Goal: Task Accomplishment & Management: Use online tool/utility

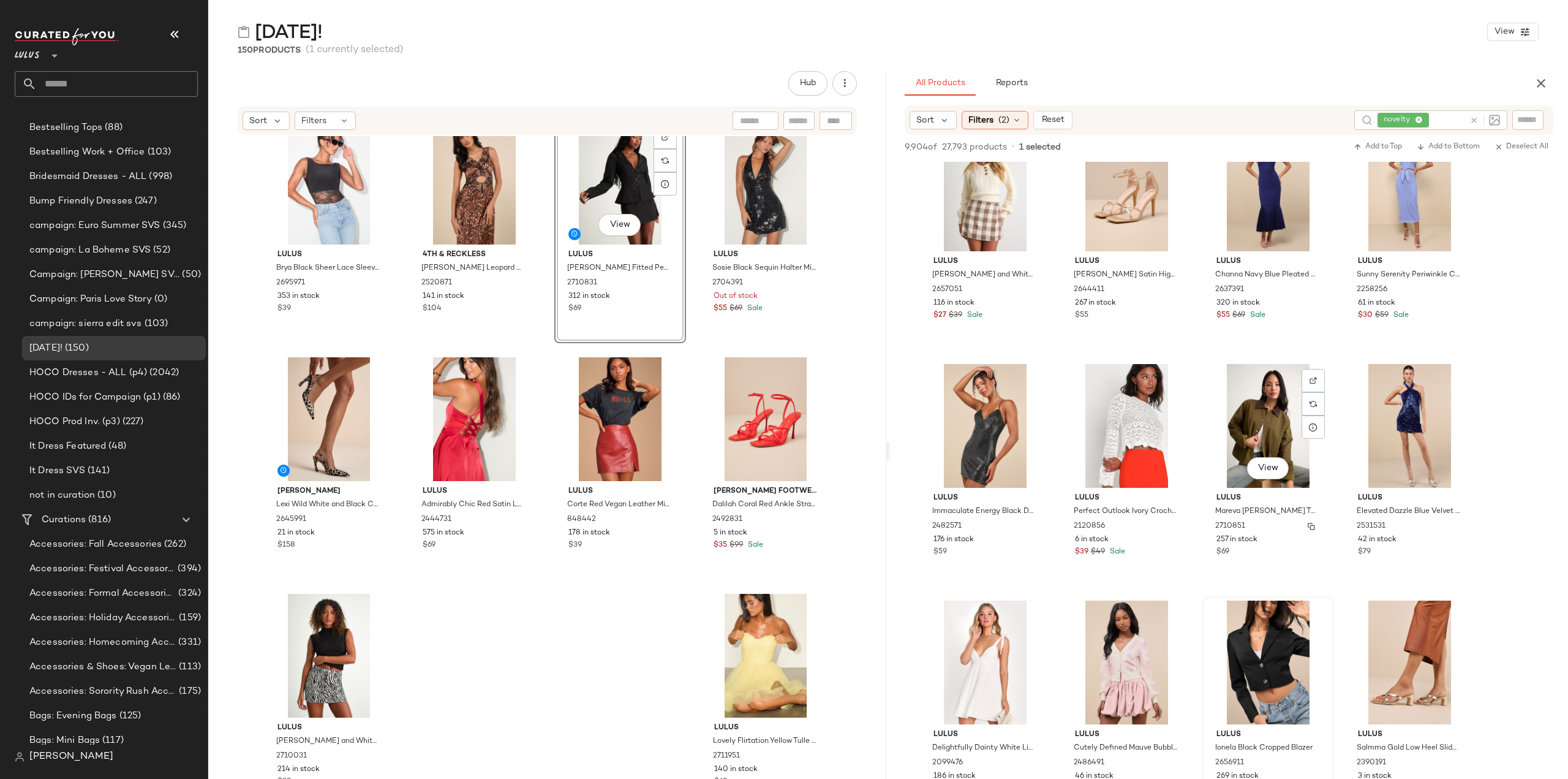
scroll to position [144893, 0]
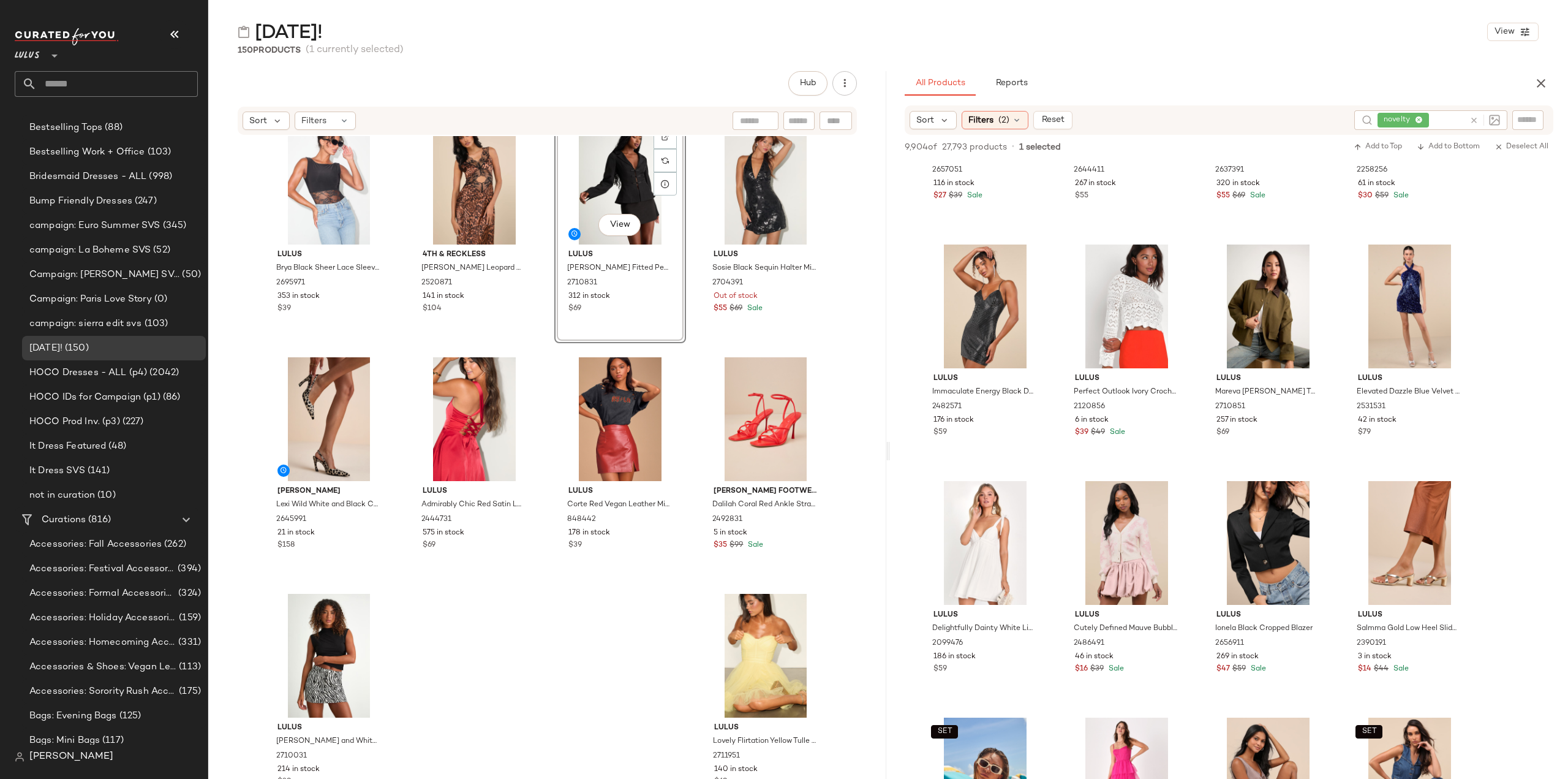
click at [71, 76] on input "text" at bounding box center [117, 84] width 161 height 26
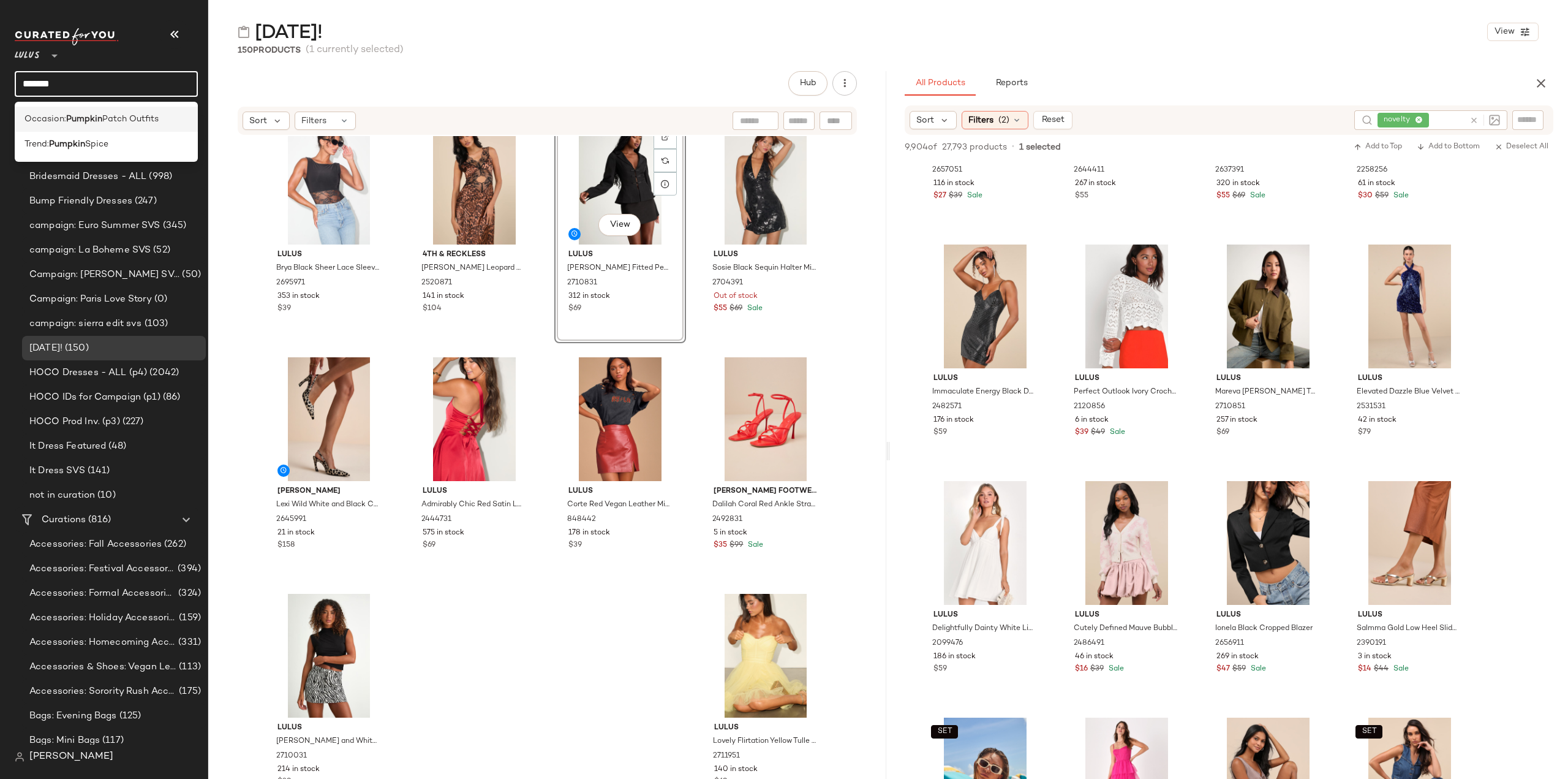
type input "*******"
click at [100, 118] on b "Pumpkin" at bounding box center [84, 119] width 36 height 13
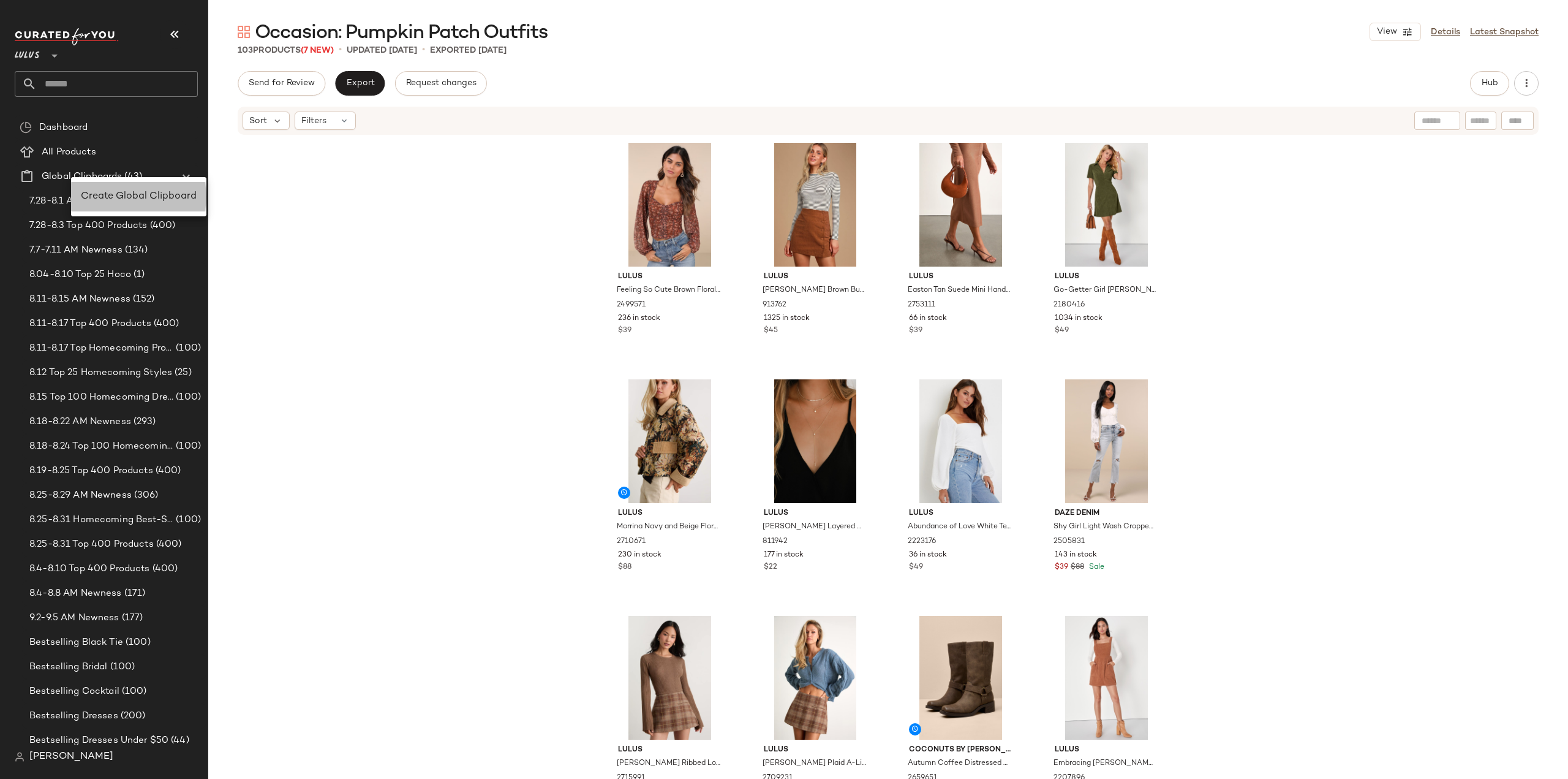
click at [150, 200] on span "Create Global Clipboard" at bounding box center [139, 196] width 116 height 10
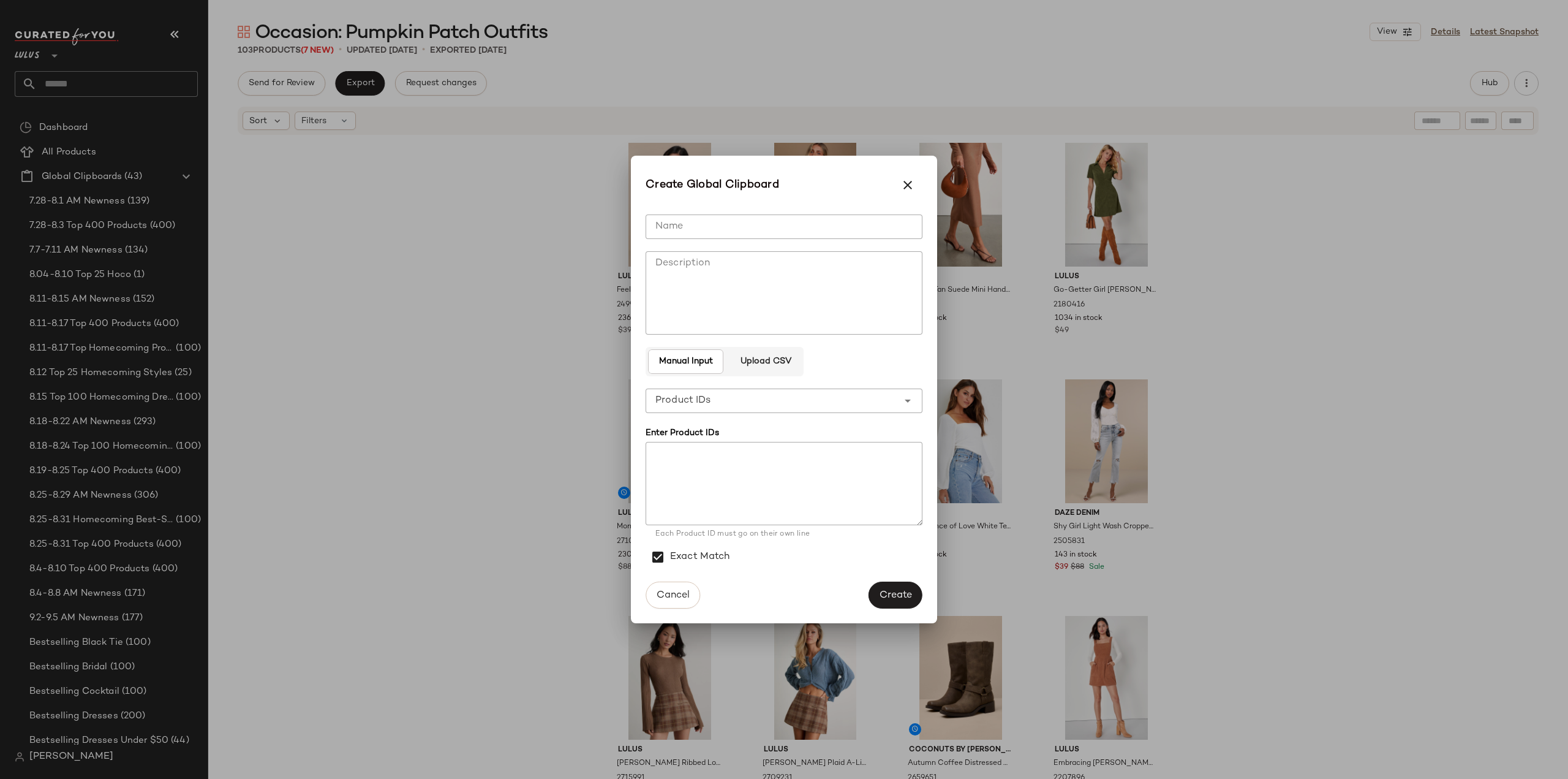
click at [703, 230] on input "Name" at bounding box center [784, 226] width 277 height 24
type input "**********"
click at [895, 593] on span "Create" at bounding box center [895, 595] width 33 height 12
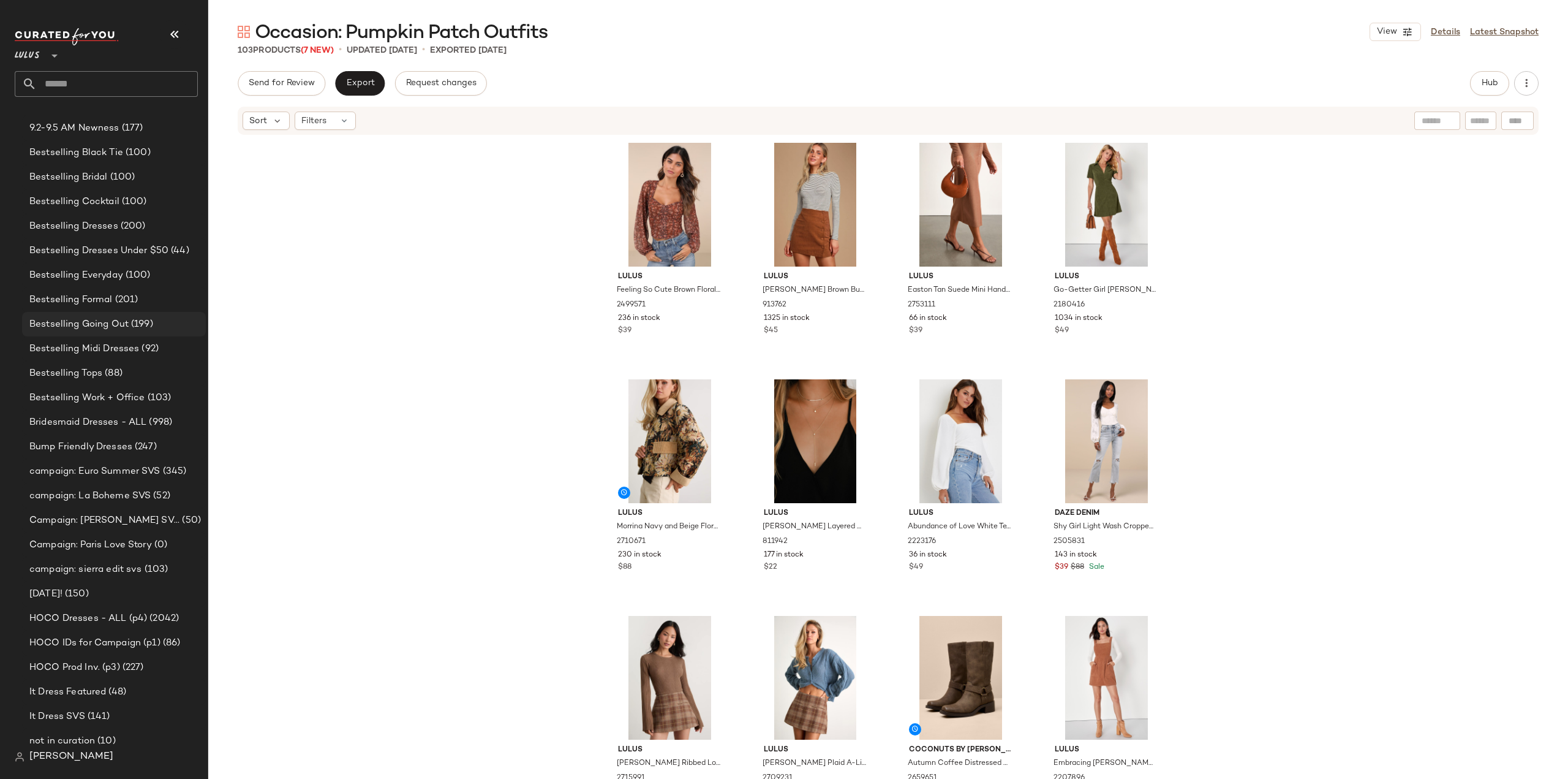
scroll to position [612, 0]
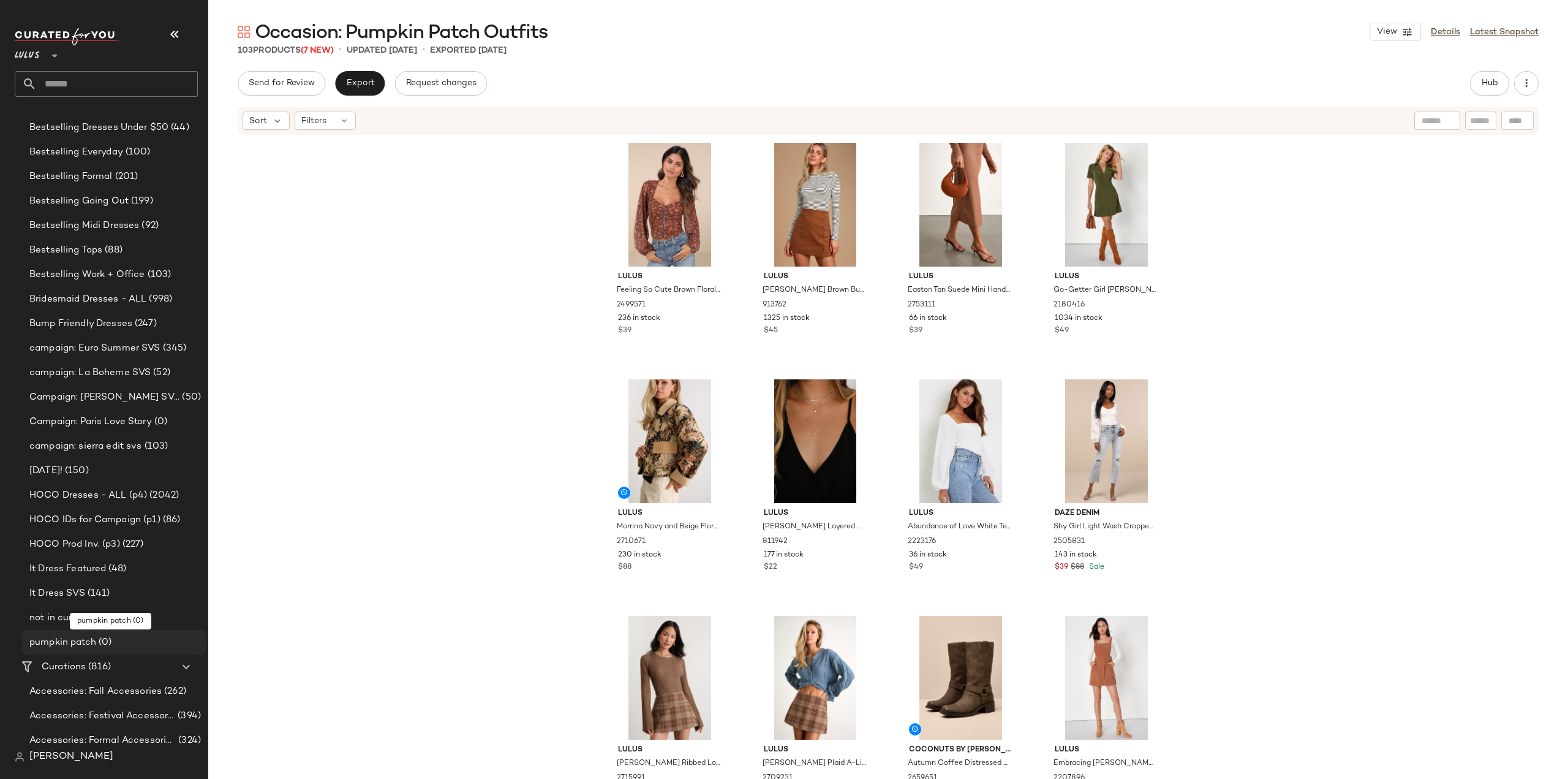
click at [68, 641] on span "pumpkin patch" at bounding box center [63, 643] width 67 height 14
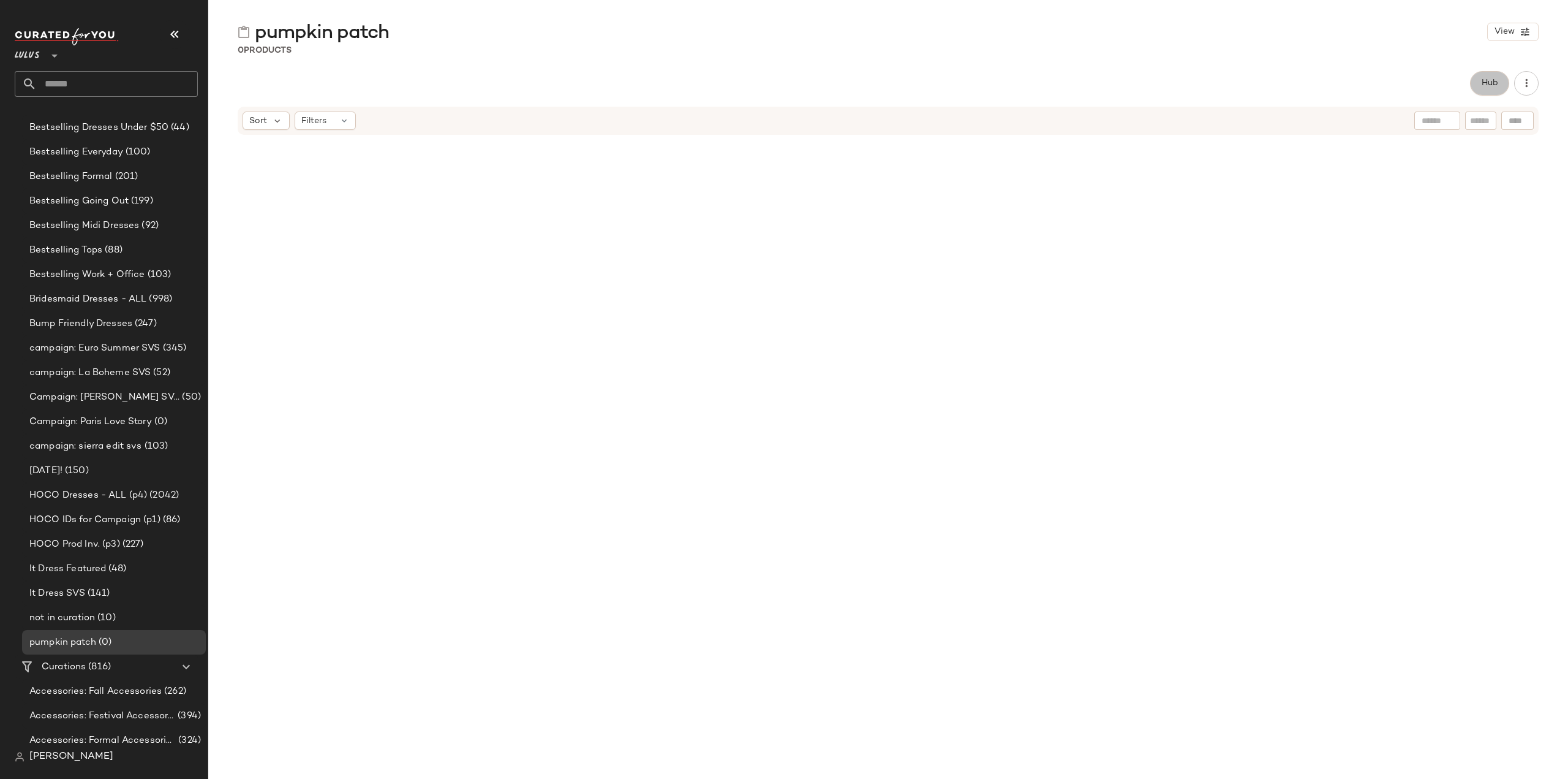
click at [1488, 87] on span "Hub" at bounding box center [1490, 83] width 17 height 10
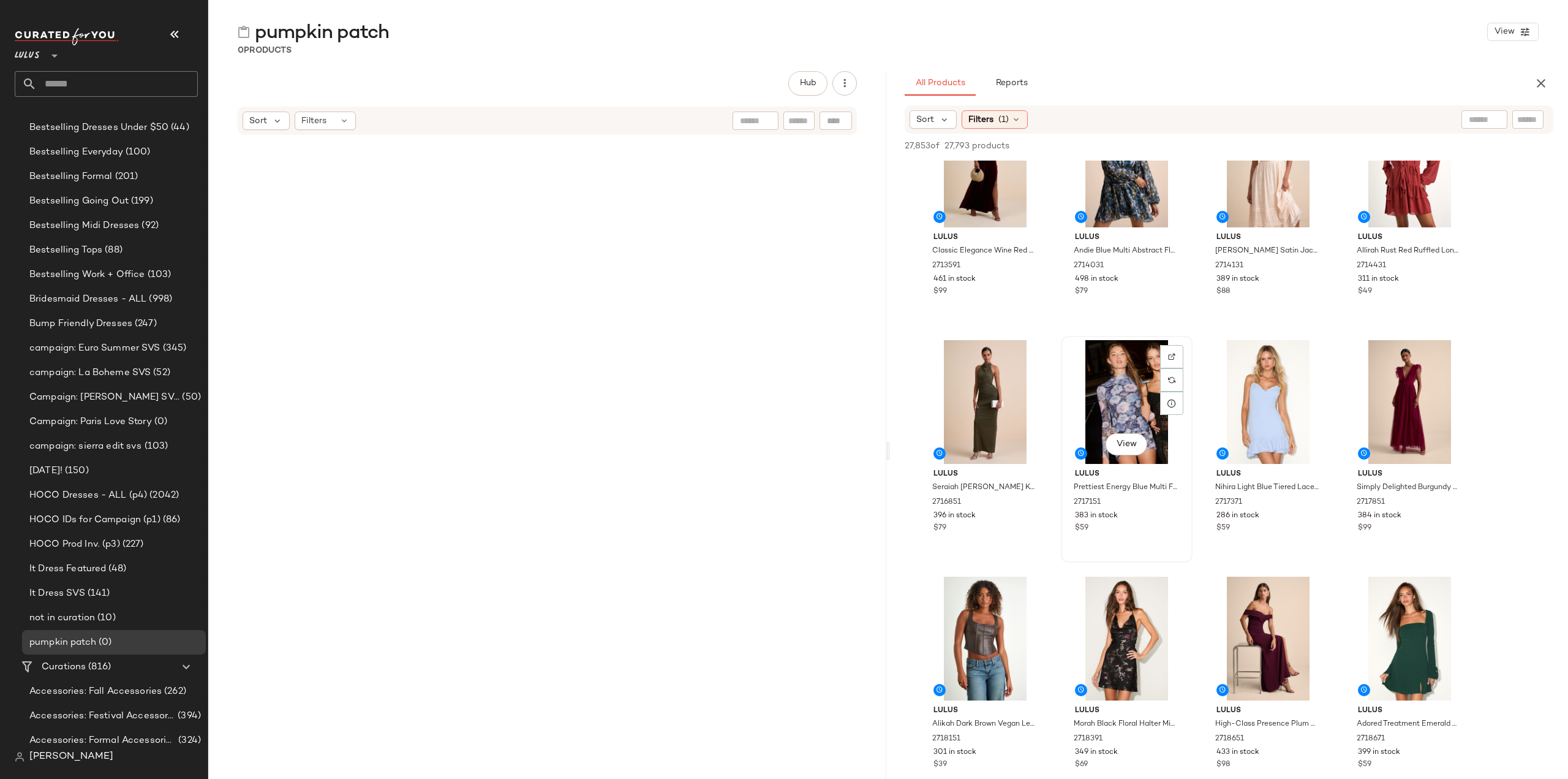
scroll to position [735, 0]
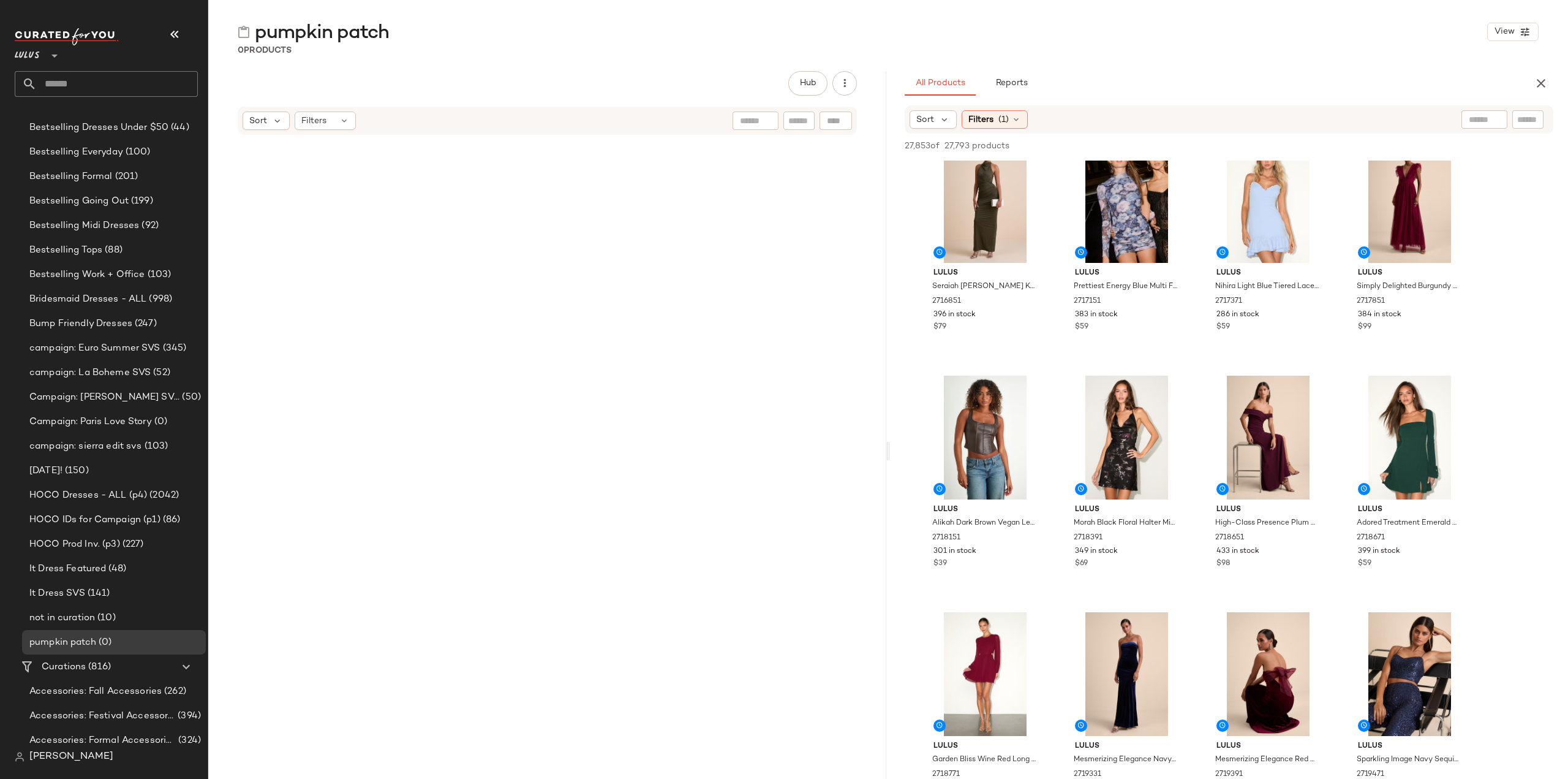
drag, startPoint x: 989, startPoint y: 116, endPoint x: 989, endPoint y: 158, distance: 42.0
click at [991, 113] on span "Filters" at bounding box center [981, 120] width 25 height 13
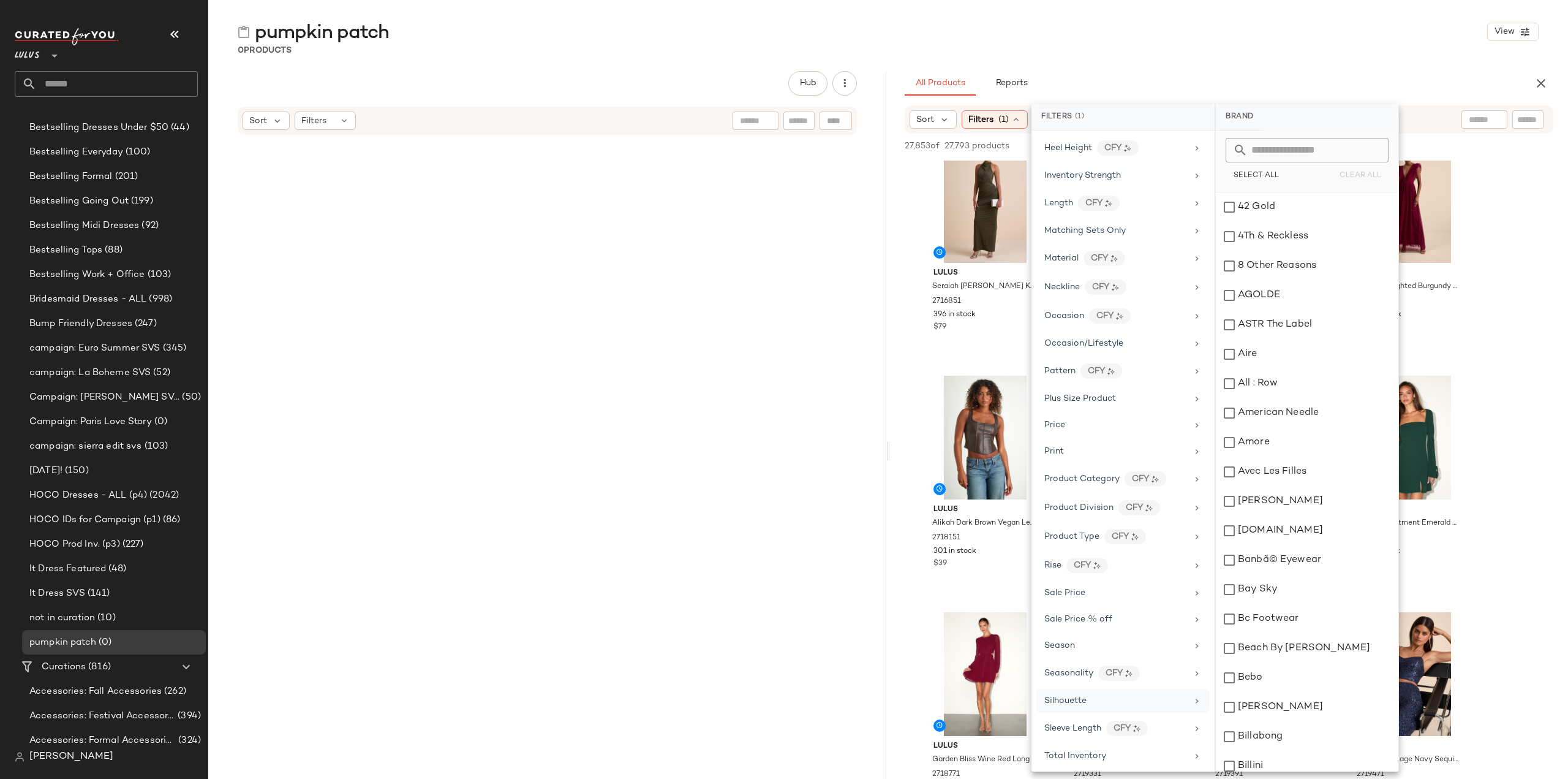
scroll to position [490, 0]
click at [1070, 736] on span "Total Inventory" at bounding box center [1075, 740] width 62 height 9
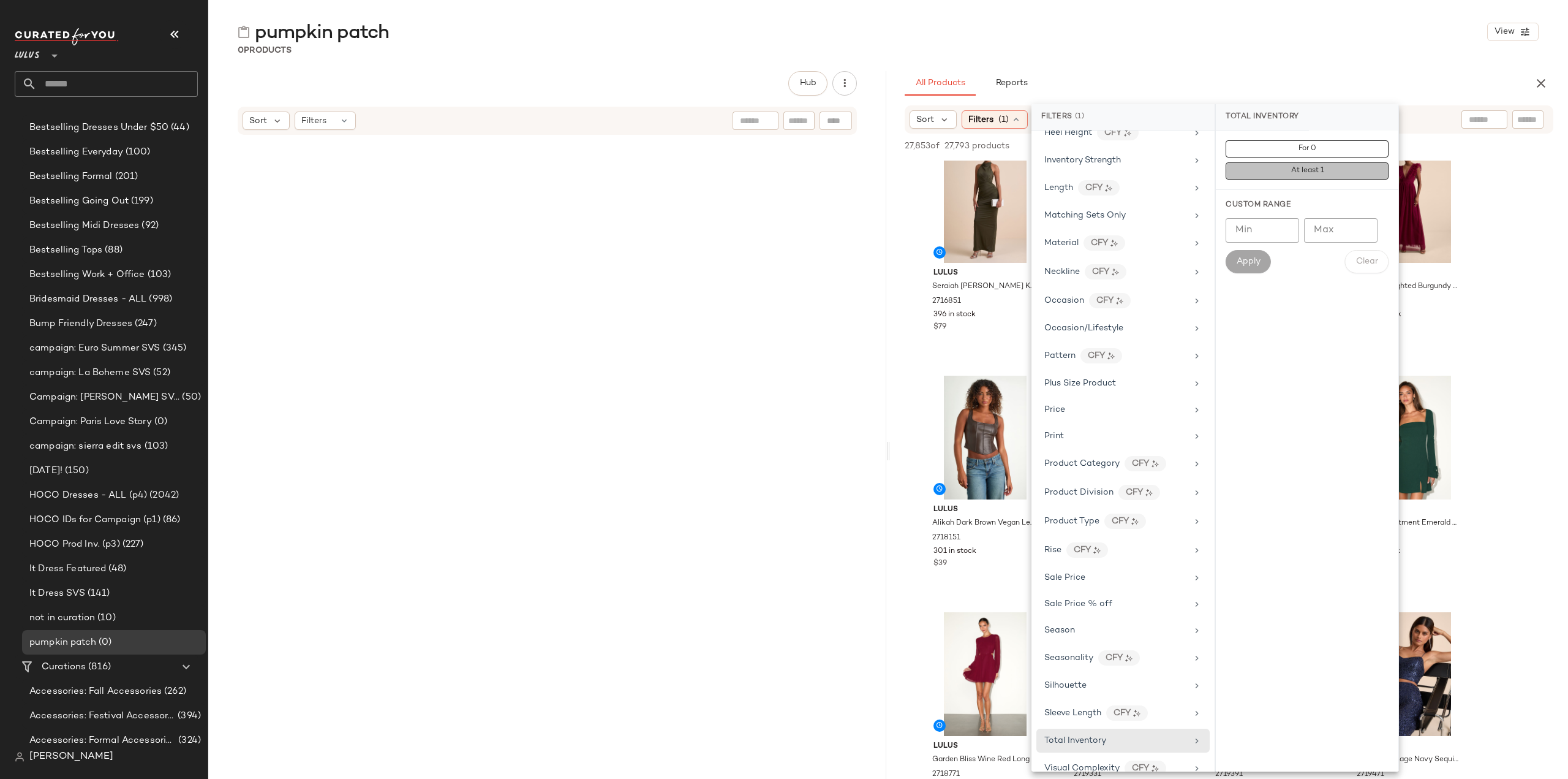
click at [1285, 170] on button "At least 1" at bounding box center [1307, 170] width 163 height 17
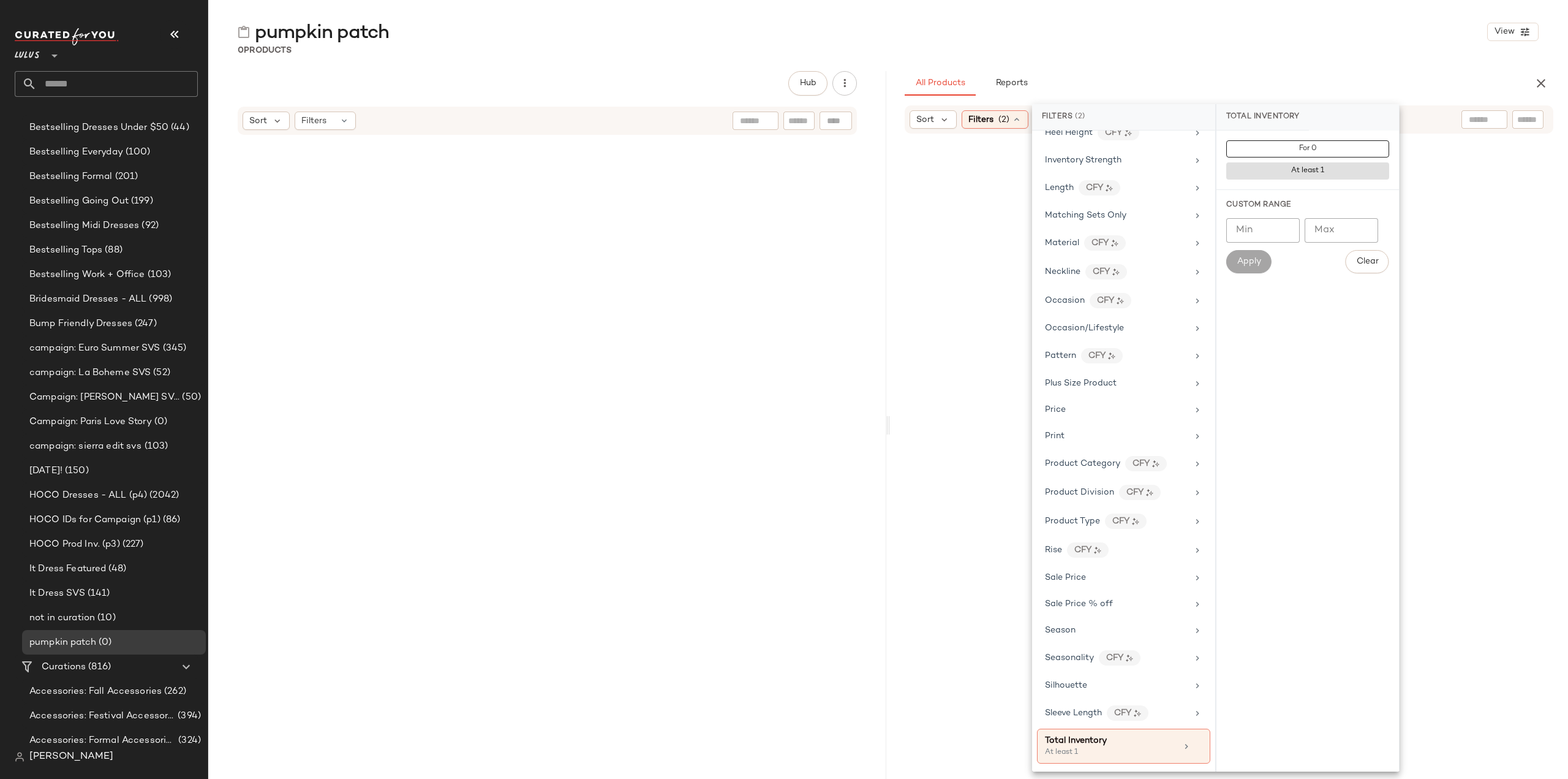
click at [908, 342] on div at bounding box center [1229, 470] width 673 height 668
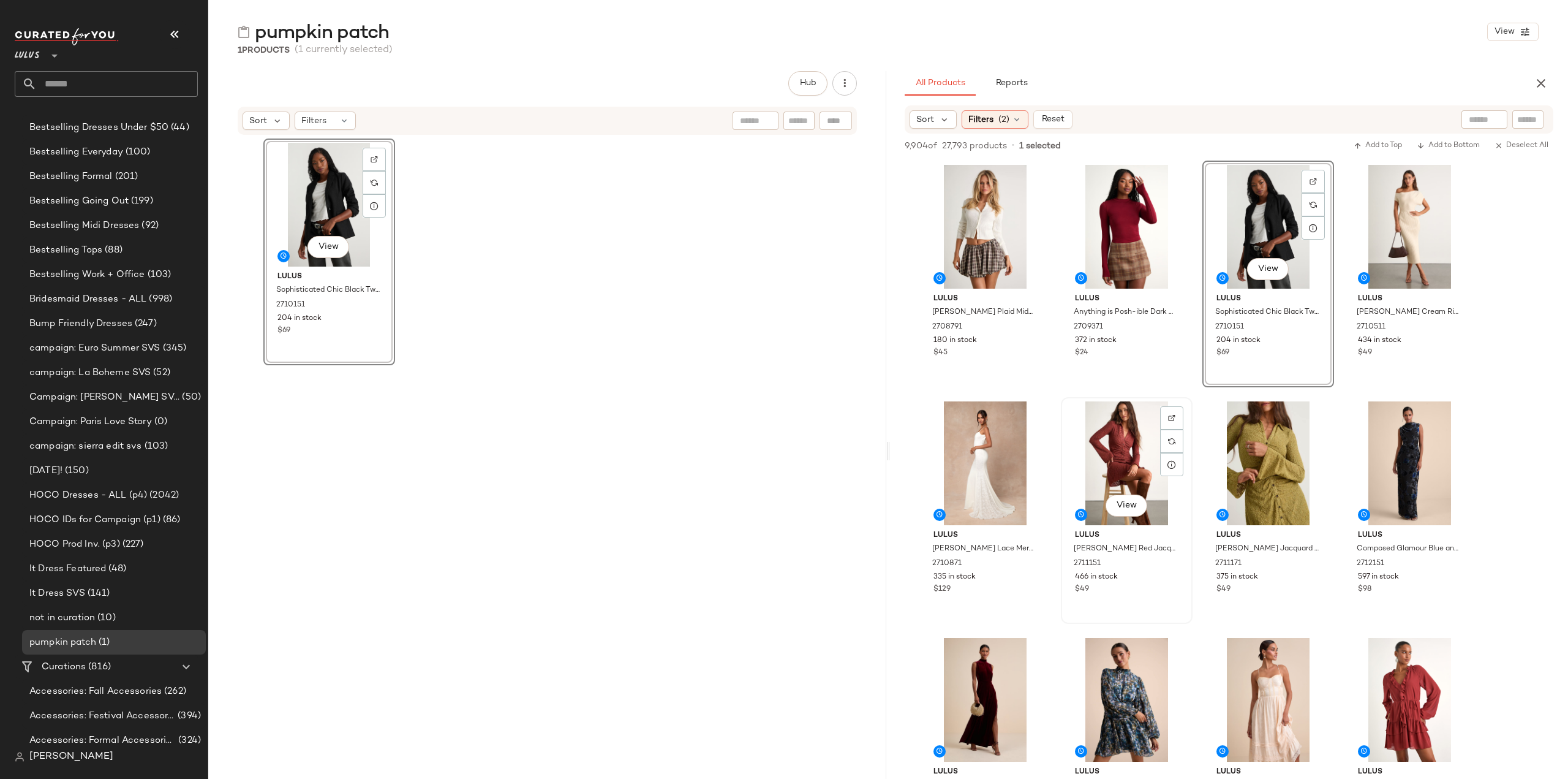
scroll to position [245, 0]
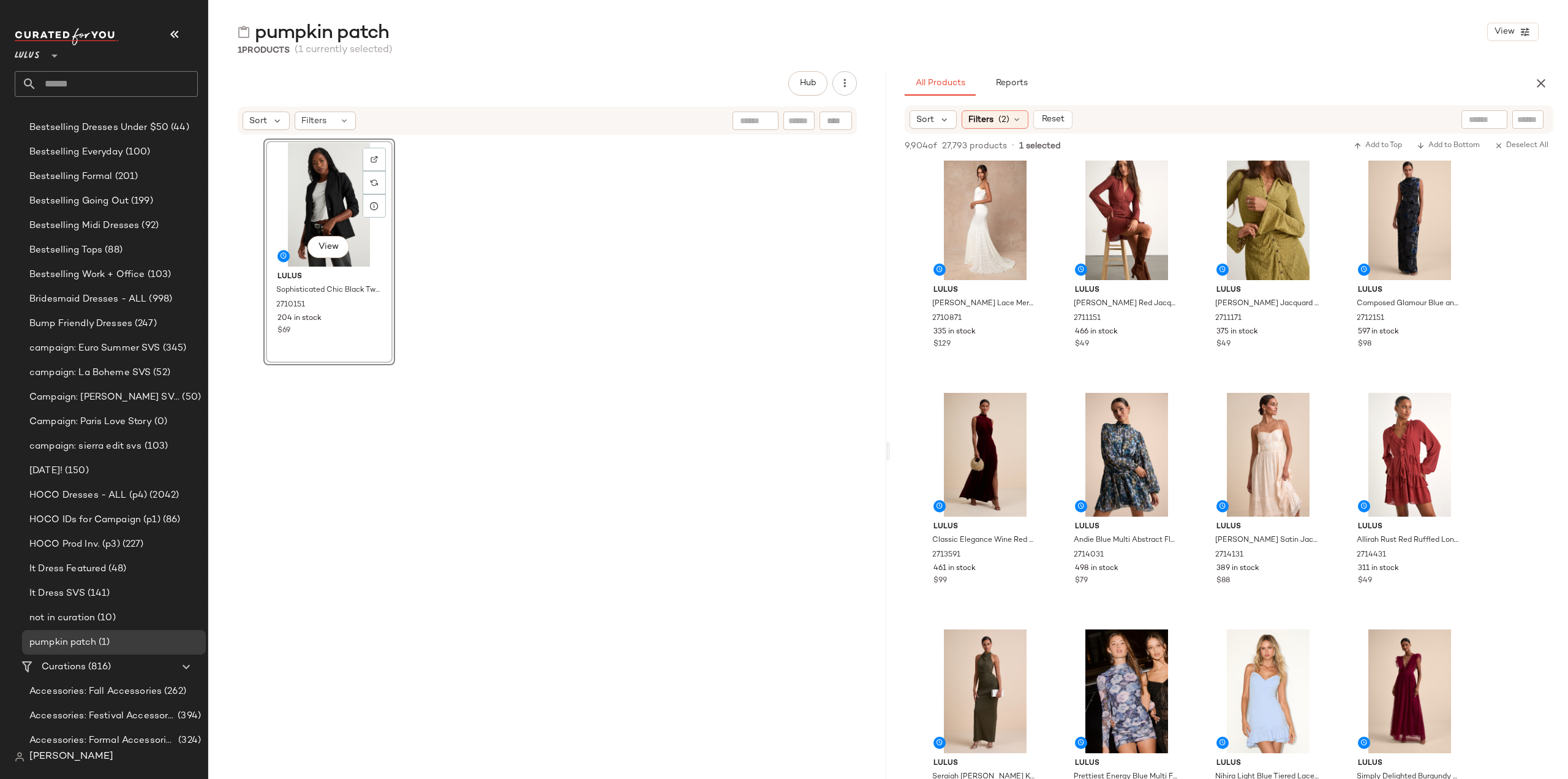
click at [331, 342] on div "View Lulus Sophisticated Chic Black Tweed Blazer 2710151 204 in stock $69" at bounding box center [329, 252] width 132 height 226
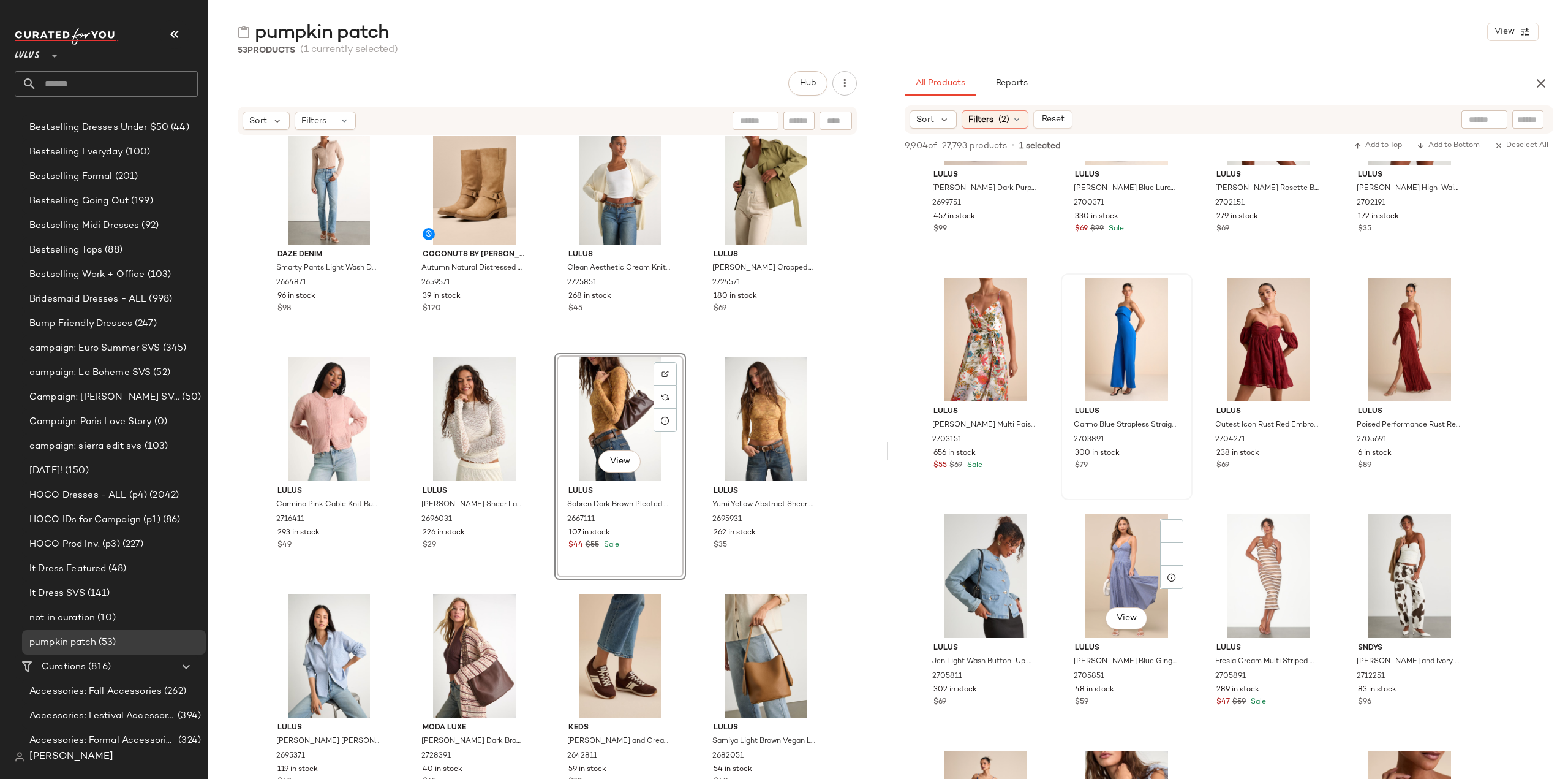
scroll to position [61758, 0]
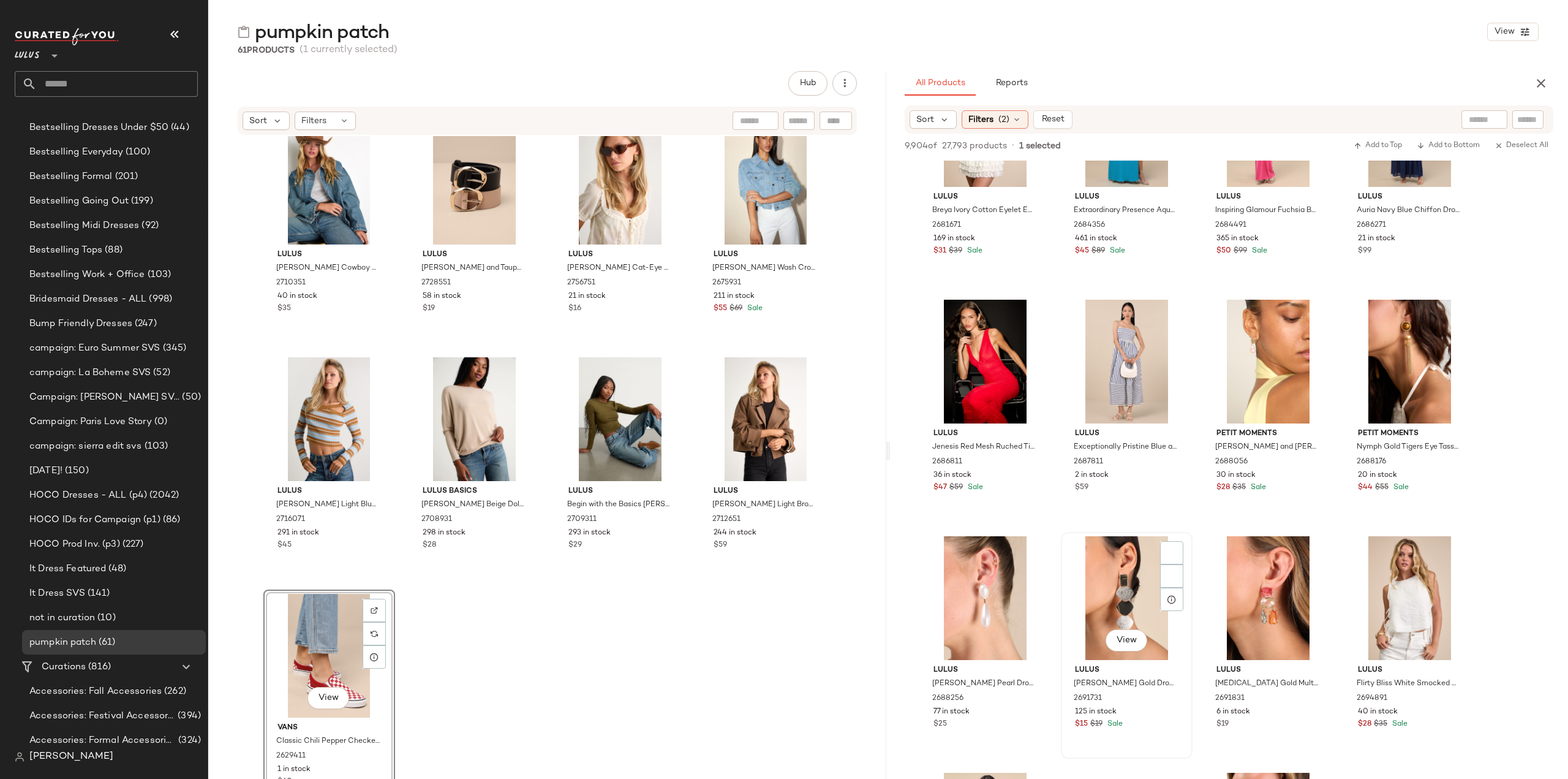
scroll to position [90616, 0]
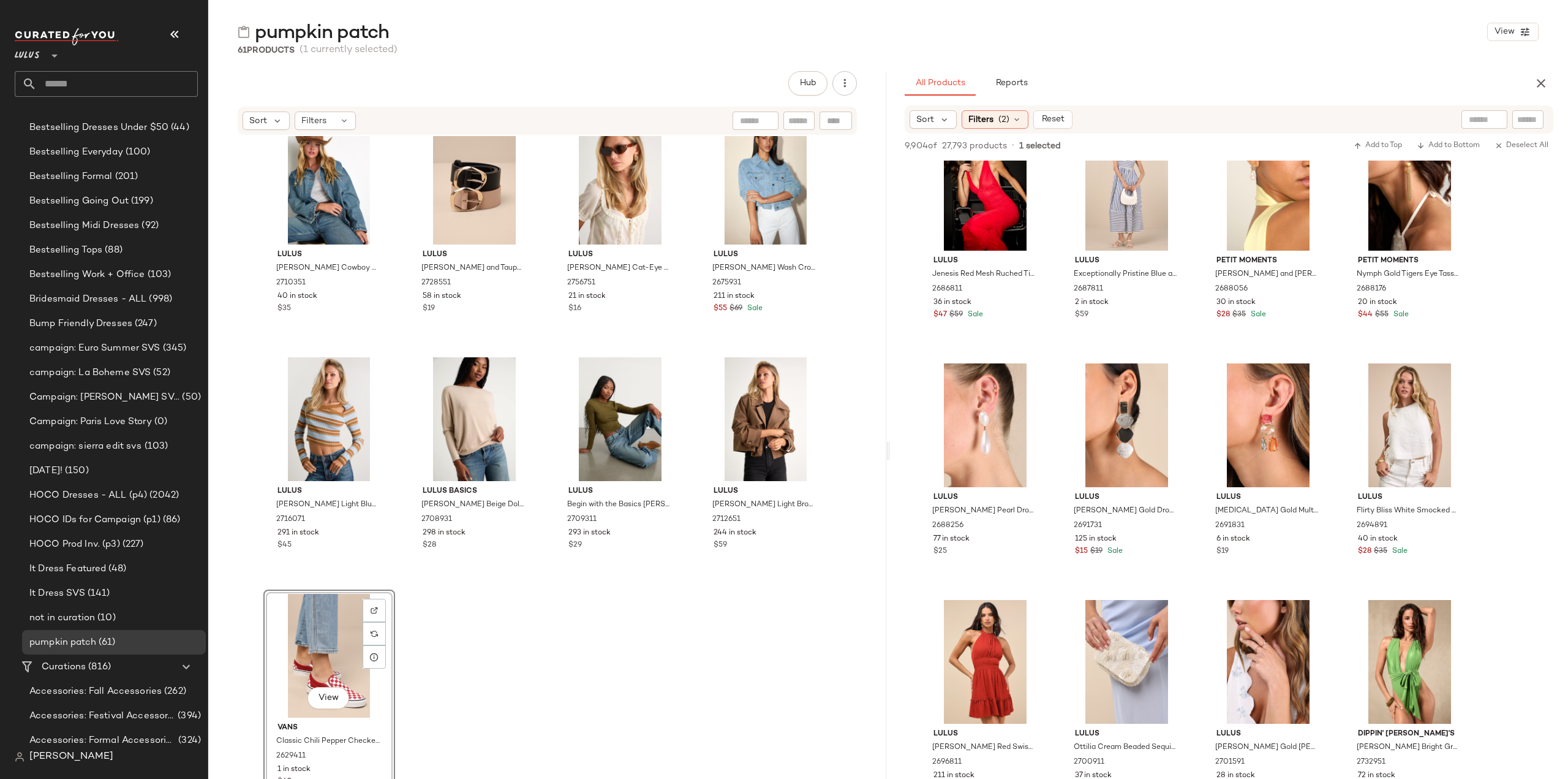
click at [1485, 117] on div at bounding box center [1484, 119] width 46 height 19
type input "****"
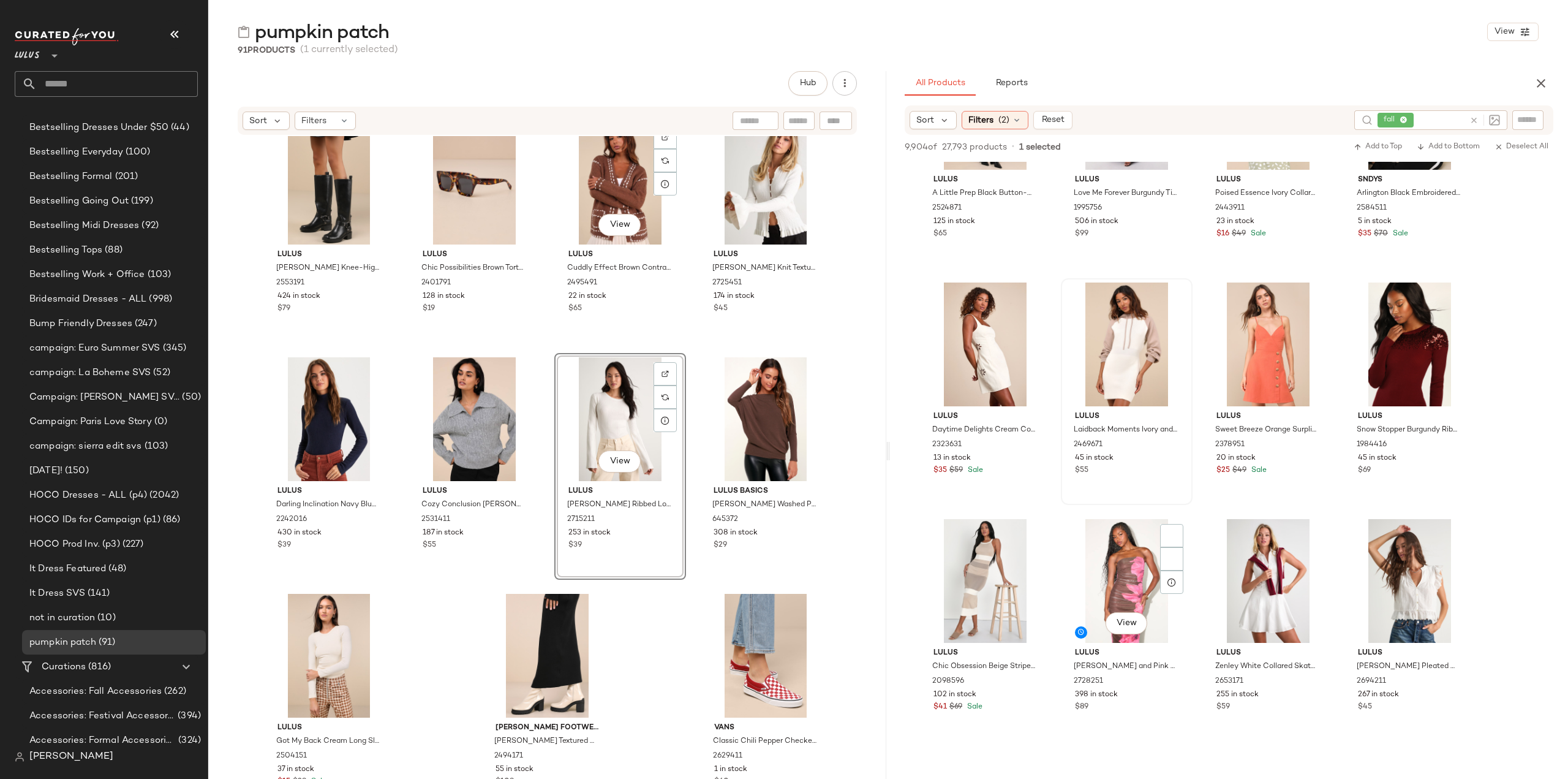
scroll to position [127716, 0]
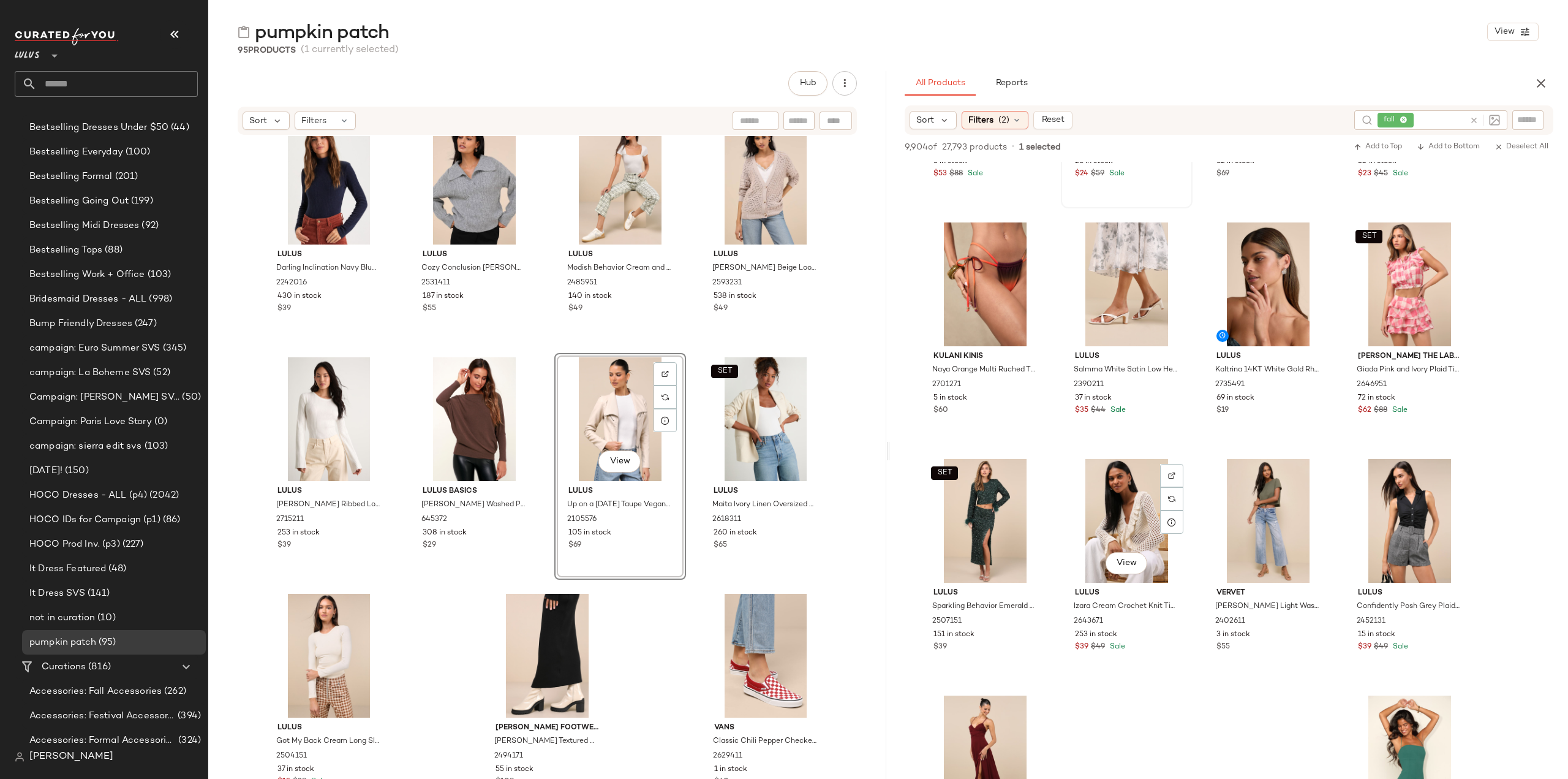
scroll to position [146464, 0]
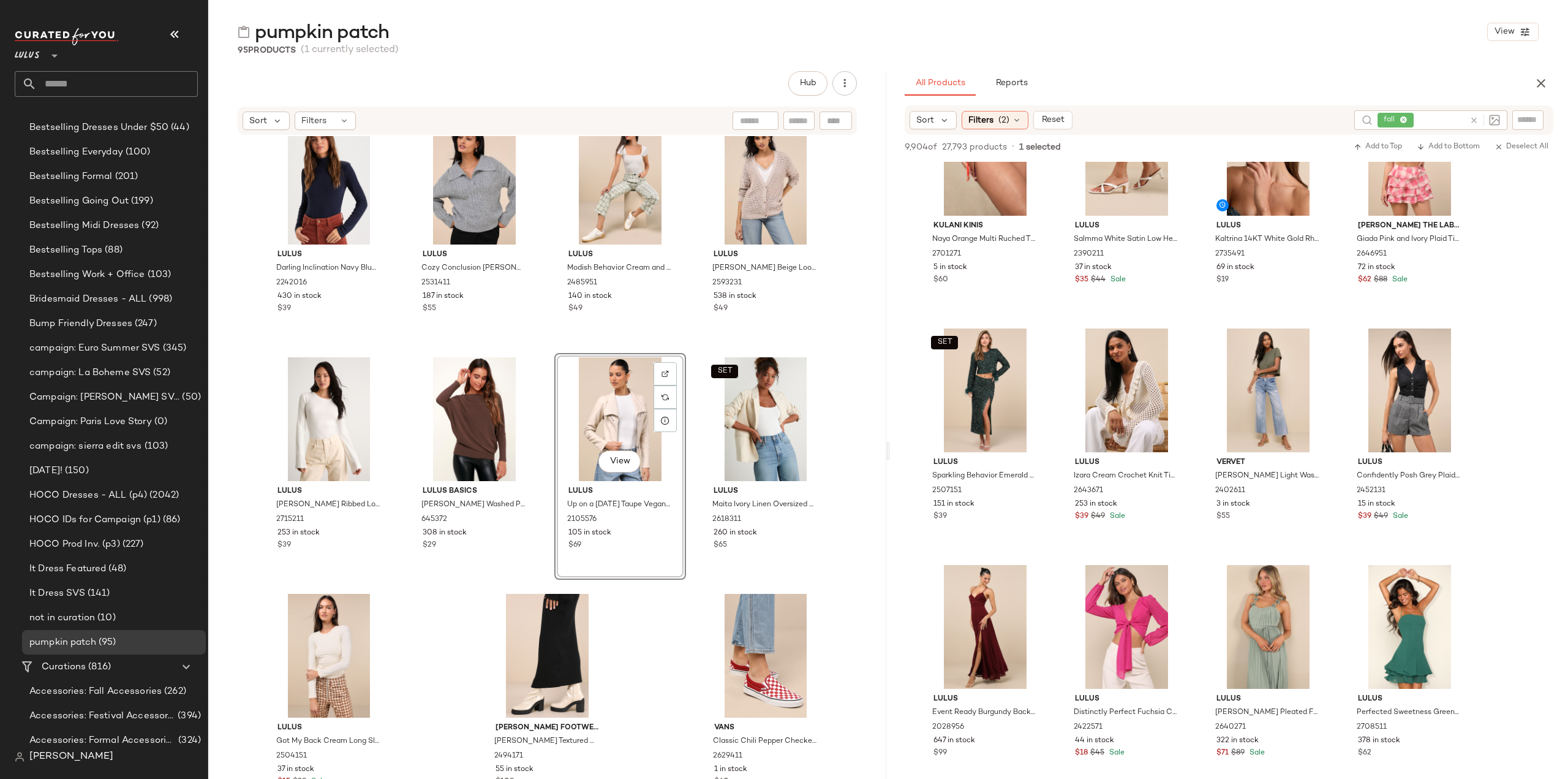
click at [1491, 119] on img at bounding box center [1494, 120] width 11 height 11
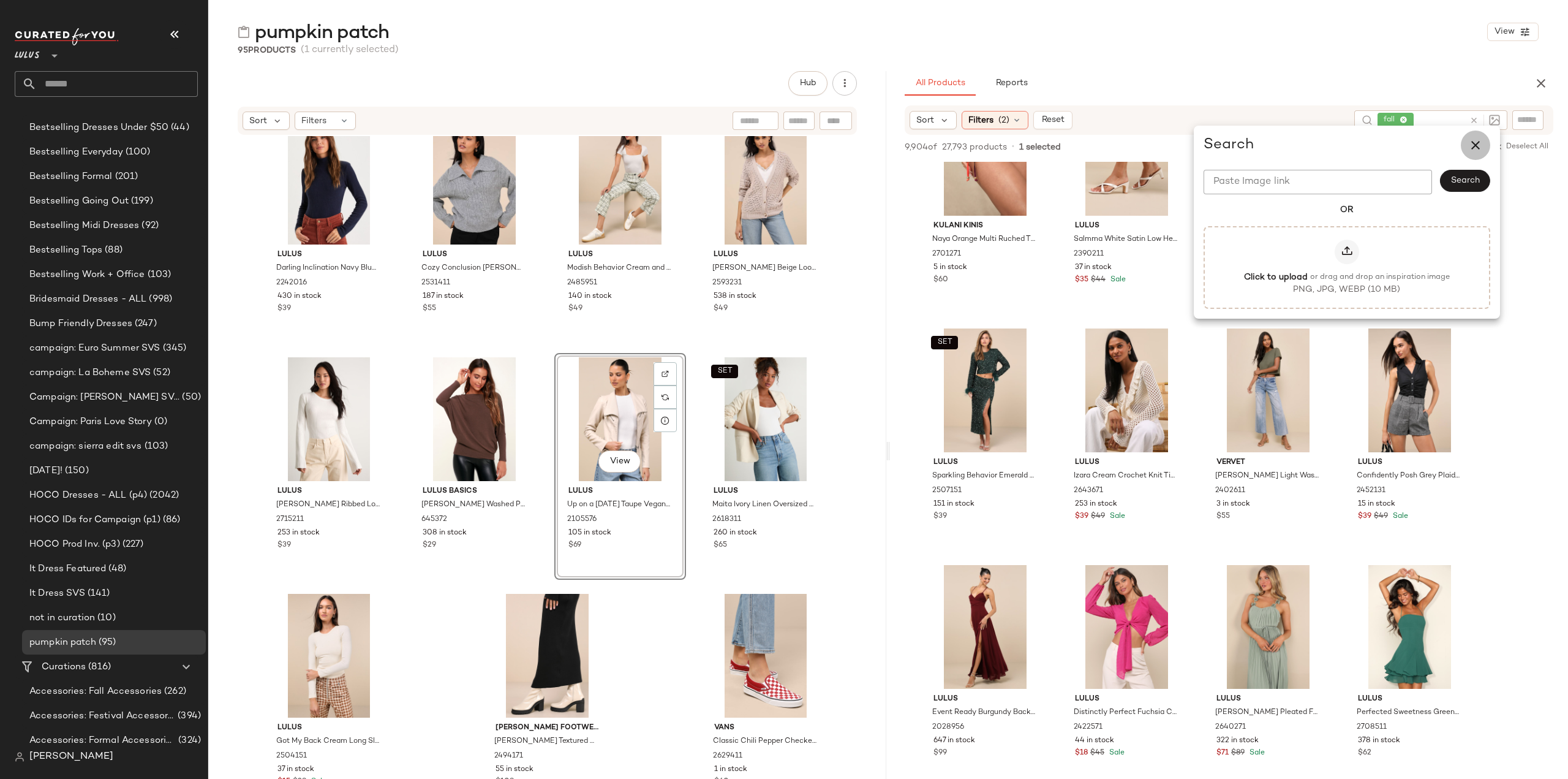
click at [1476, 145] on icon "button" at bounding box center [1475, 145] width 15 height 15
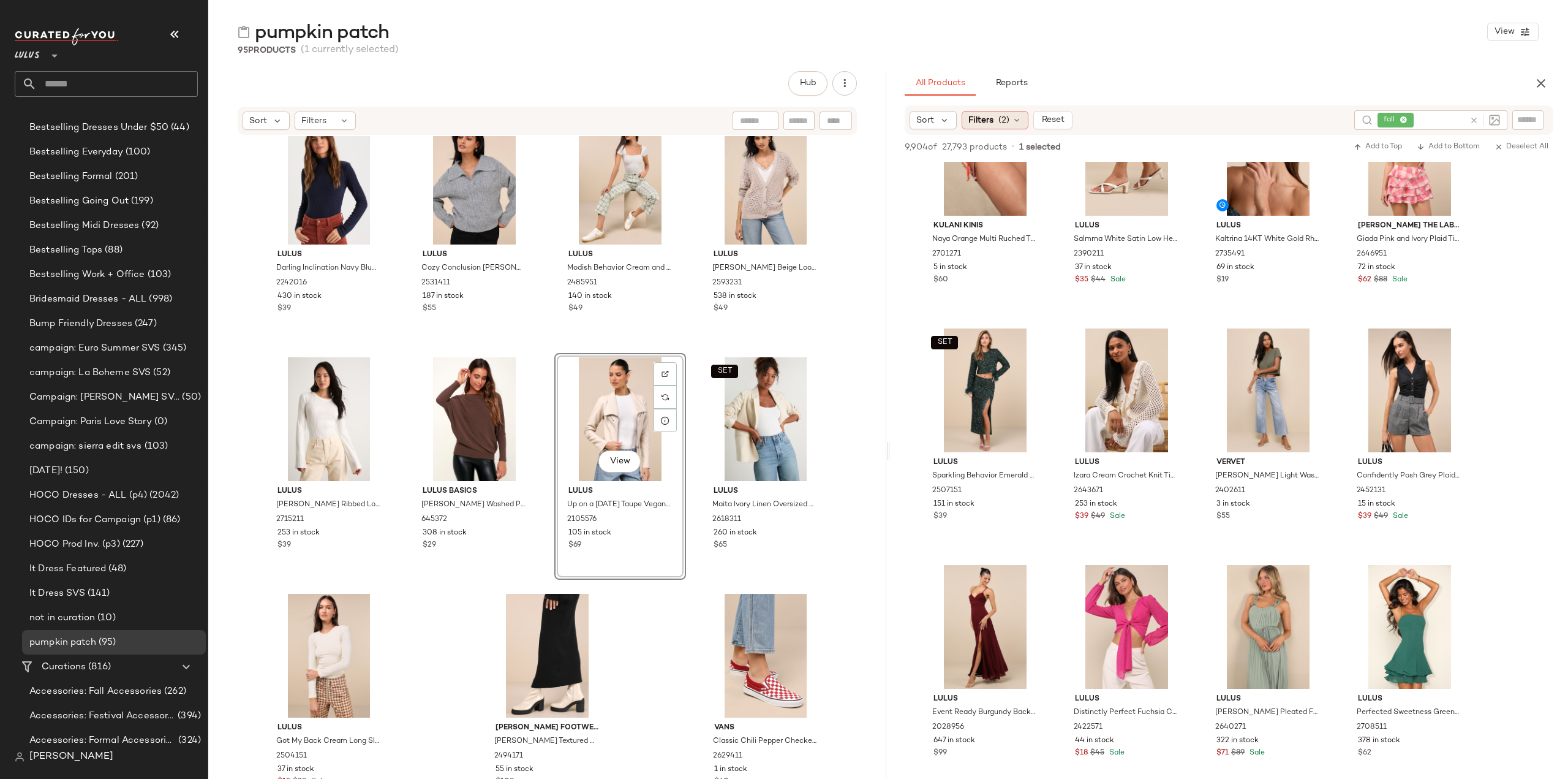
click at [1005, 122] on span "(2)" at bounding box center [1003, 120] width 11 height 13
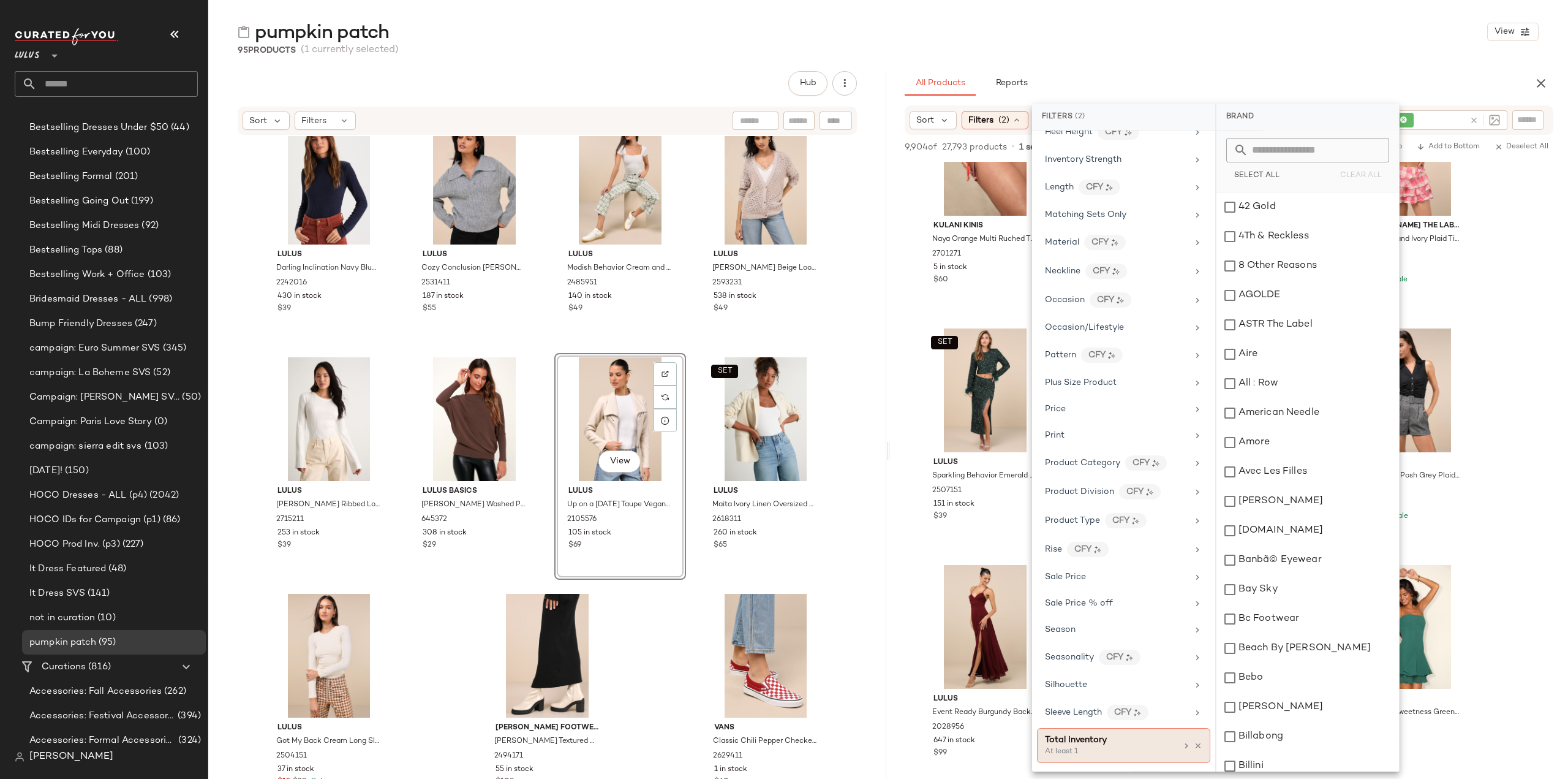
scroll to position [500, 0]
click at [1077, 736] on div "At least 1" at bounding box center [1106, 741] width 122 height 11
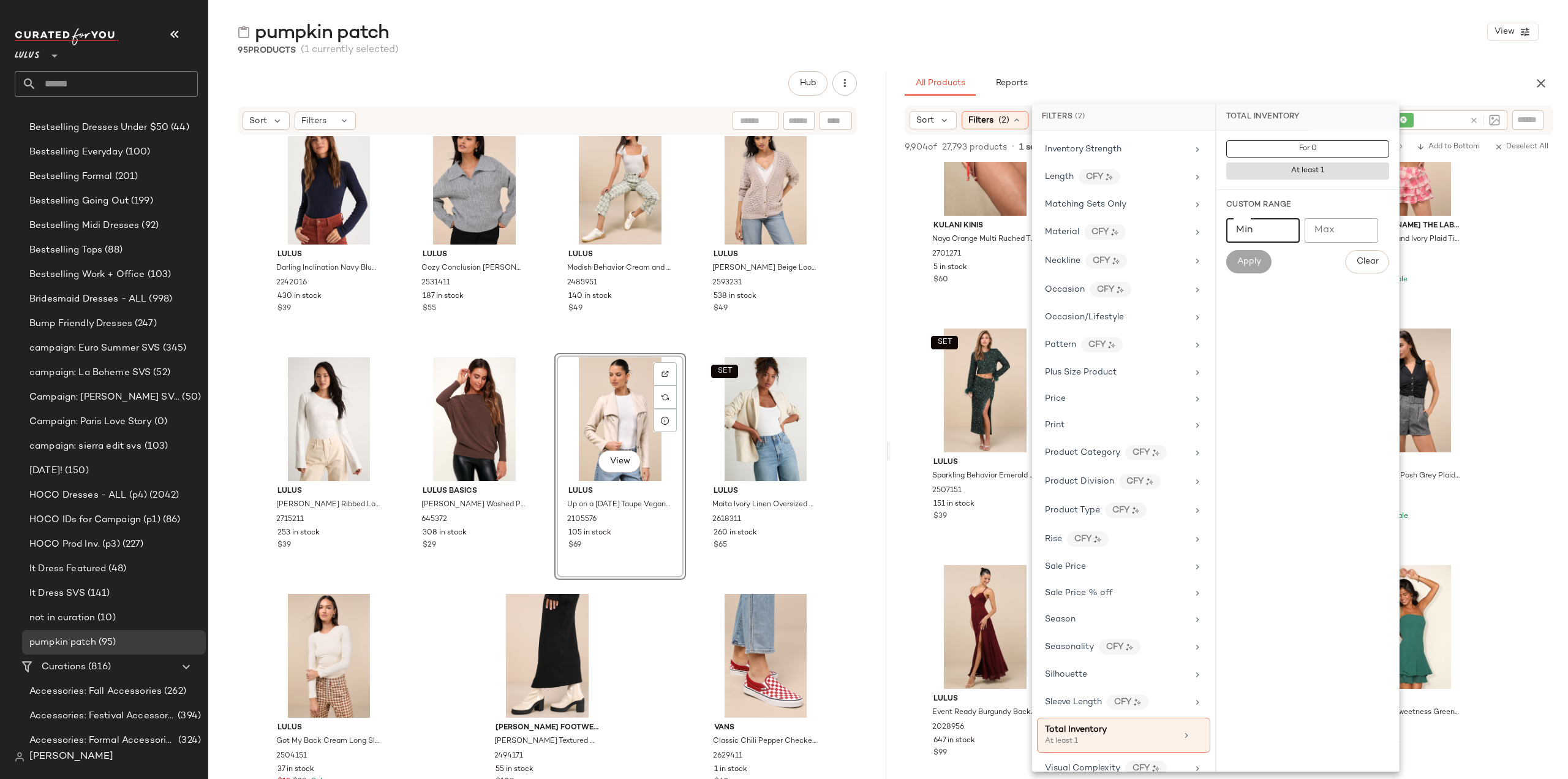
click at [1266, 232] on input "Min" at bounding box center [1263, 230] width 73 height 24
type input "**"
click at [1243, 264] on span "Apply" at bounding box center [1249, 261] width 24 height 10
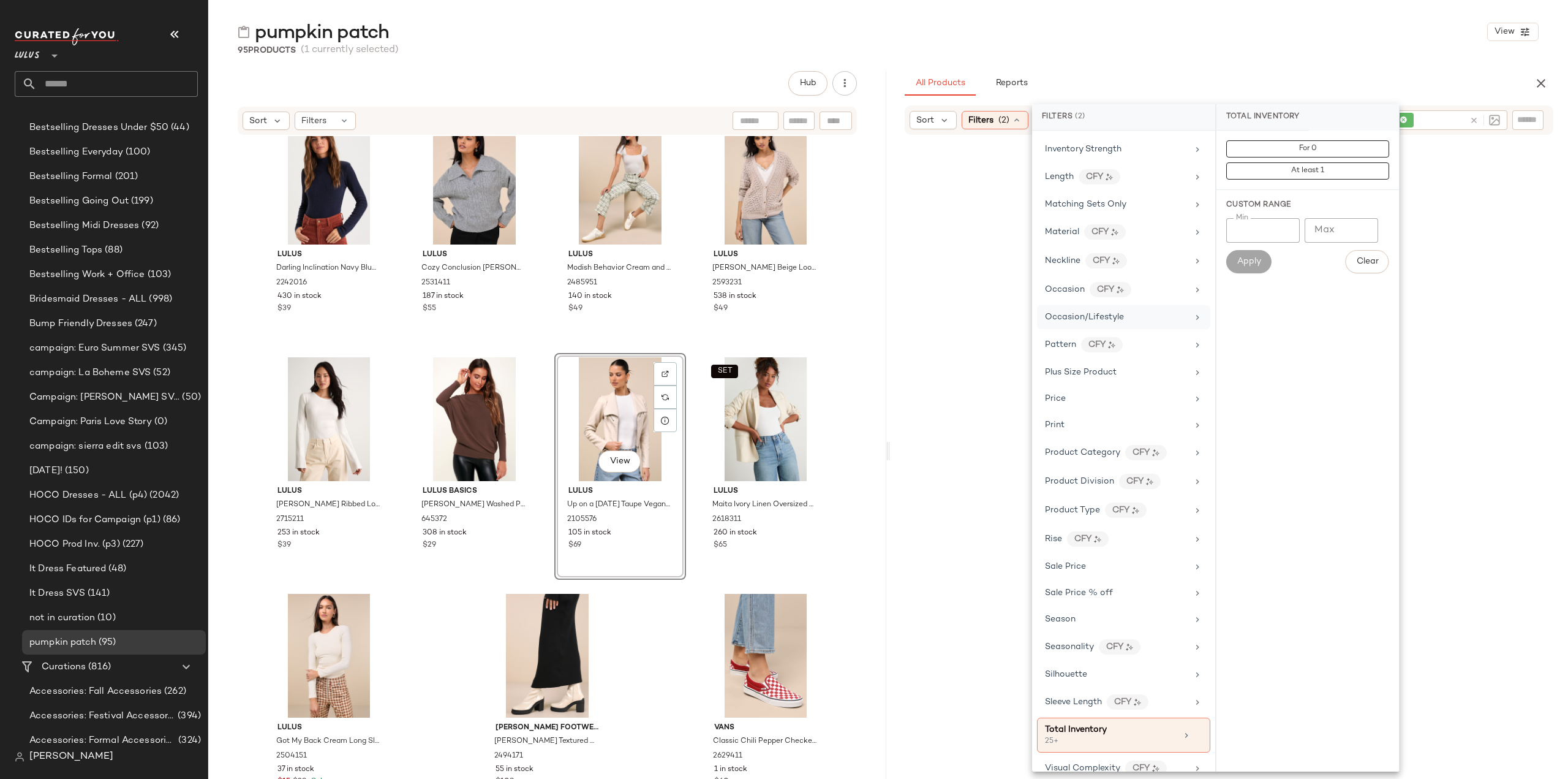
click at [1094, 313] on span "Occasion/Lifestyle" at bounding box center [1084, 317] width 79 height 9
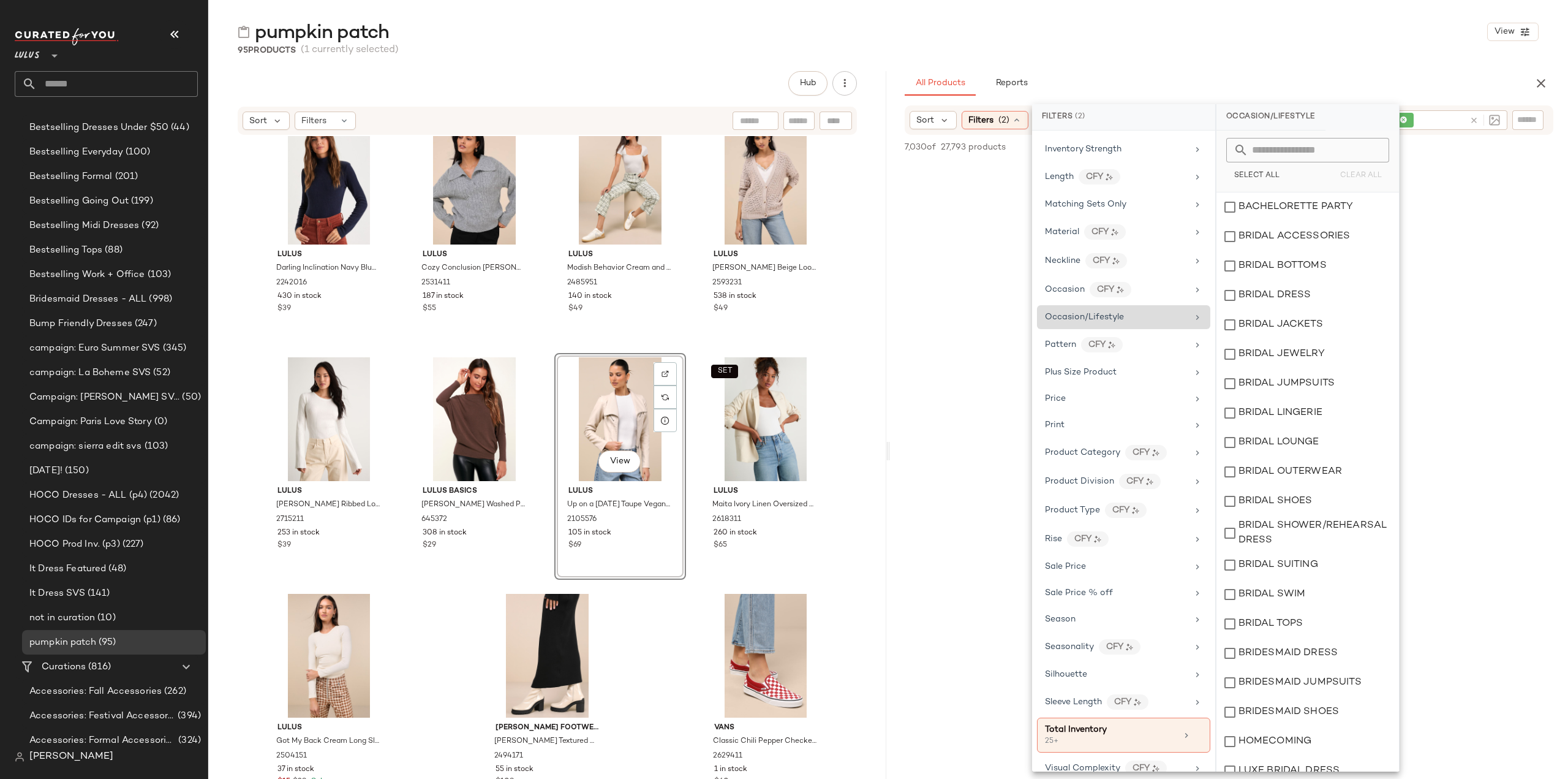
click at [1094, 313] on span "Occasion/Lifestyle" at bounding box center [1084, 317] width 79 height 9
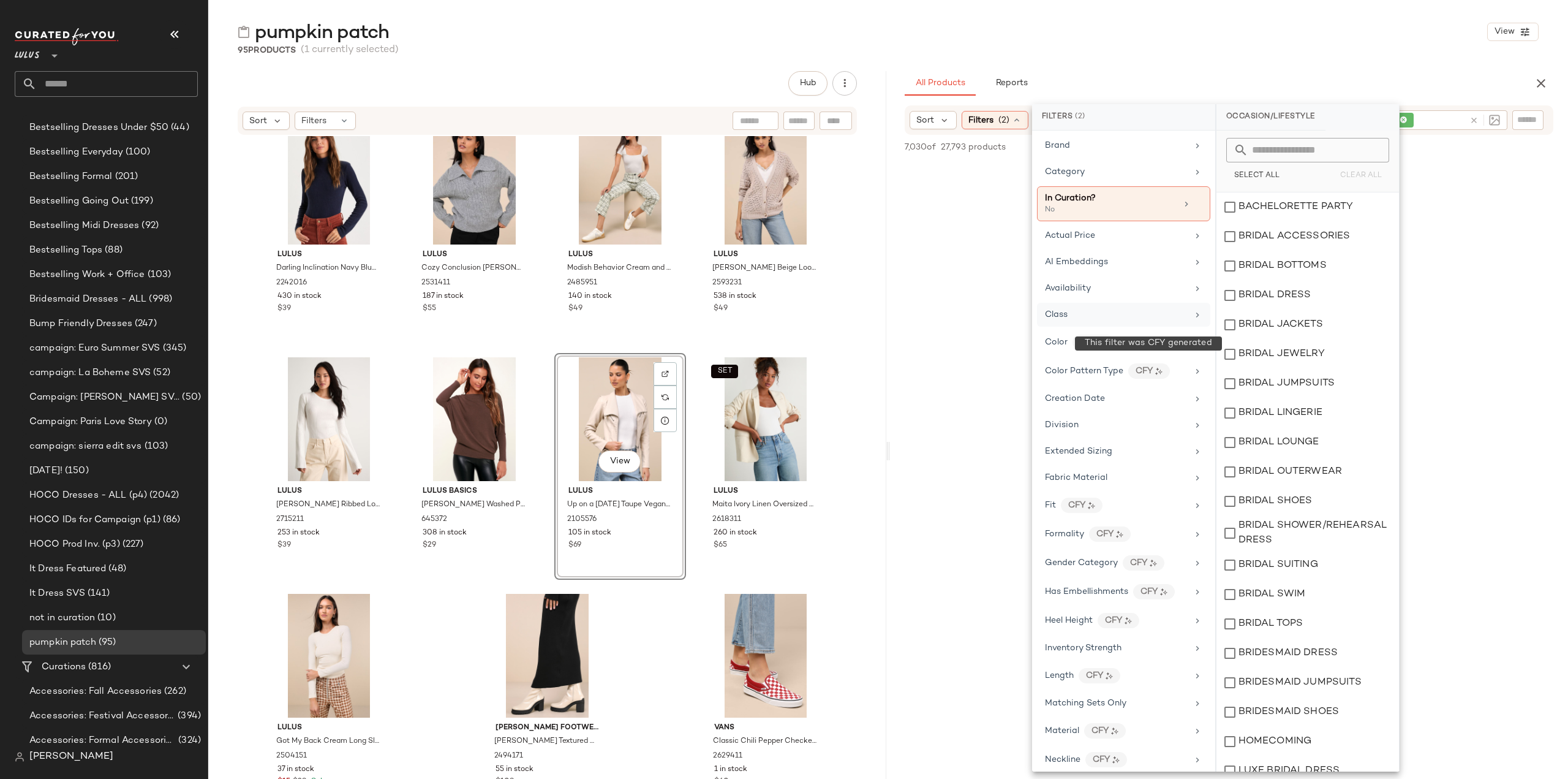
scroll to position [0, 0]
click at [1149, 420] on div "Division" at bounding box center [1117, 426] width 143 height 13
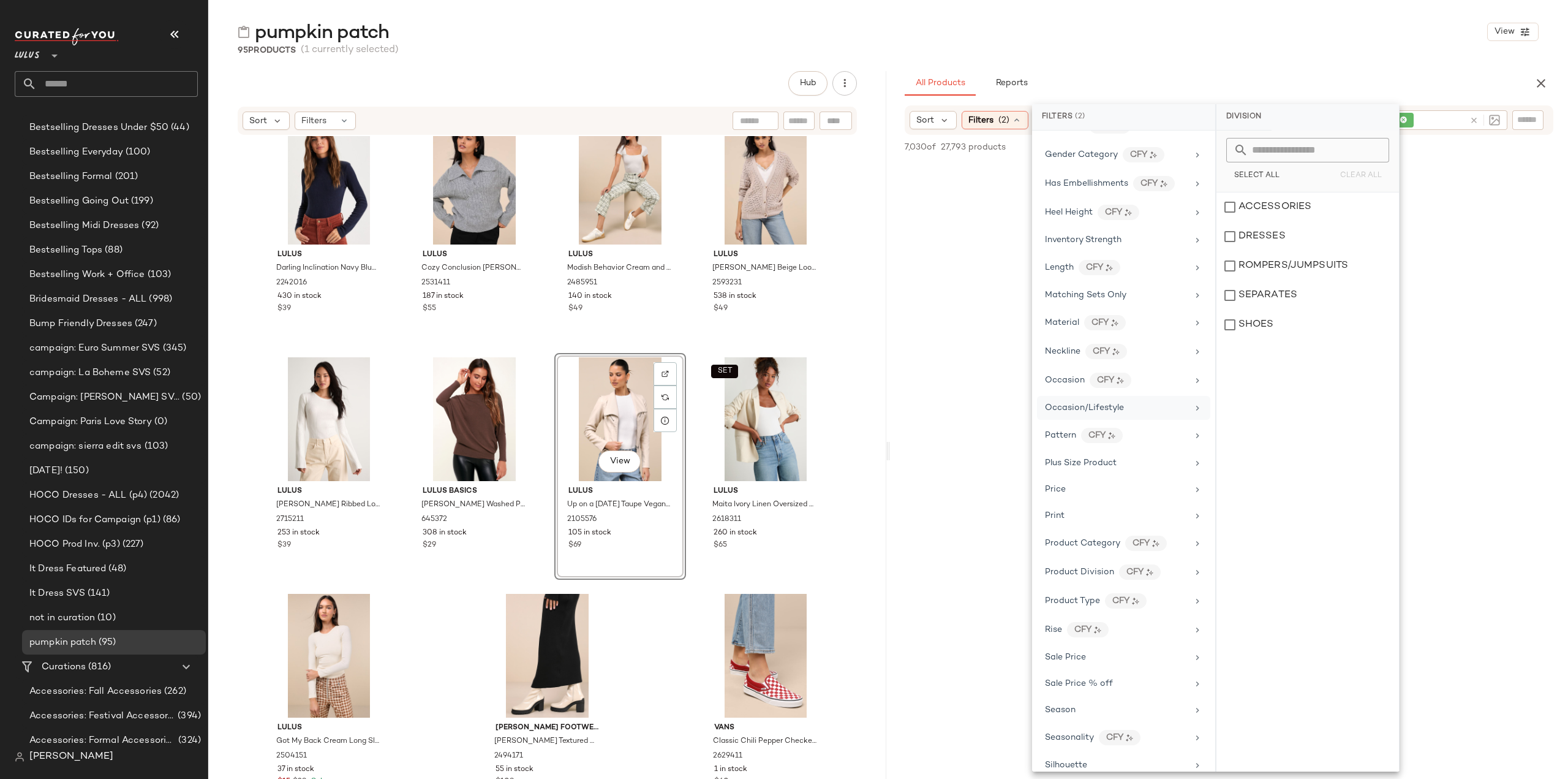
scroll to position [429, 0]
click at [1061, 384] on span "Occasion/Lifestyle" at bounding box center [1084, 389] width 79 height 9
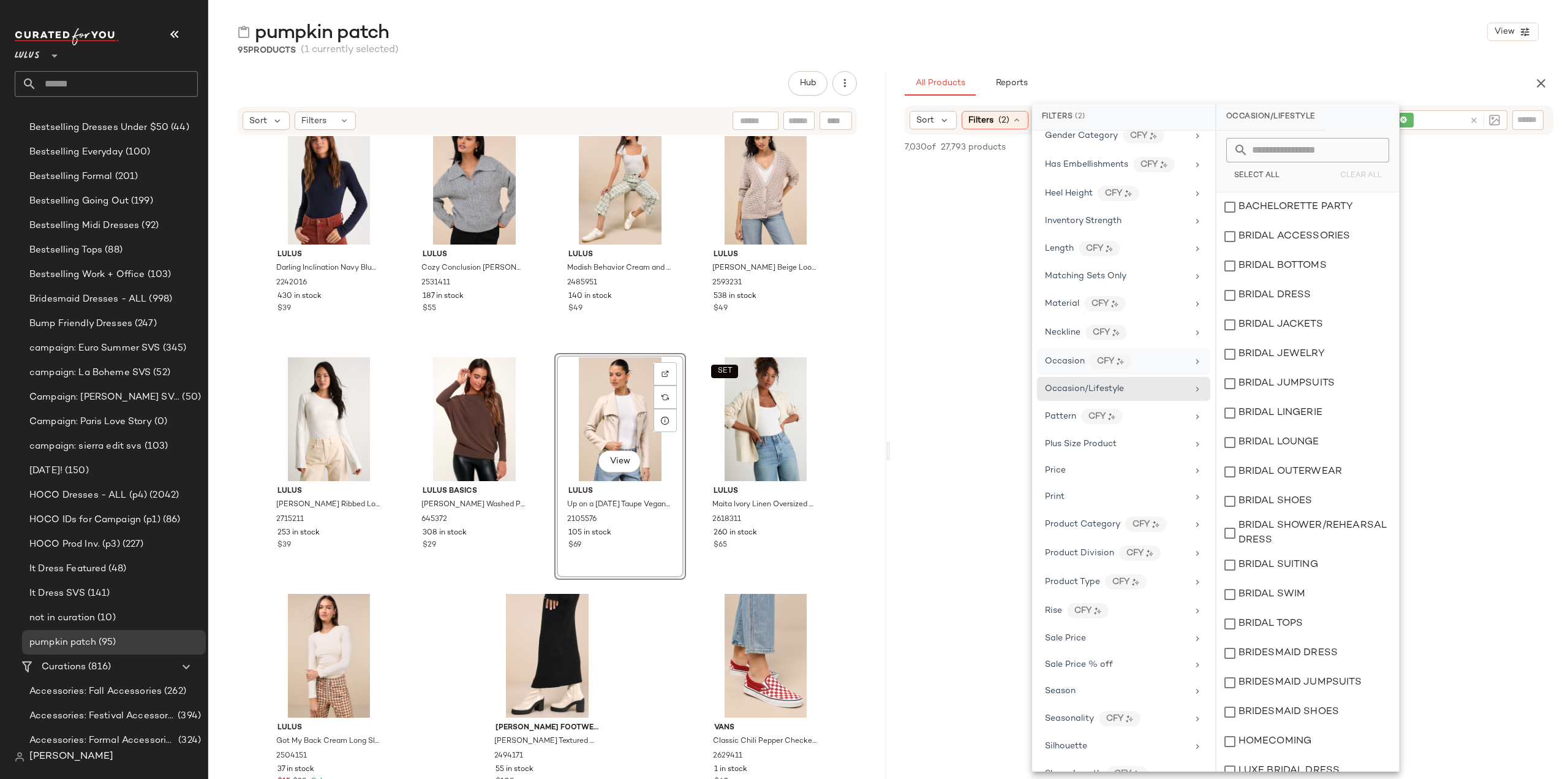
click at [1061, 356] on span "Occasion" at bounding box center [1065, 361] width 40 height 9
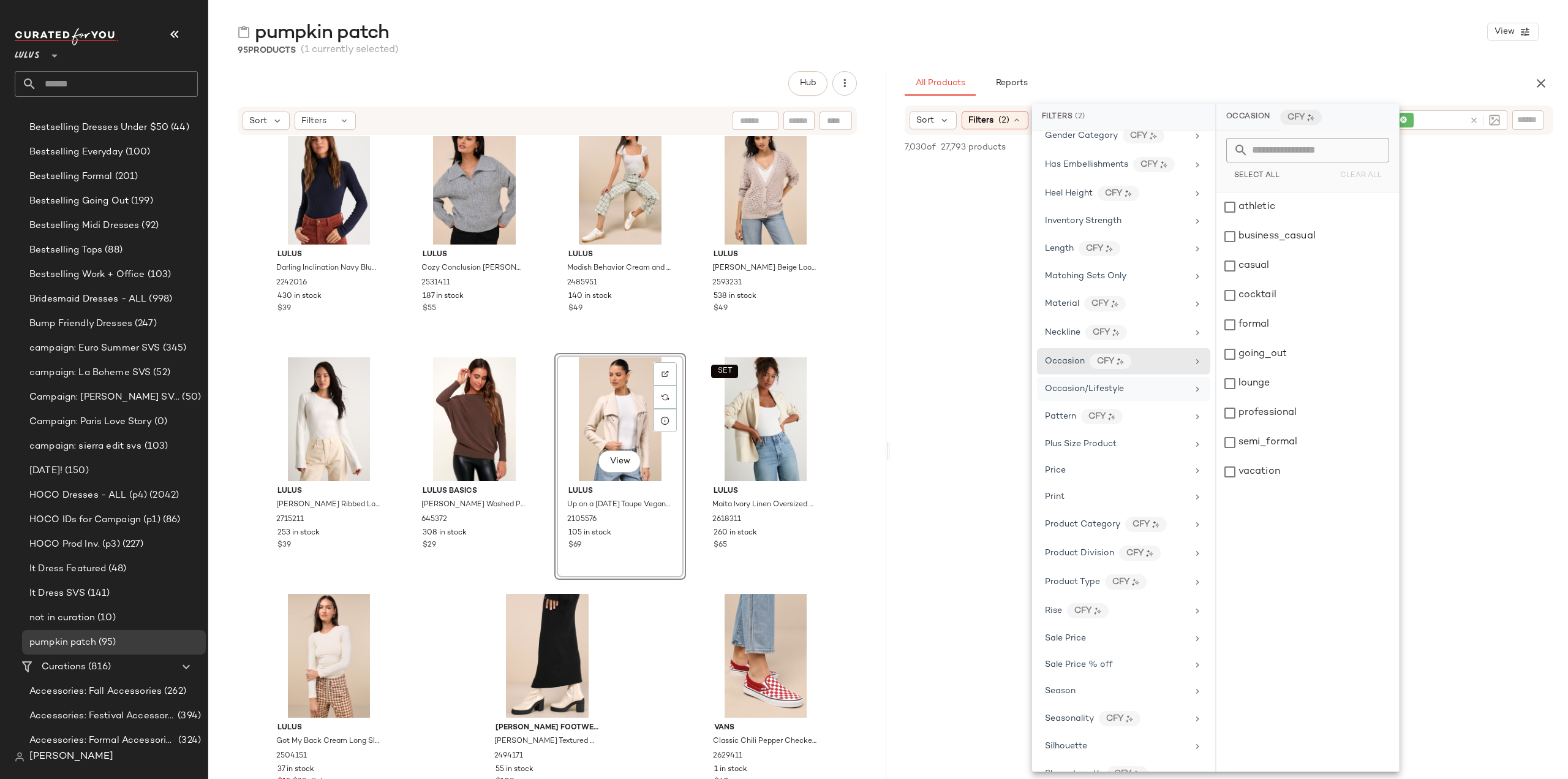
click at [1056, 384] on span "Occasion/Lifestyle" at bounding box center [1084, 389] width 79 height 9
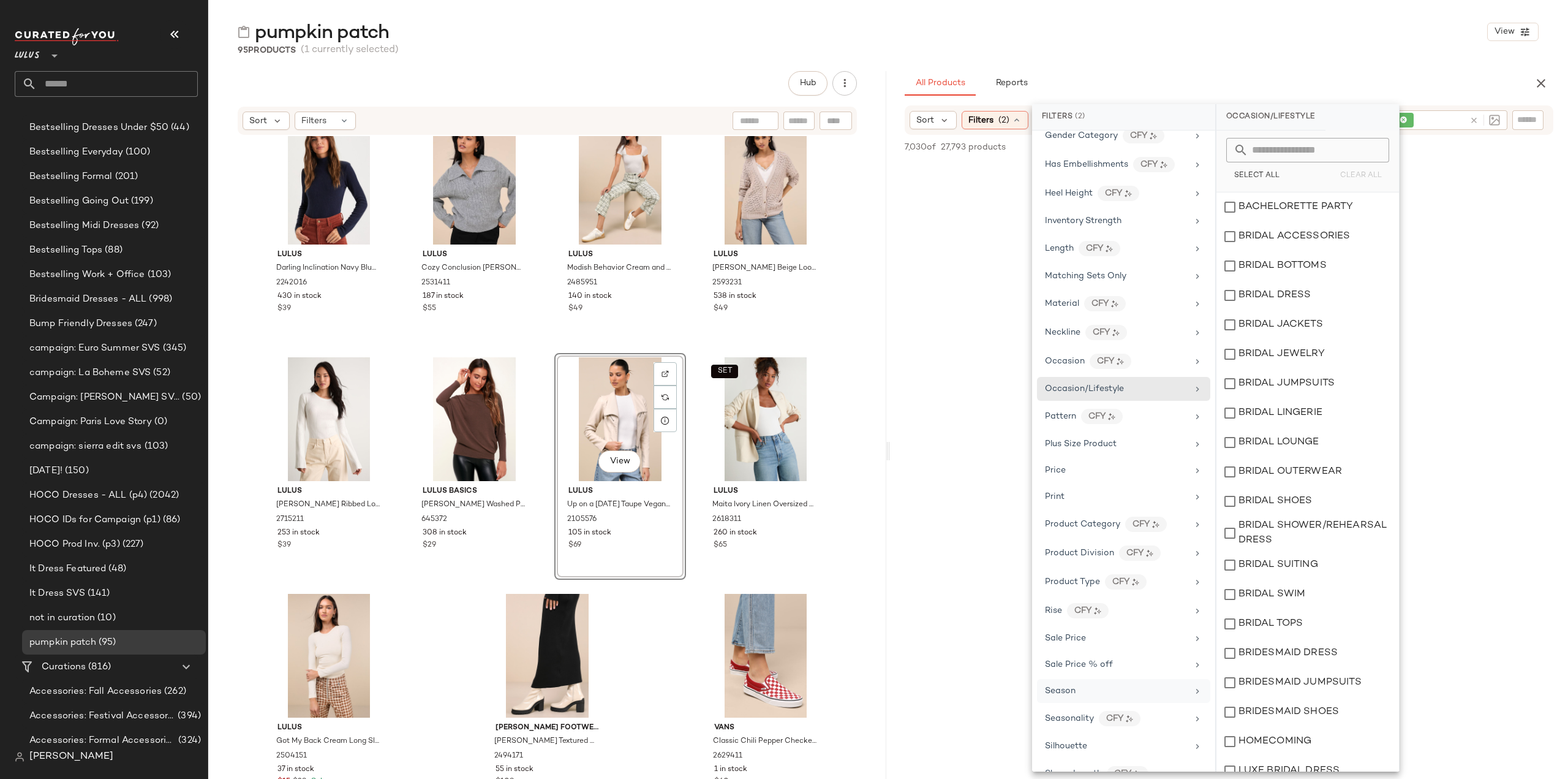
click at [1050, 686] on span "Season" at bounding box center [1061, 691] width 31 height 9
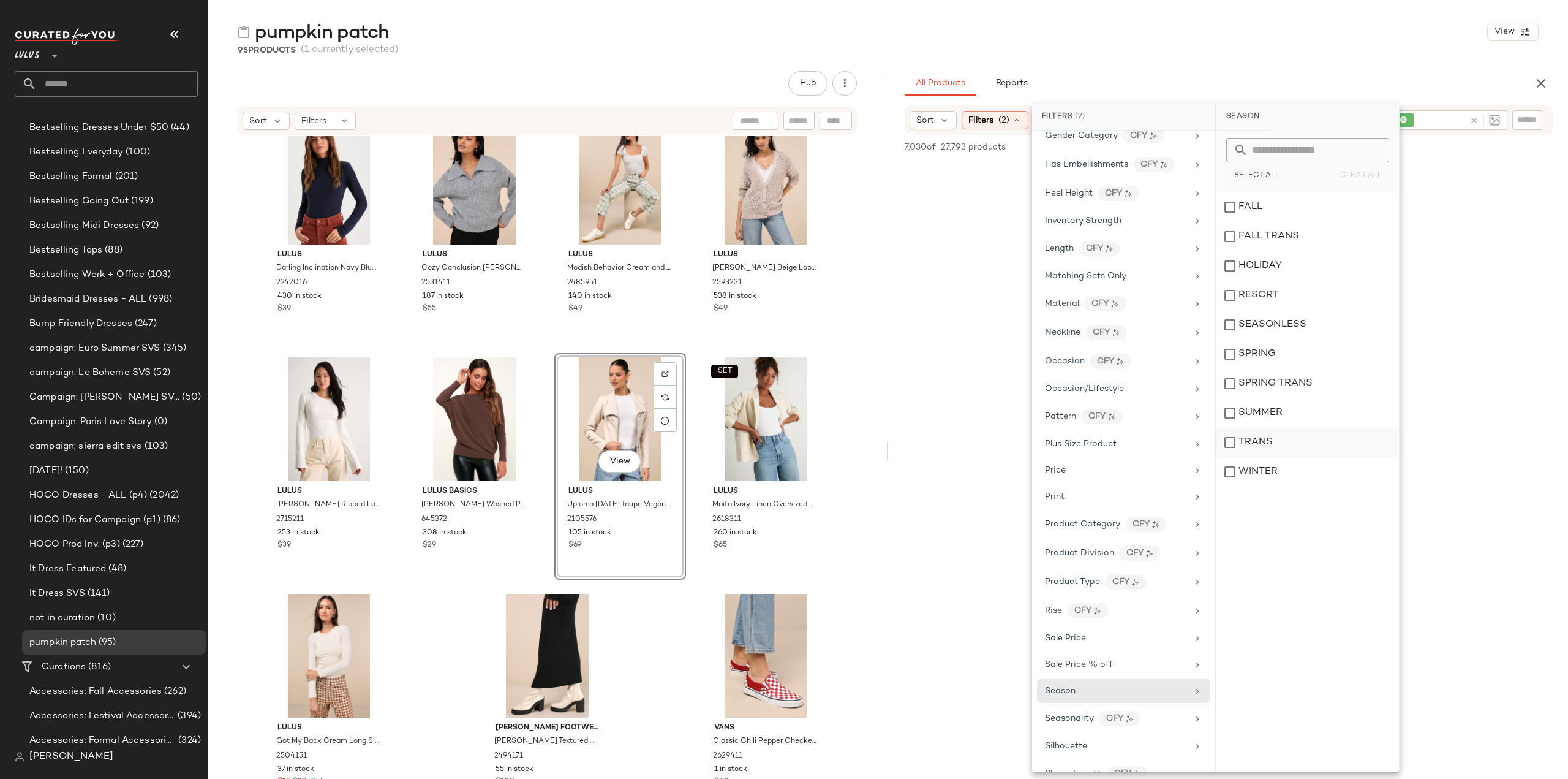
click at [1228, 457] on div "TRANS" at bounding box center [1308, 472] width 183 height 30
click at [1230, 470] on div "WINTER" at bounding box center [1308, 472] width 183 height 30
click at [1226, 222] on div "FALL" at bounding box center [1308, 237] width 183 height 30
click at [1231, 252] on div "FALL TRANS" at bounding box center [1308, 266] width 183 height 30
click at [1228, 280] on div "HOLIDAY" at bounding box center [1308, 295] width 183 height 30
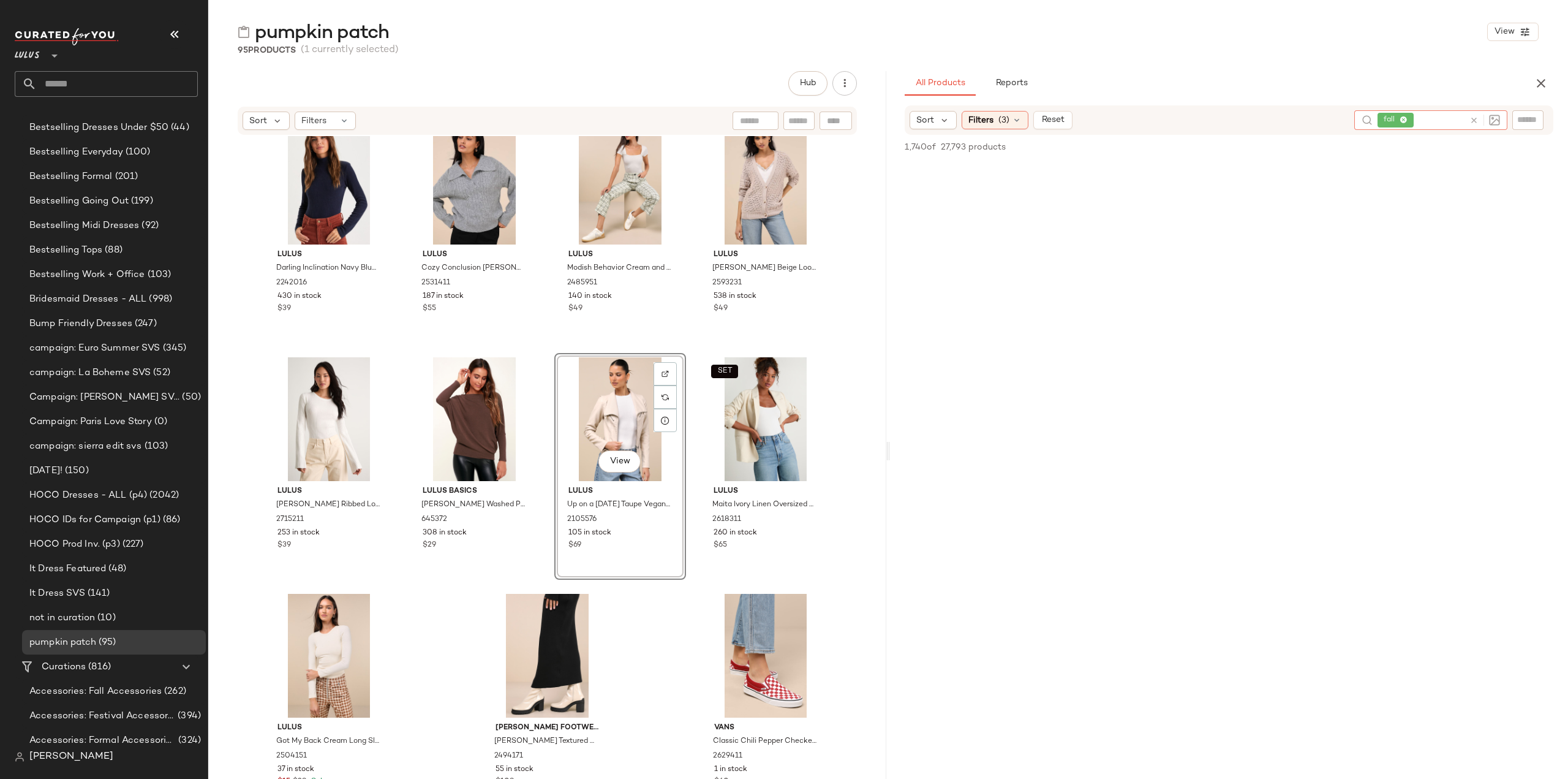
click at [1475, 117] on icon at bounding box center [1474, 120] width 9 height 9
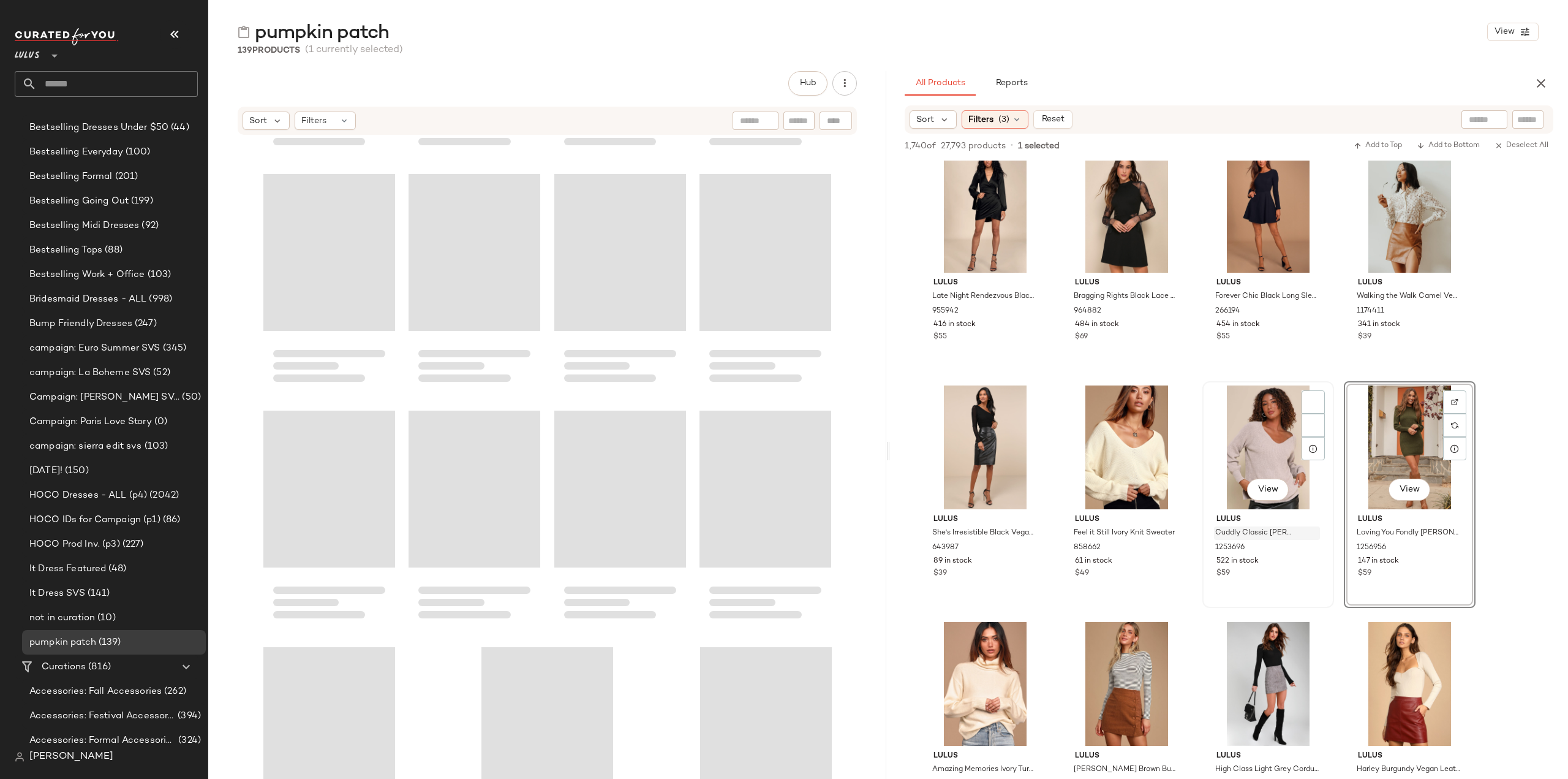
scroll to position [101183, 0]
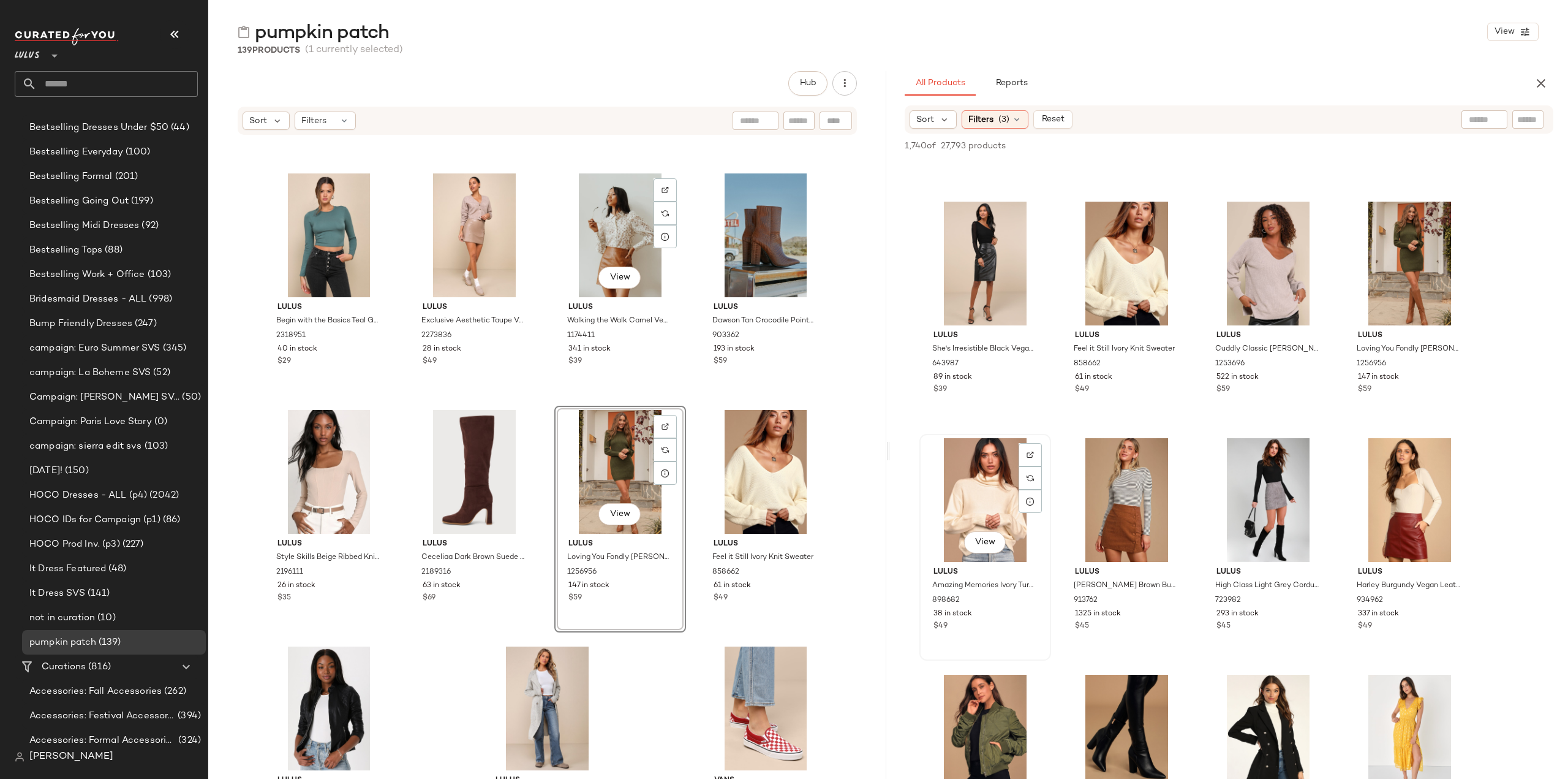
click at [980, 481] on div "View" at bounding box center [985, 500] width 123 height 124
click at [1140, 477] on div "View" at bounding box center [1126, 500] width 123 height 124
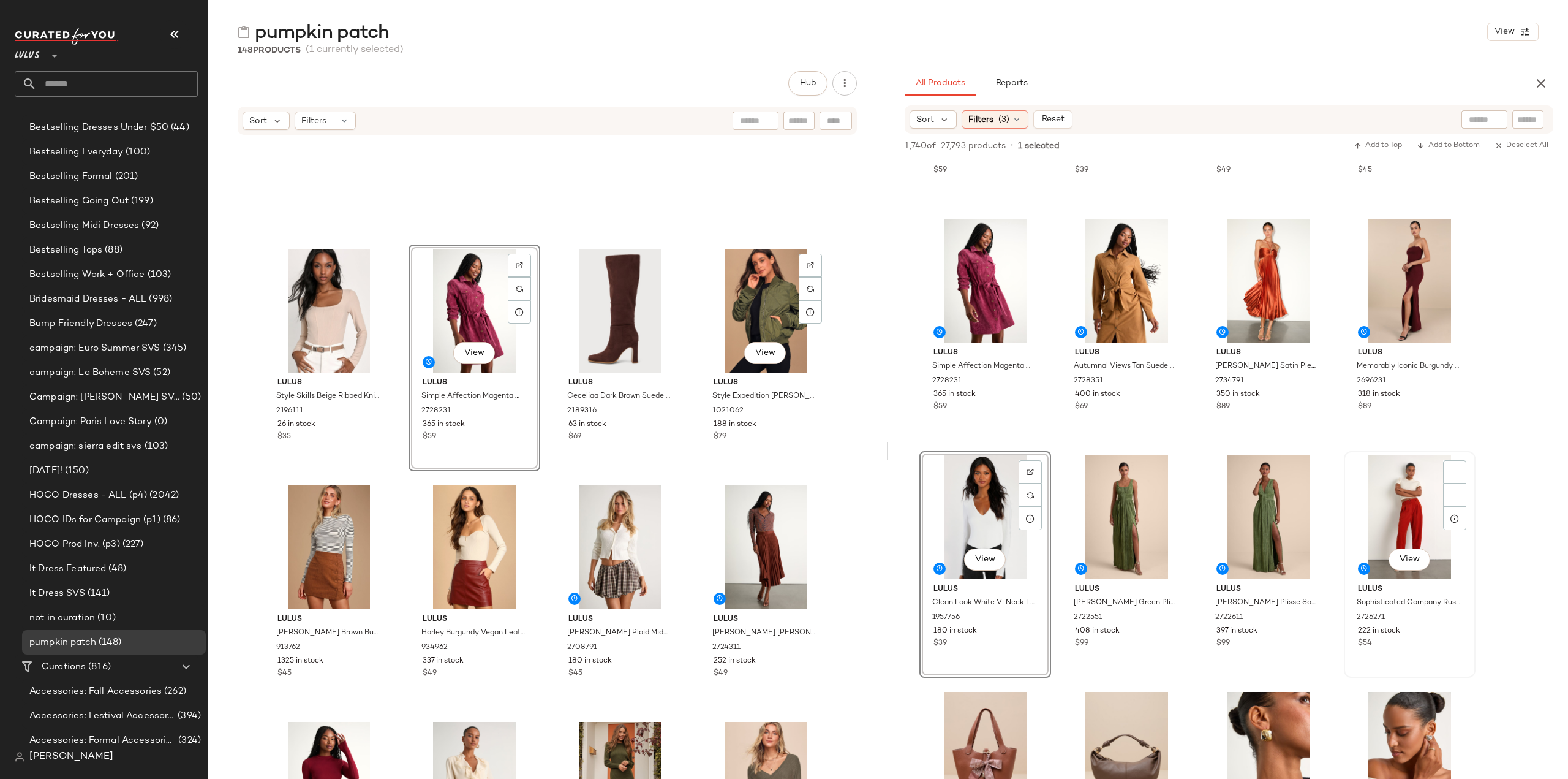
scroll to position [1961, 0]
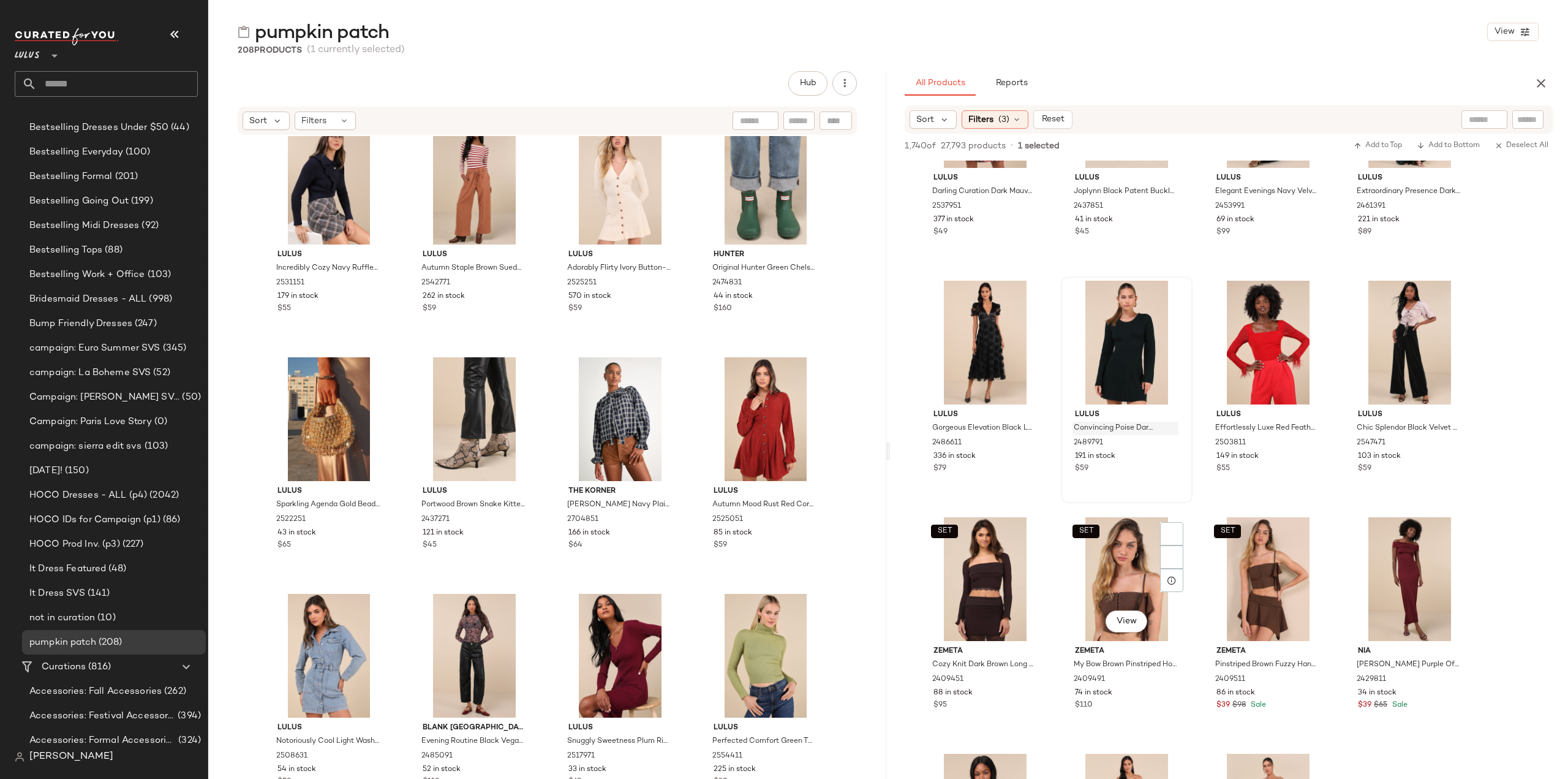
scroll to position [48272, 0]
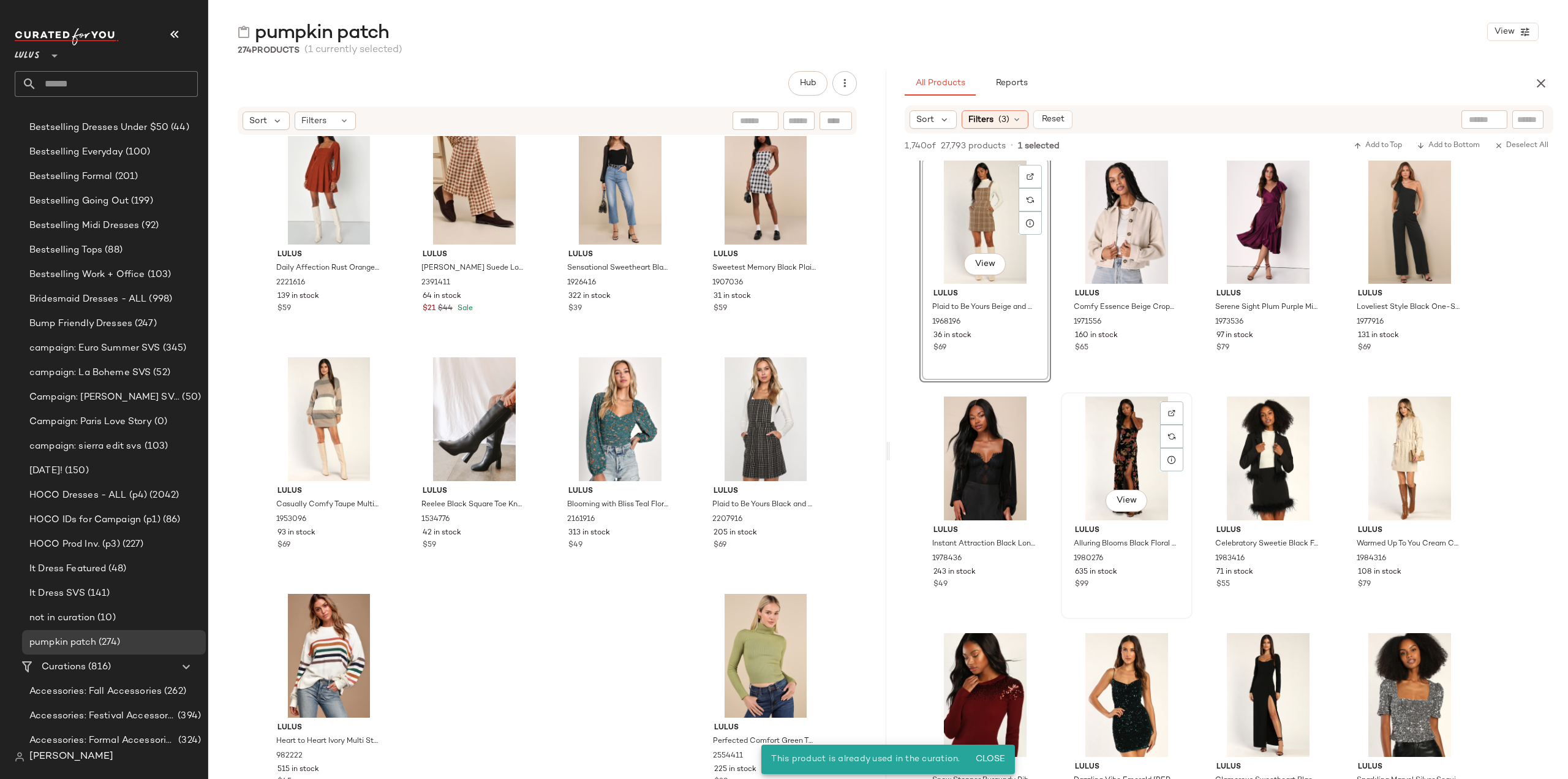
scroll to position [90120, 0]
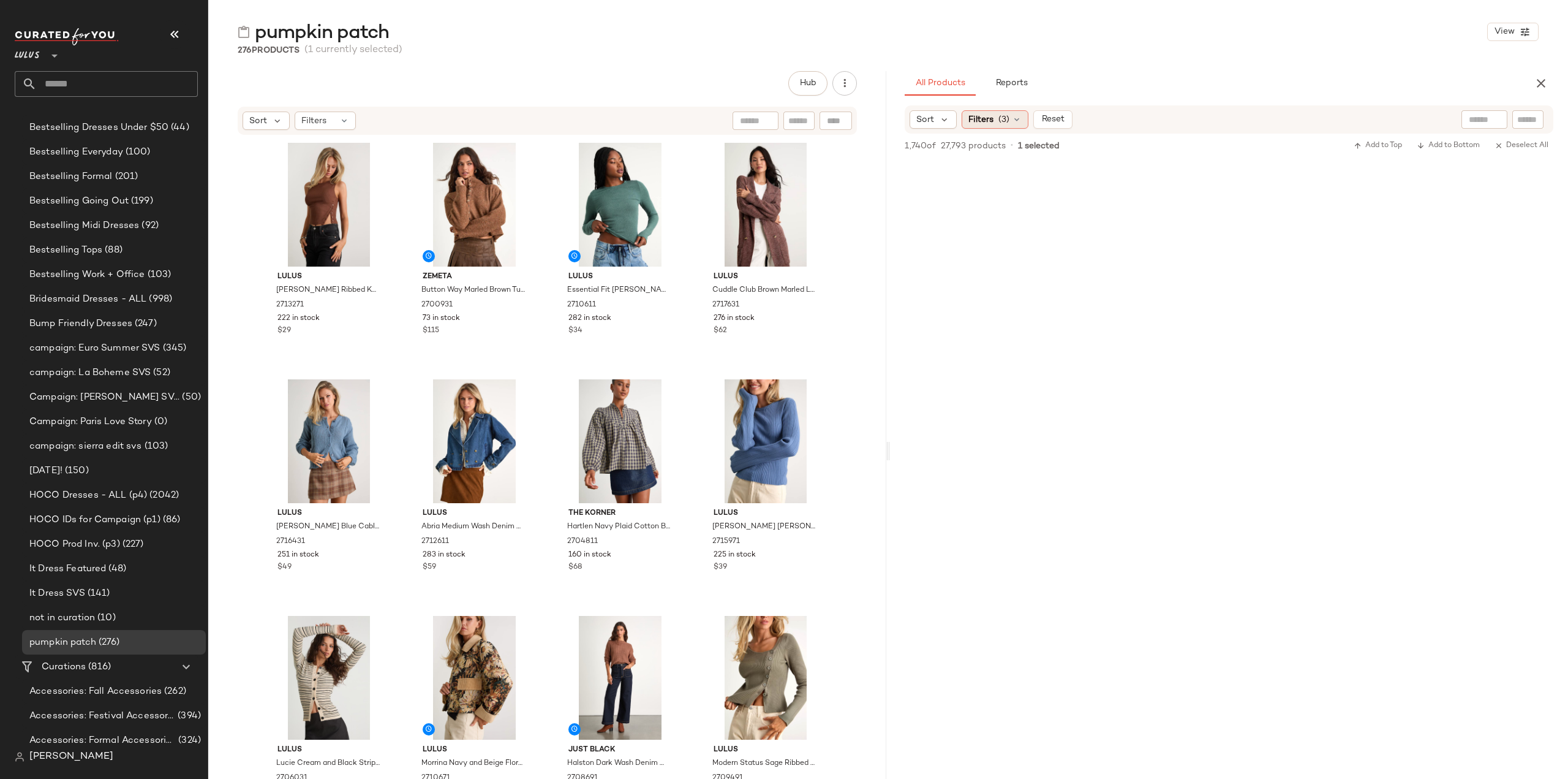
click at [1018, 119] on icon at bounding box center [1016, 119] width 10 height 10
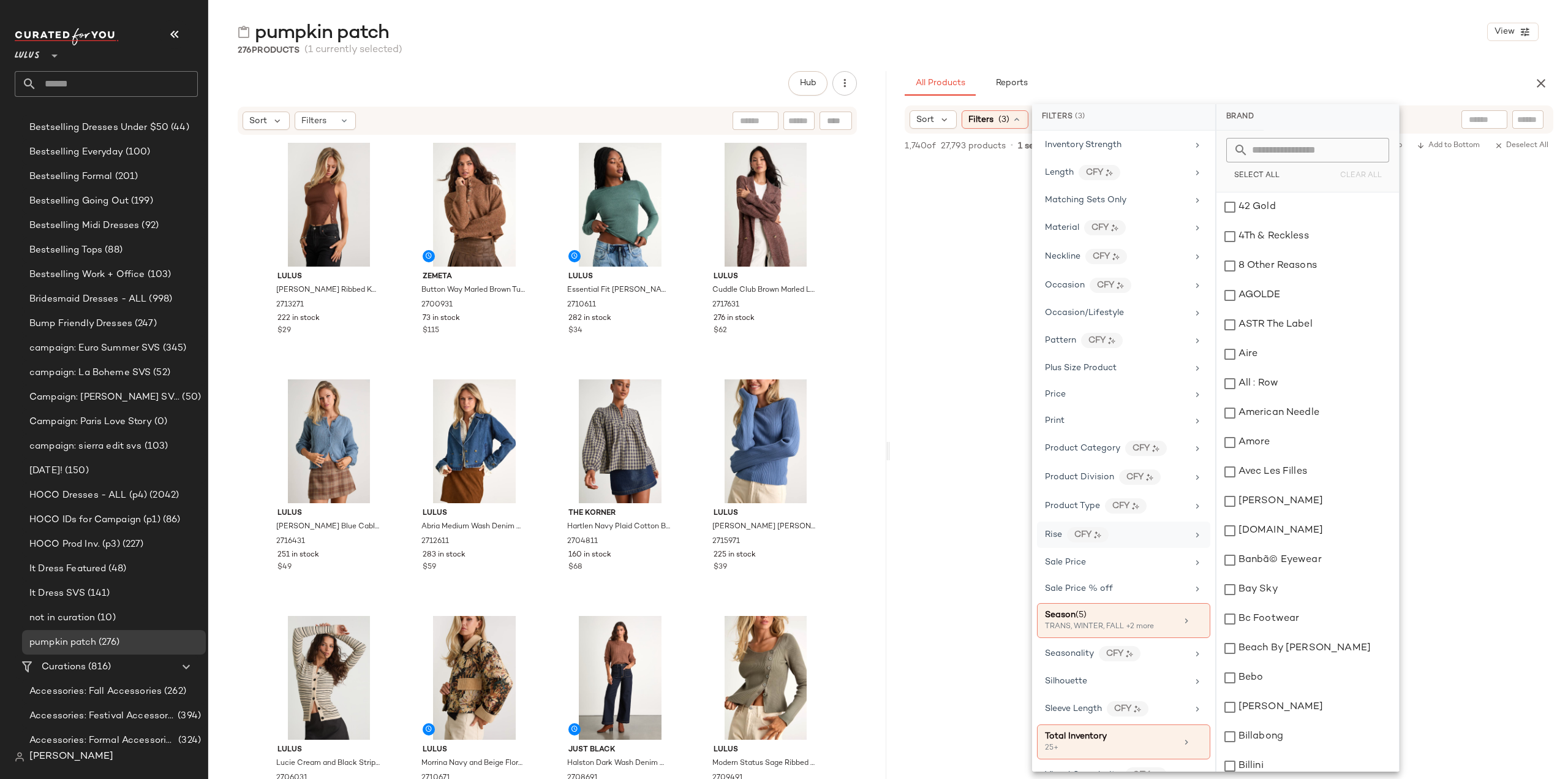
scroll to position [511, 0]
click at [1198, 598] on div "Season (5) TRANS, WINTER, FALL +2 more" at bounding box center [1124, 614] width 174 height 35
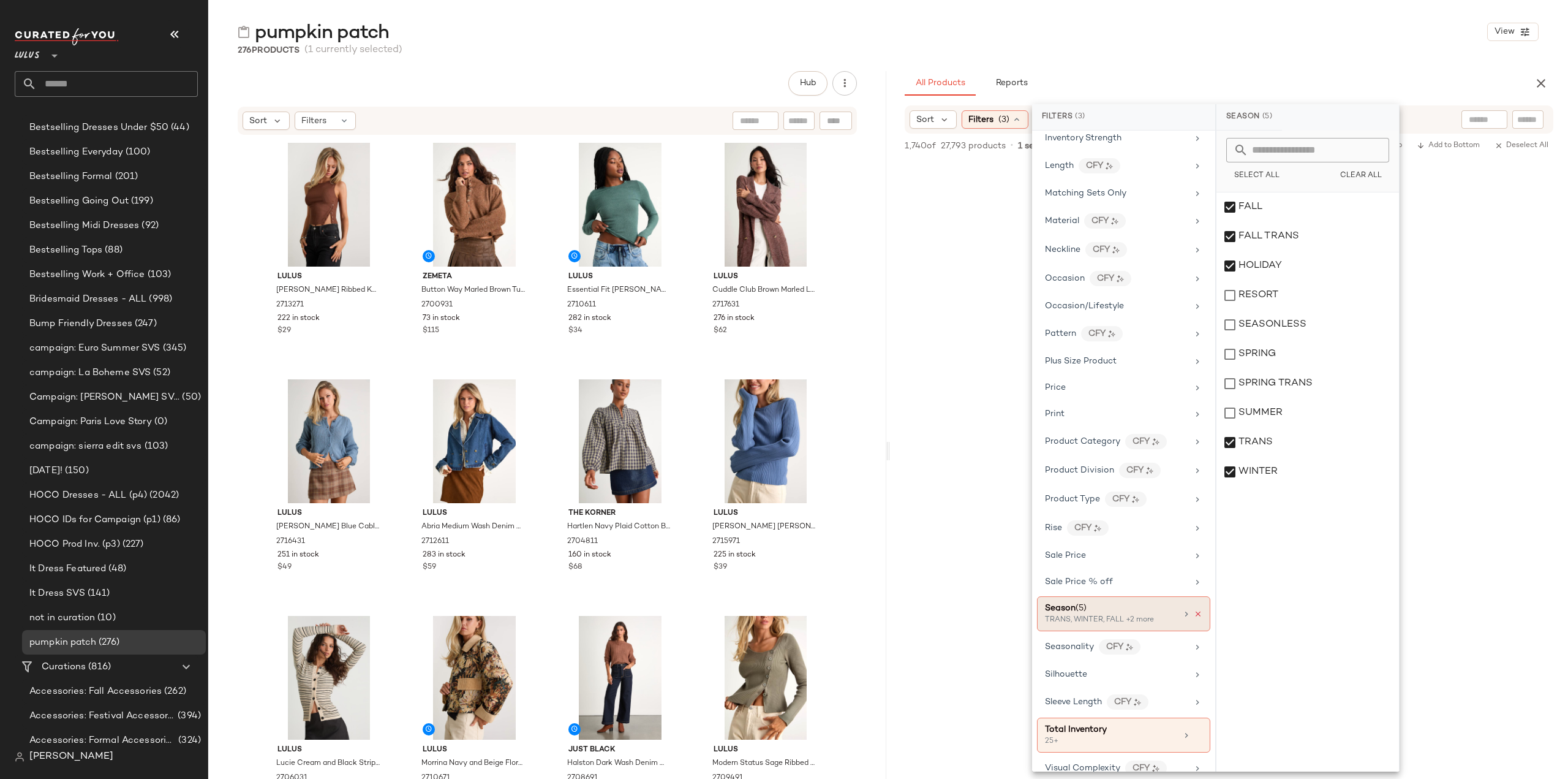
click at [1194, 610] on icon at bounding box center [1198, 614] width 8 height 8
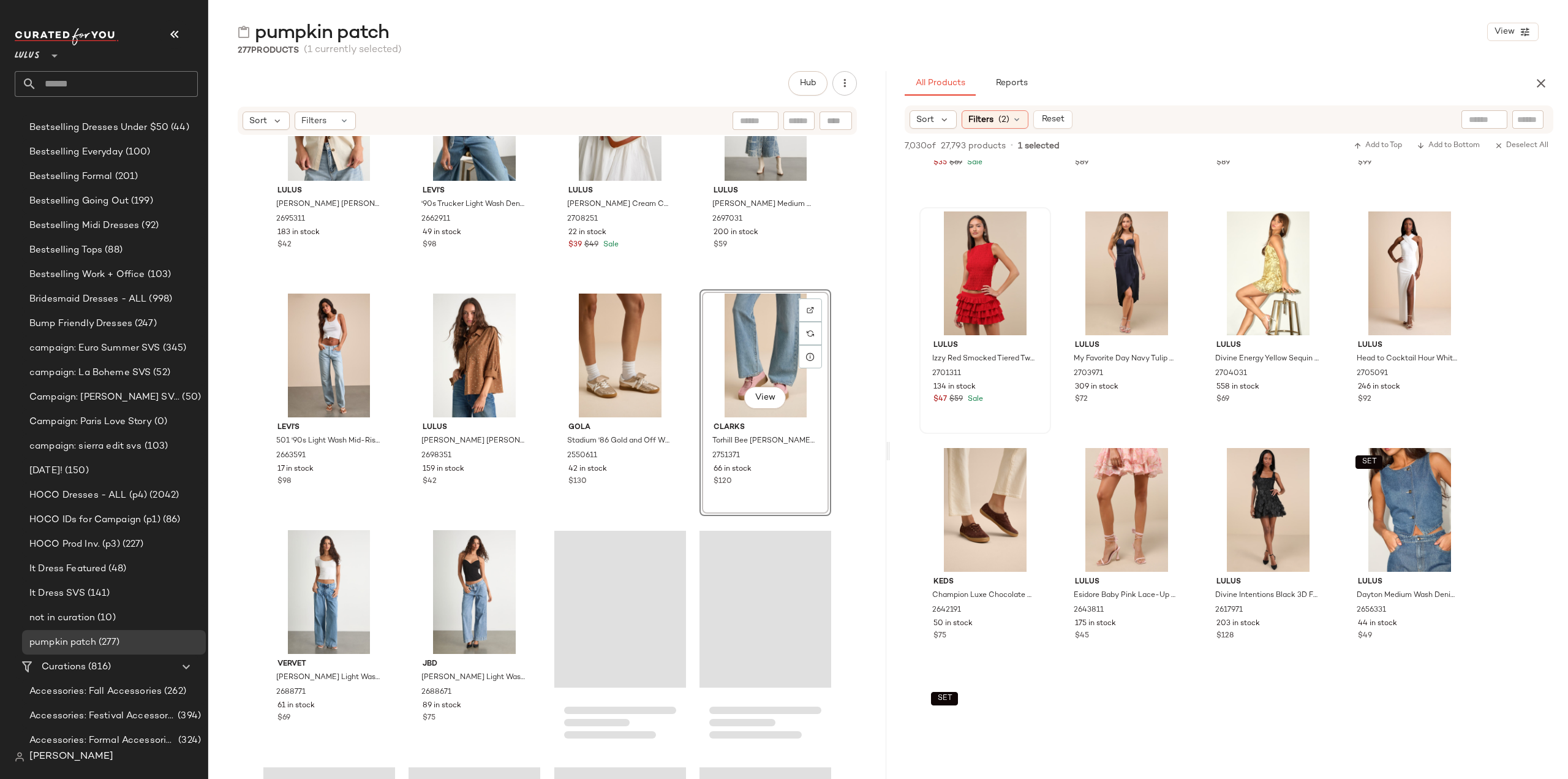
scroll to position [1654, 0]
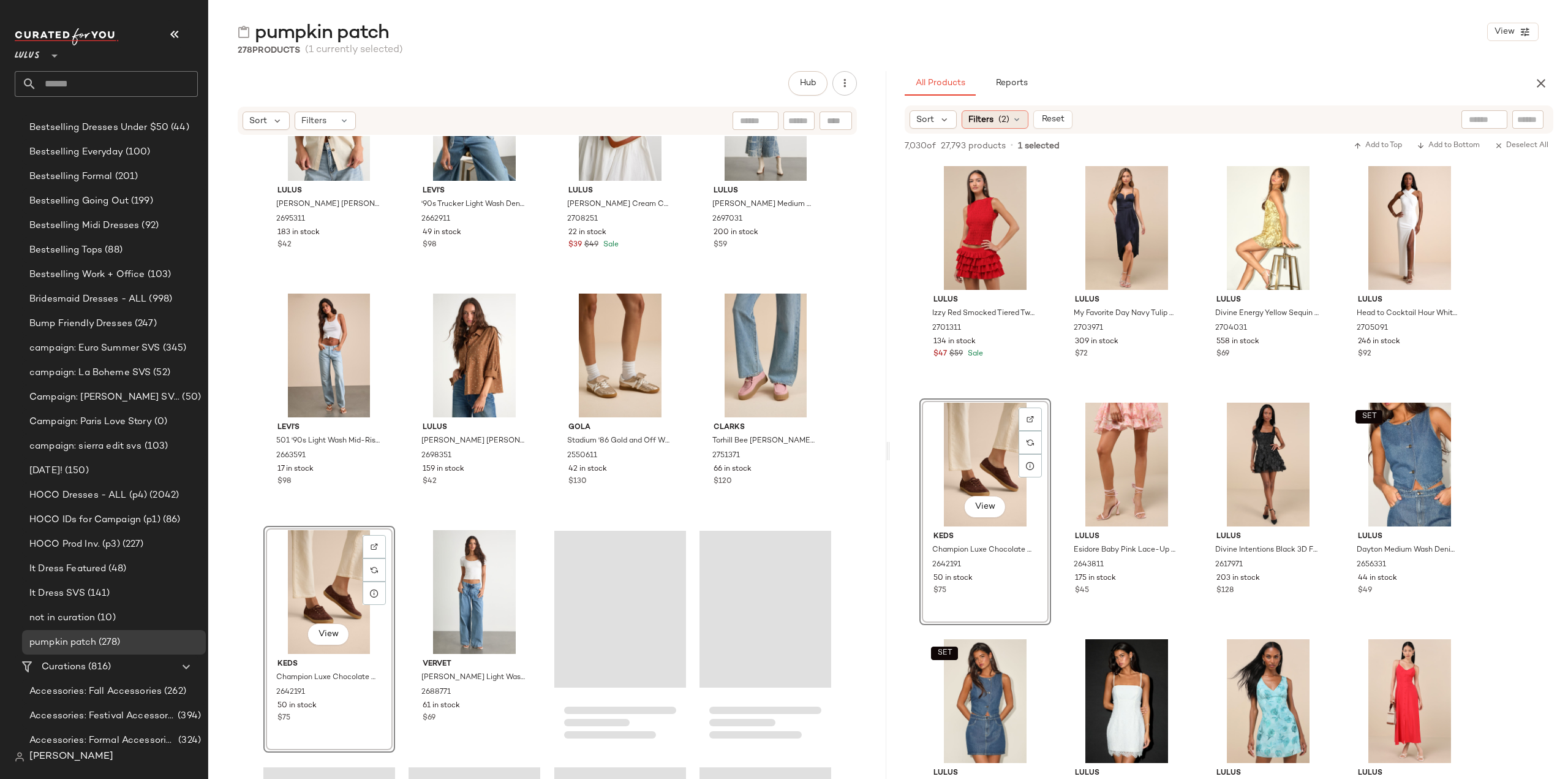
click at [994, 125] on div "Filters (2)" at bounding box center [995, 119] width 67 height 19
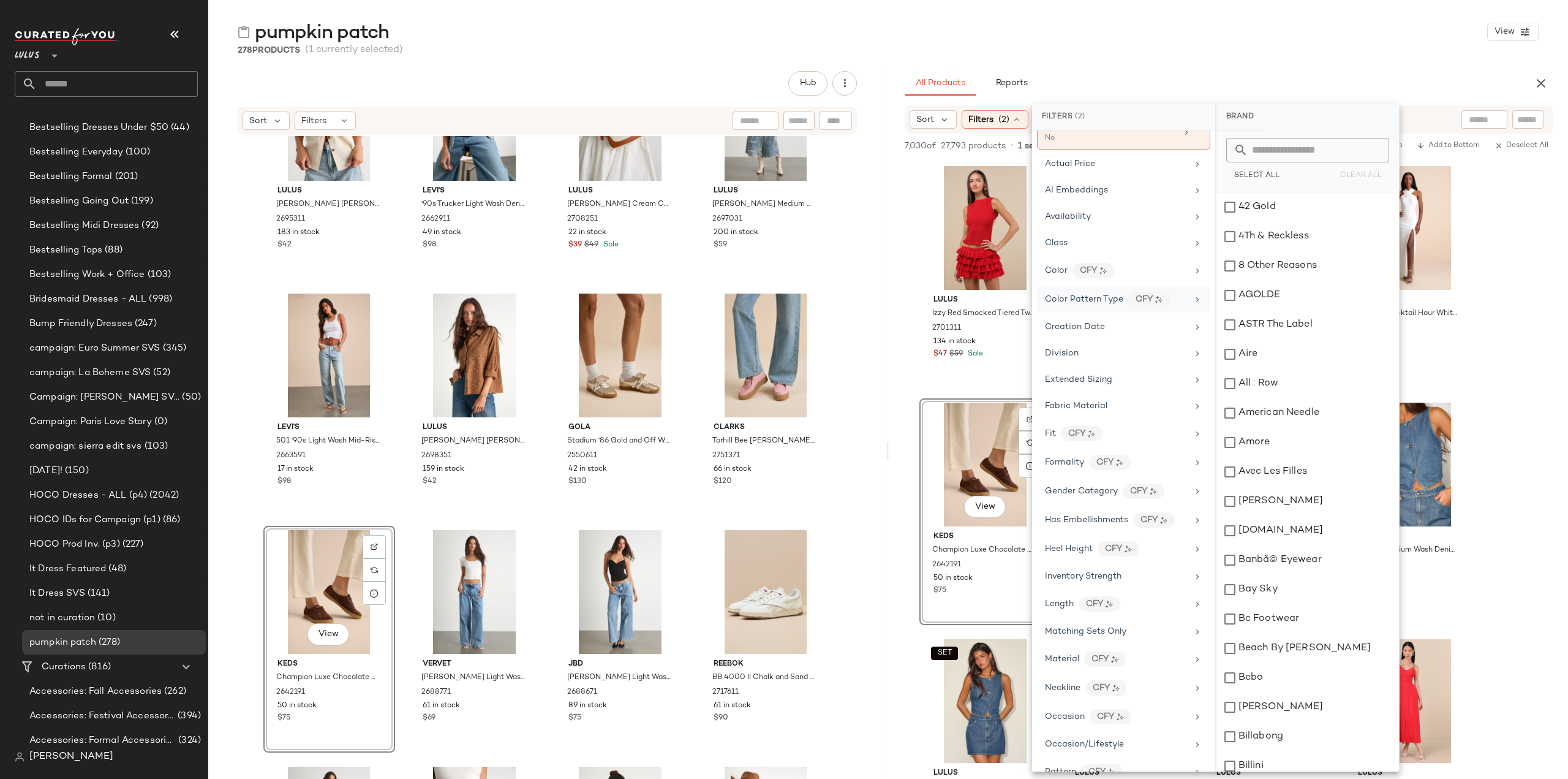
scroll to position [0, 0]
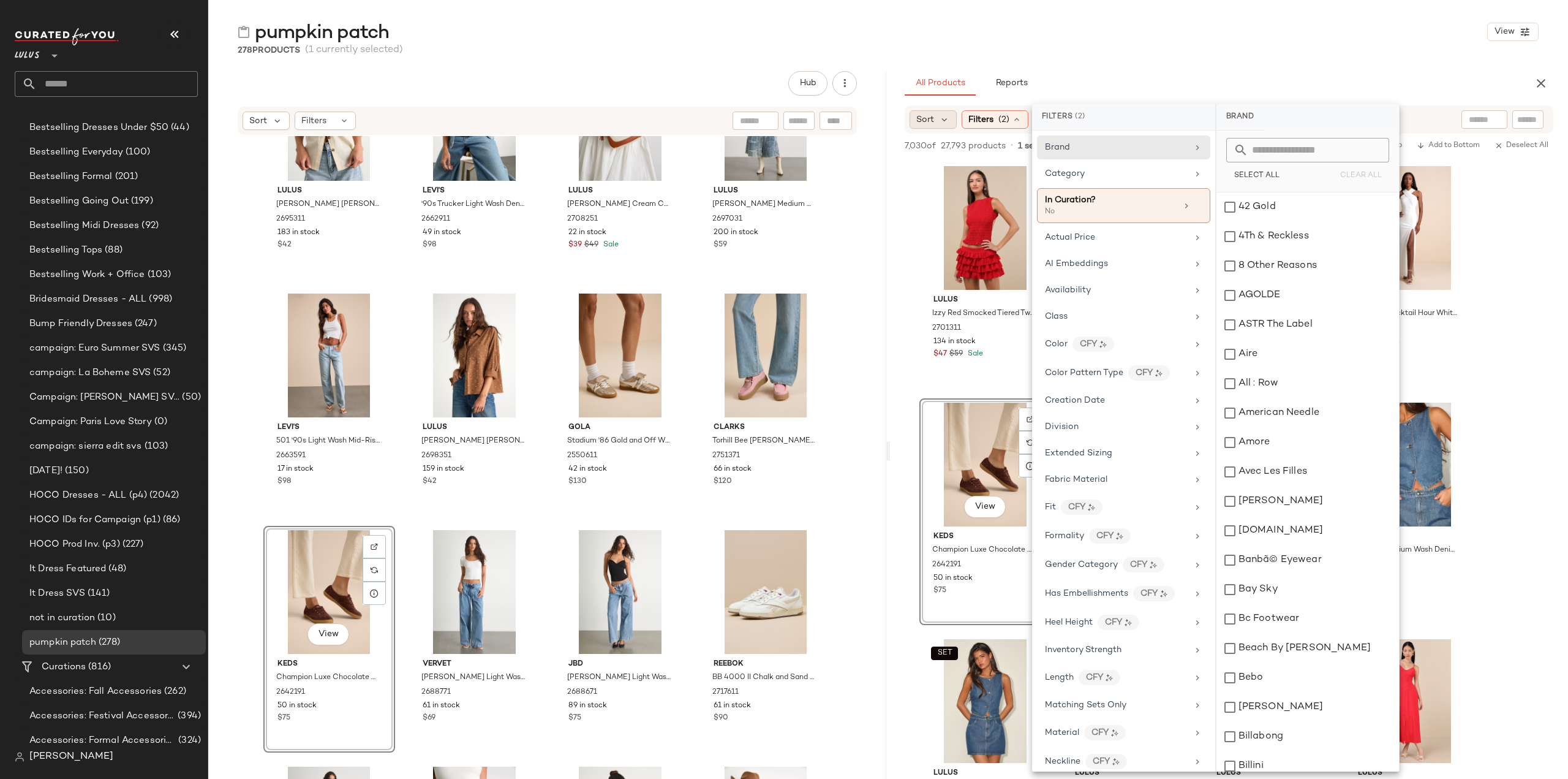
click at [923, 117] on span "Sort" at bounding box center [925, 120] width 18 height 13
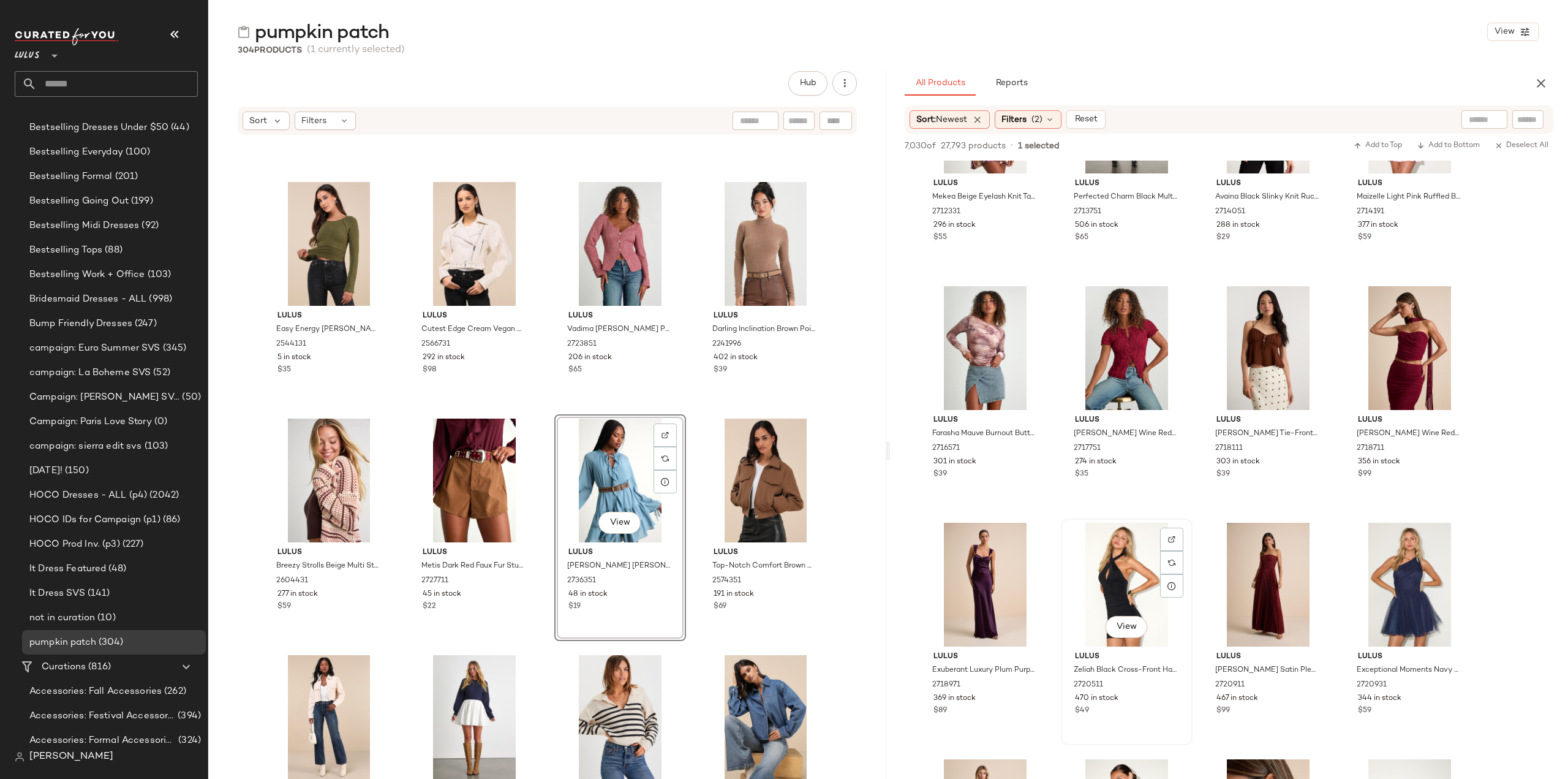
scroll to position [10232, 0]
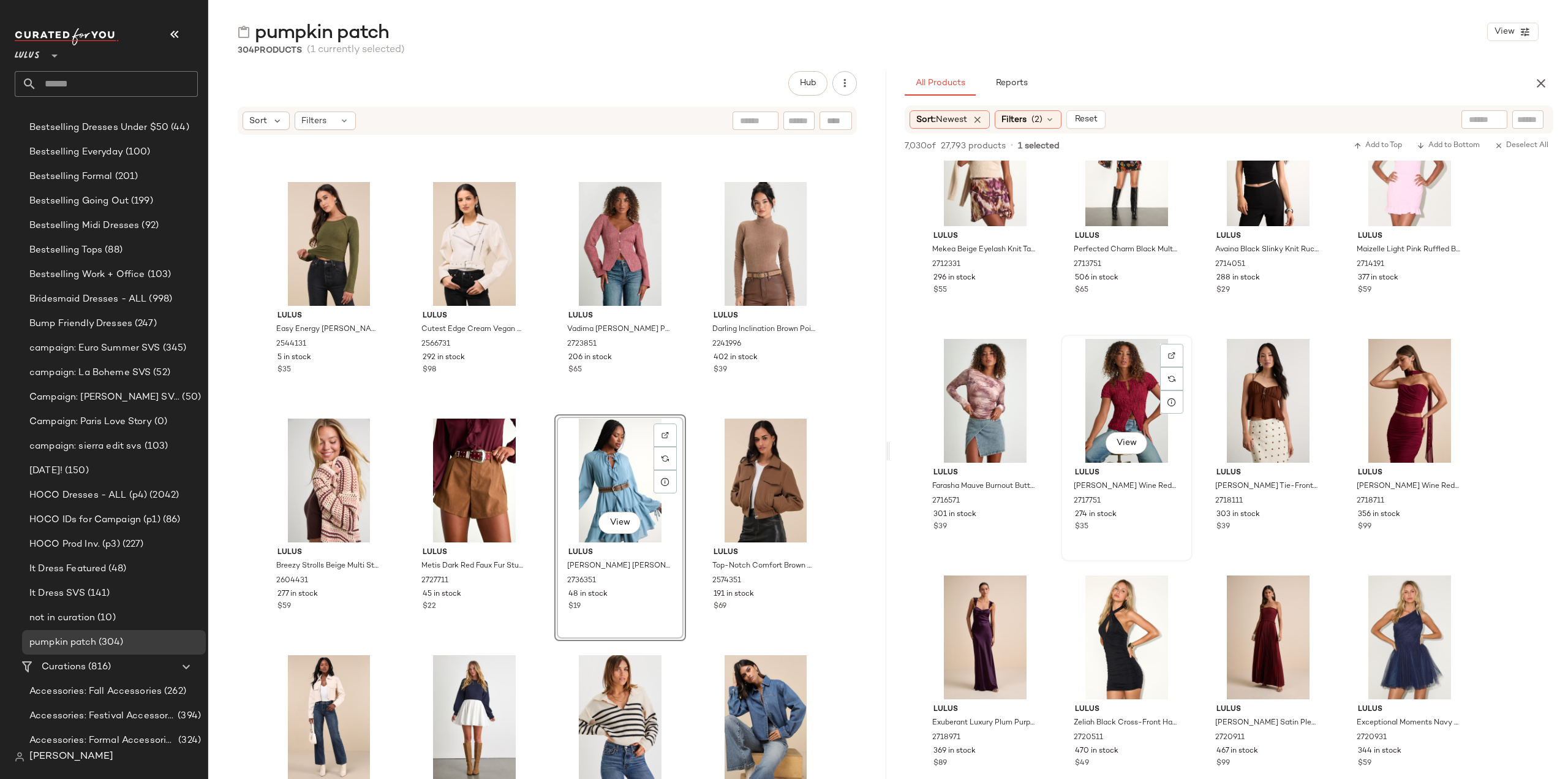
click at [1122, 380] on div "View" at bounding box center [1126, 401] width 123 height 124
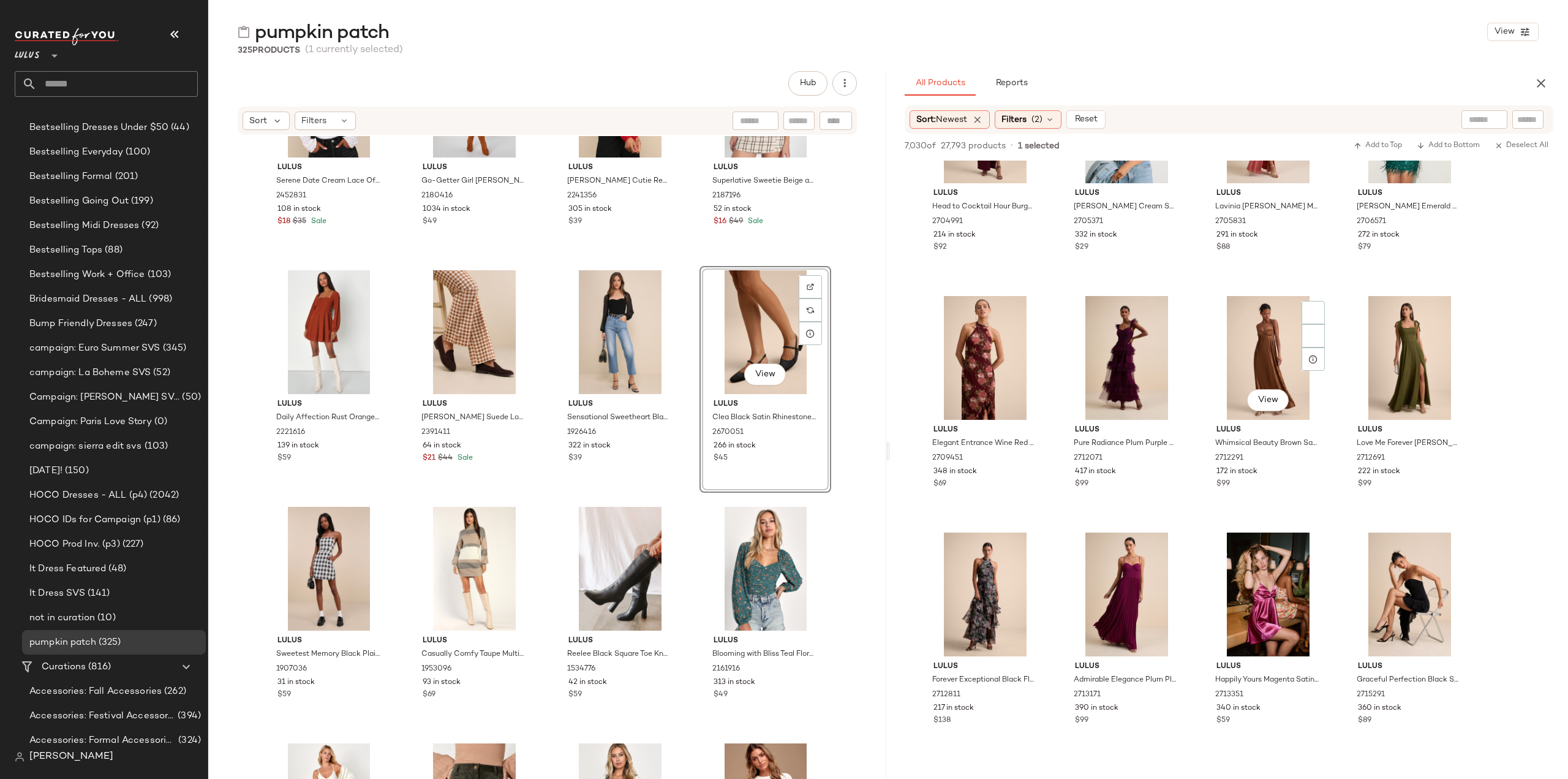
scroll to position [28061, 0]
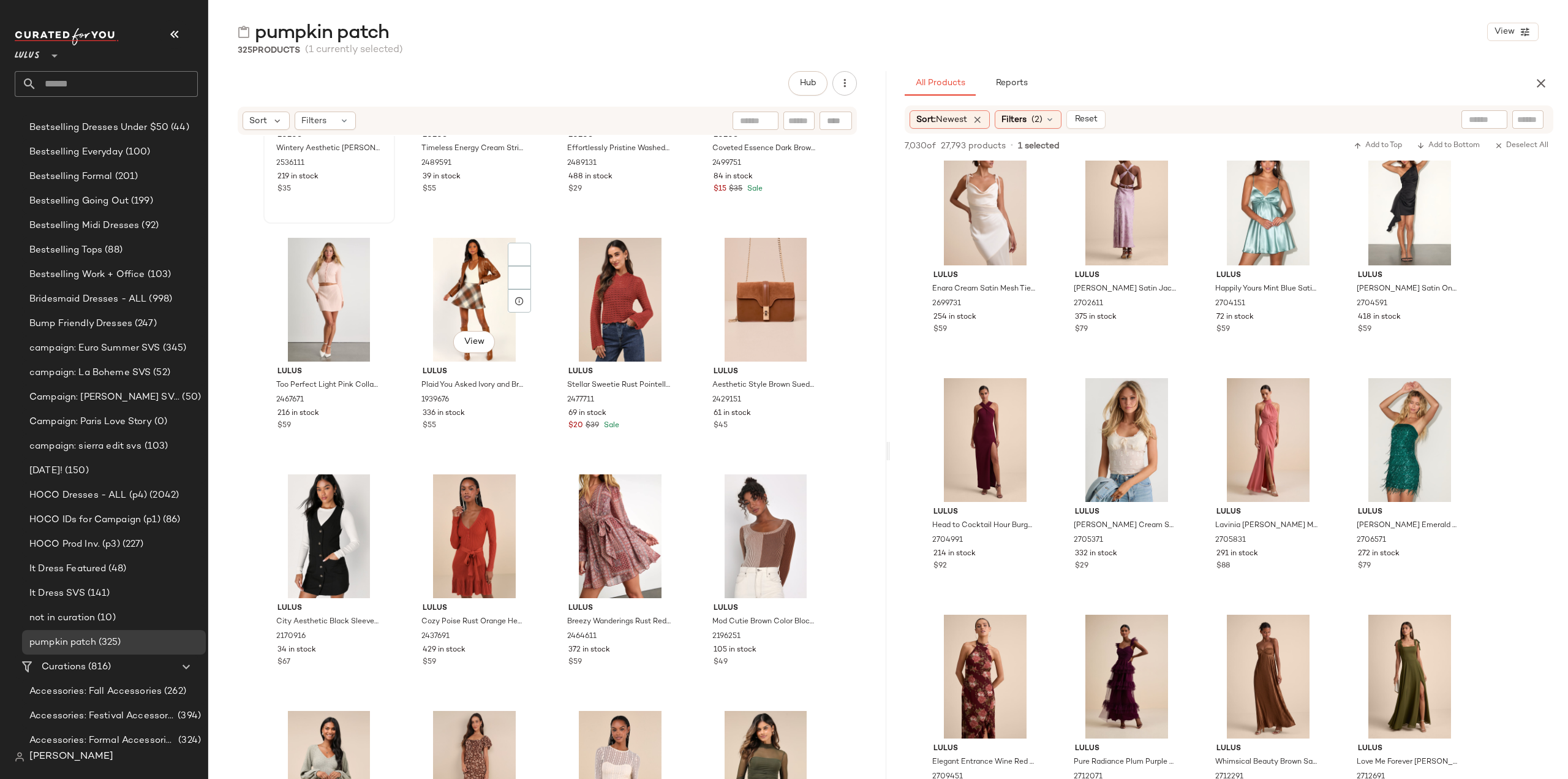
scroll to position [17122, 0]
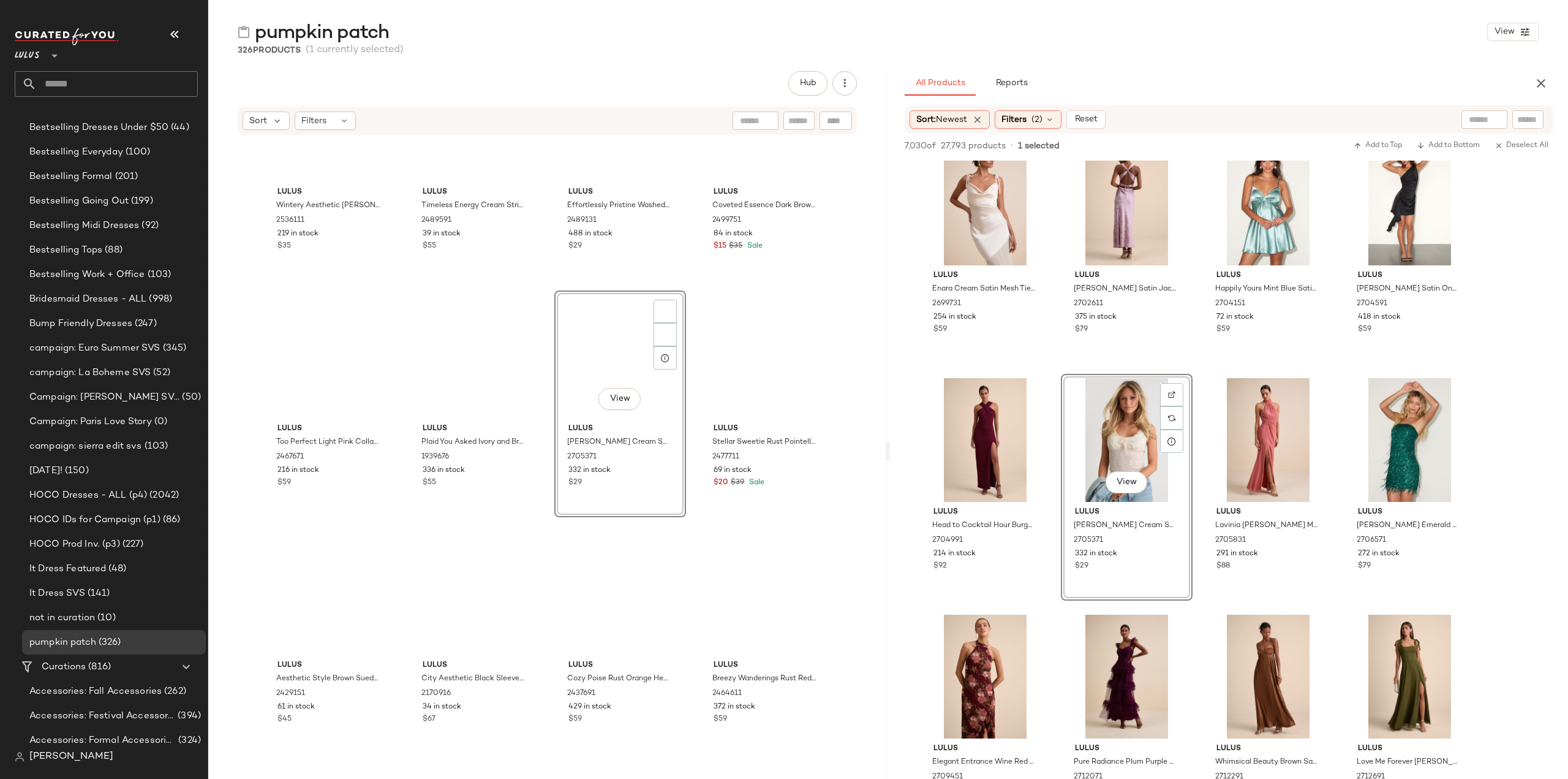
click at [68, 87] on input "text" at bounding box center [117, 84] width 161 height 26
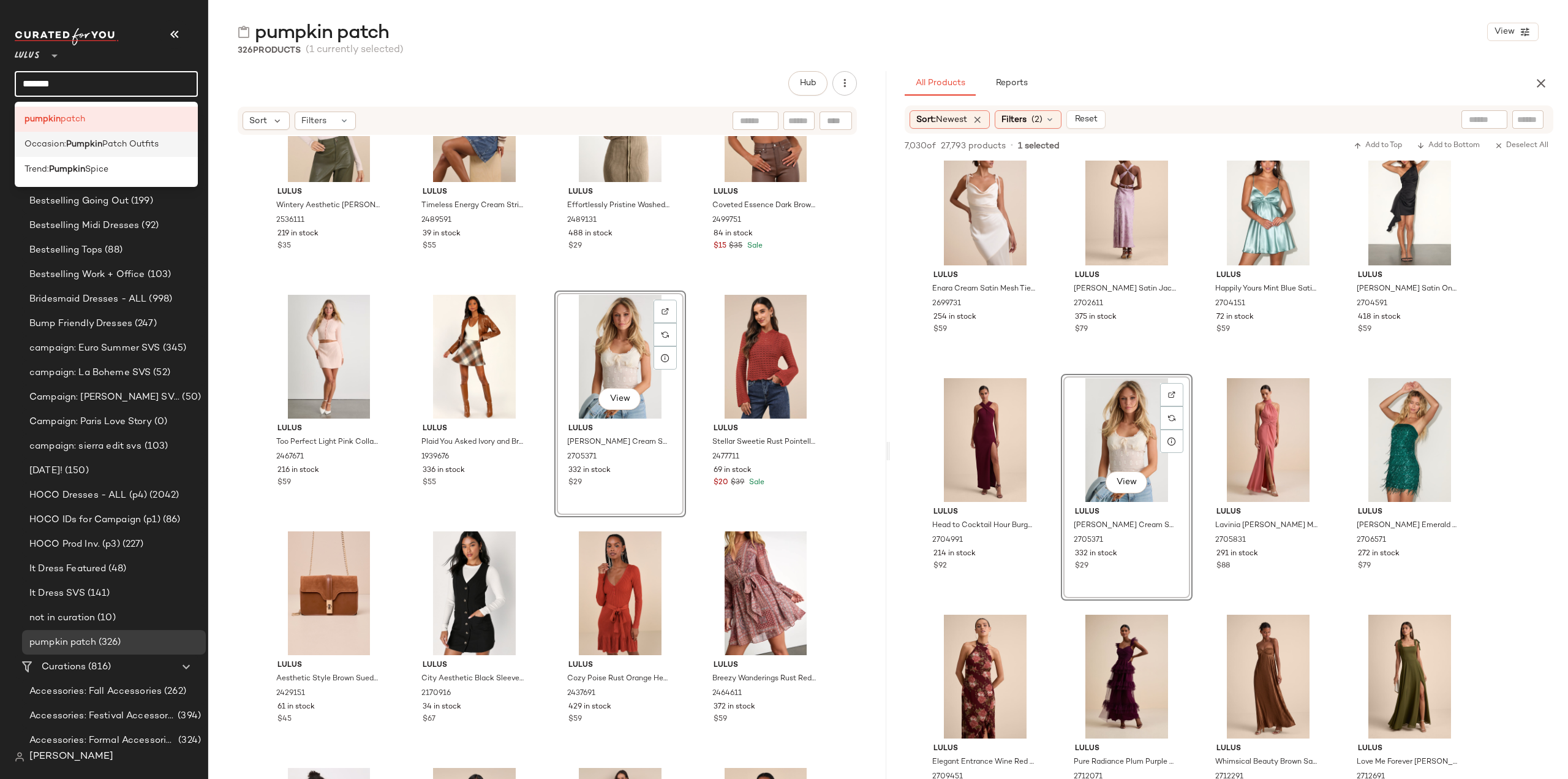
type input "*******"
click at [96, 148] on b "Pumpkin" at bounding box center [84, 144] width 36 height 13
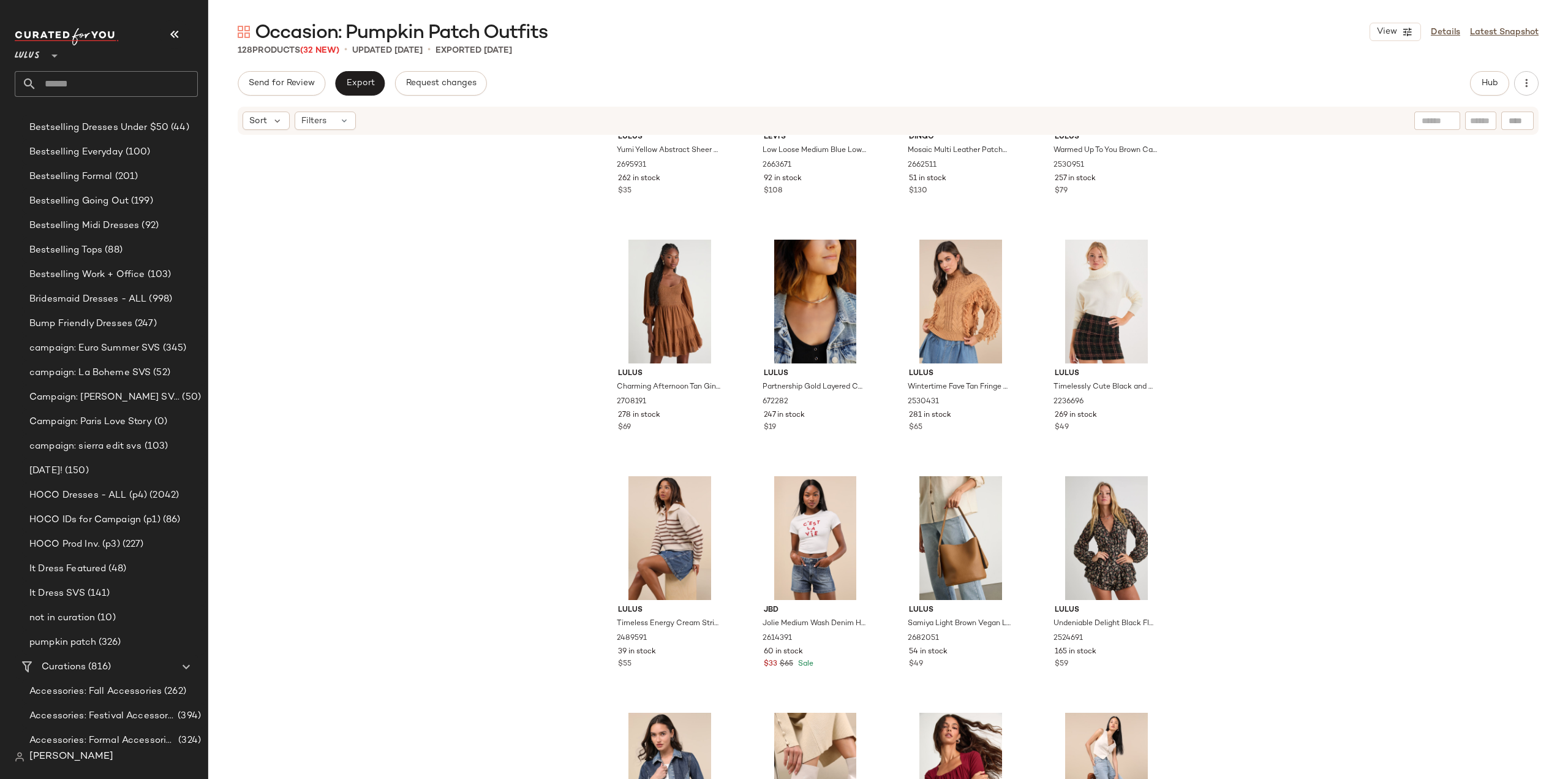
scroll to position [6890, 0]
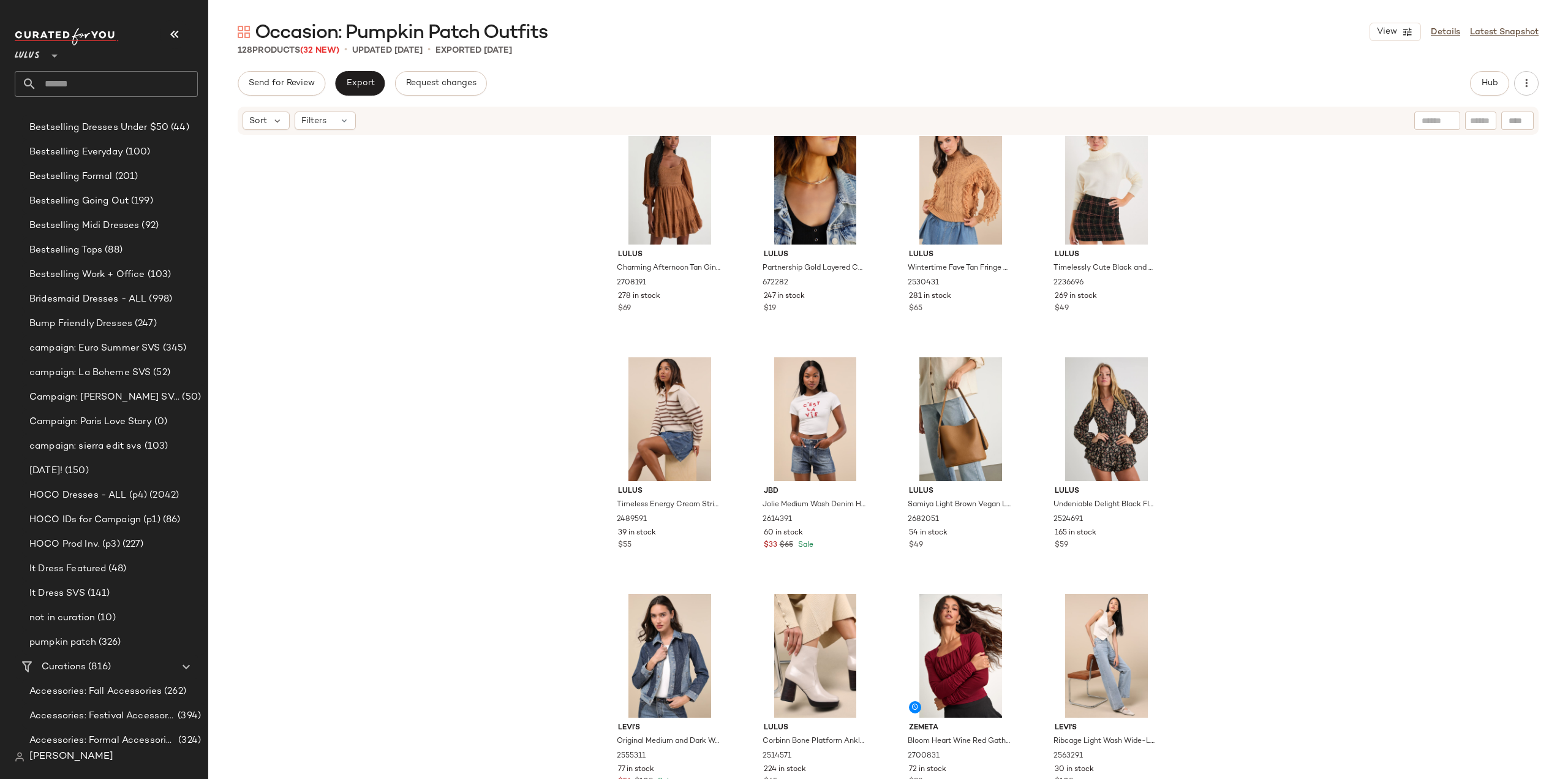
click at [105, 78] on input "text" at bounding box center [117, 84] width 161 height 26
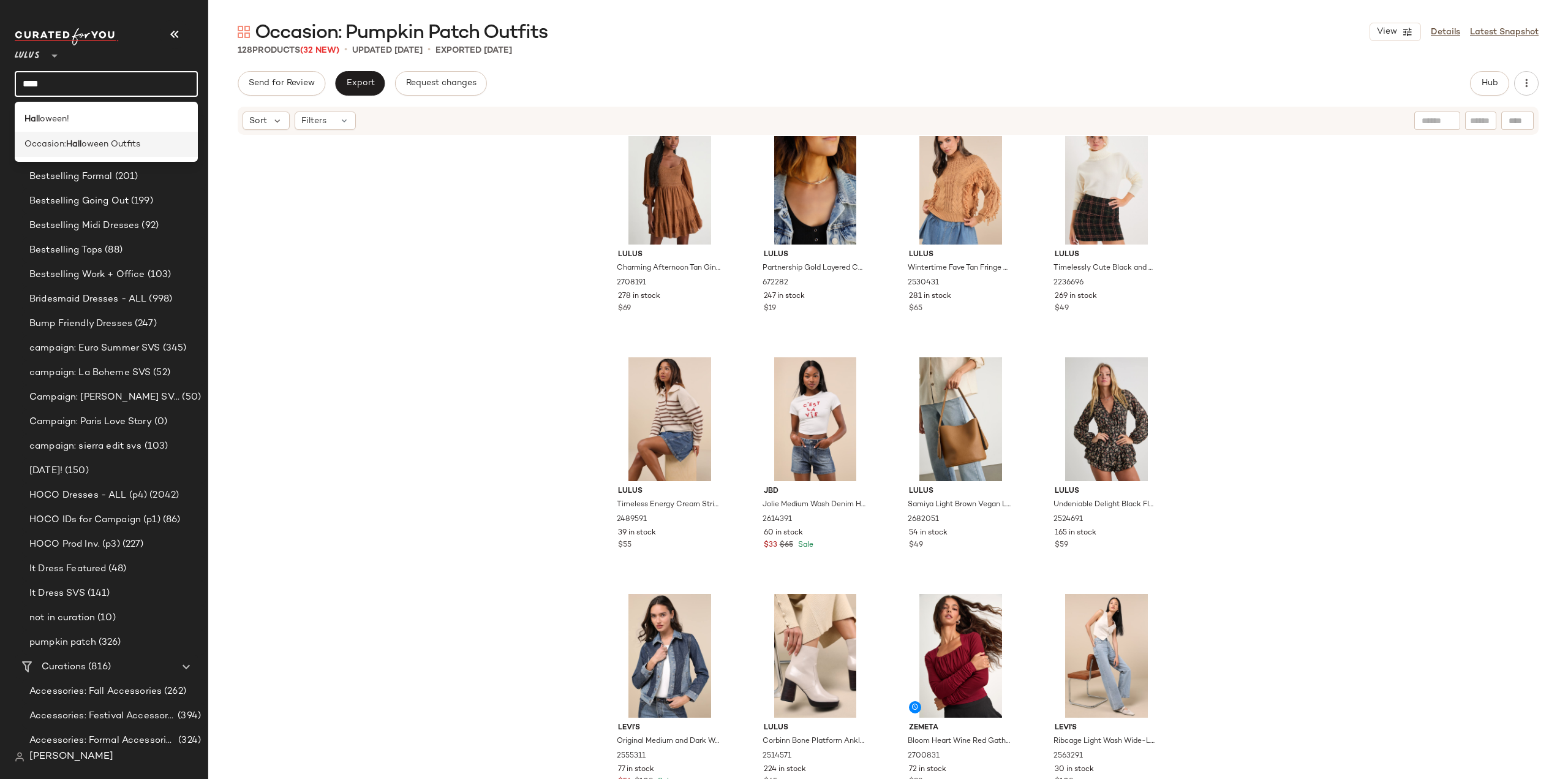
type input "****"
click at [104, 148] on span "oween Outfits" at bounding box center [111, 144] width 59 height 13
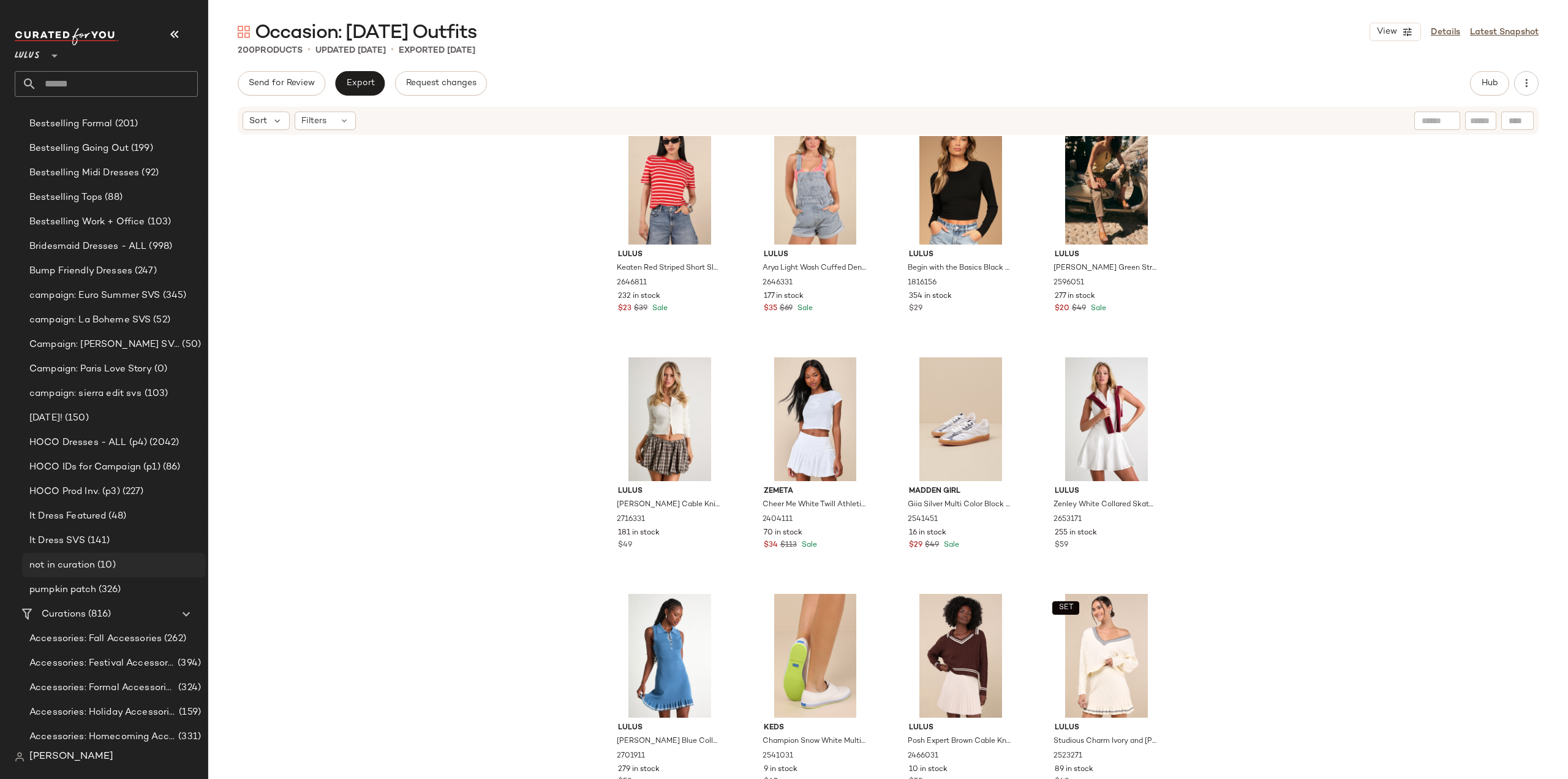
scroll to position [735, 0]
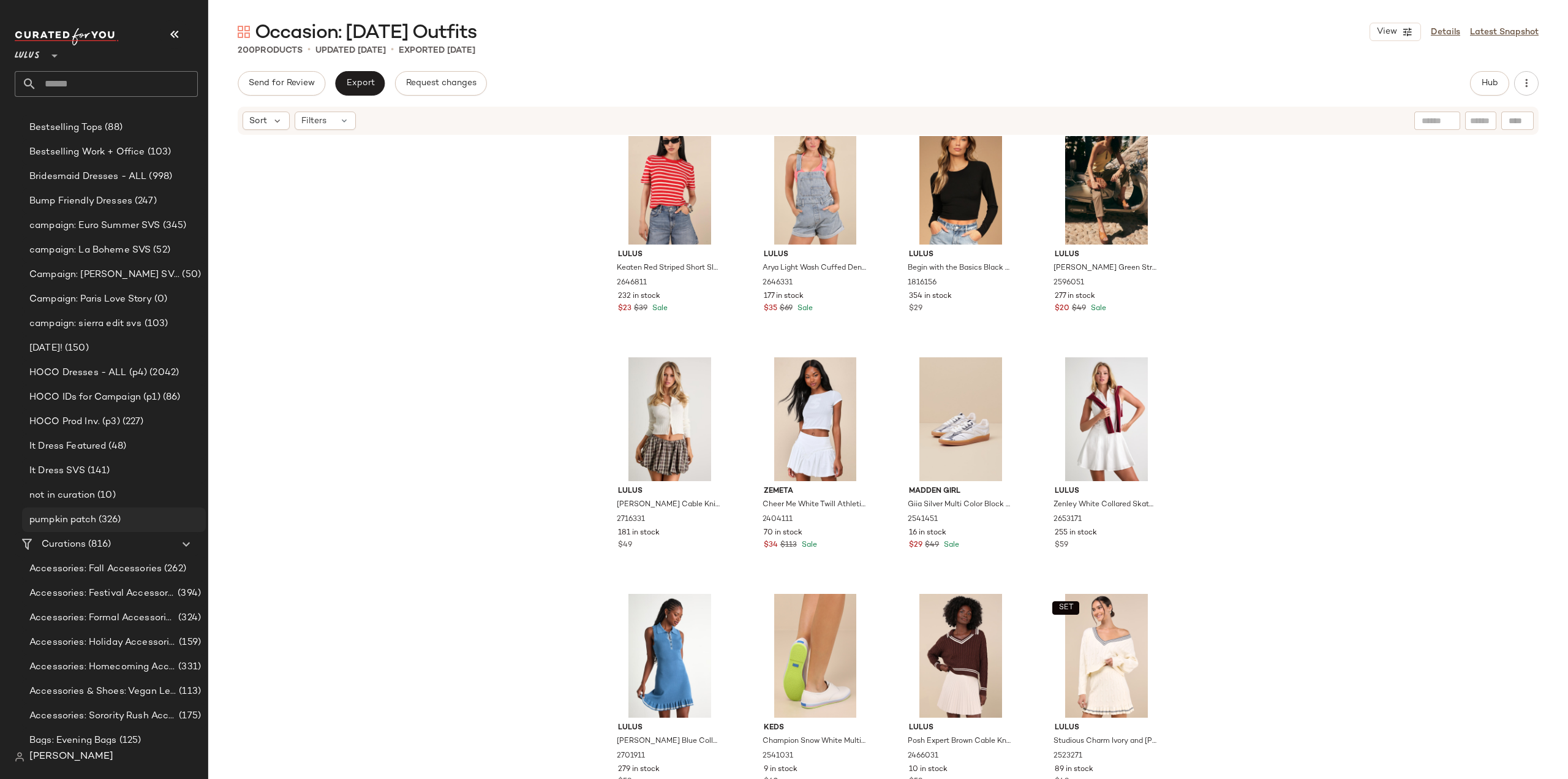
click at [51, 515] on span "pumpkin patch" at bounding box center [63, 520] width 67 height 14
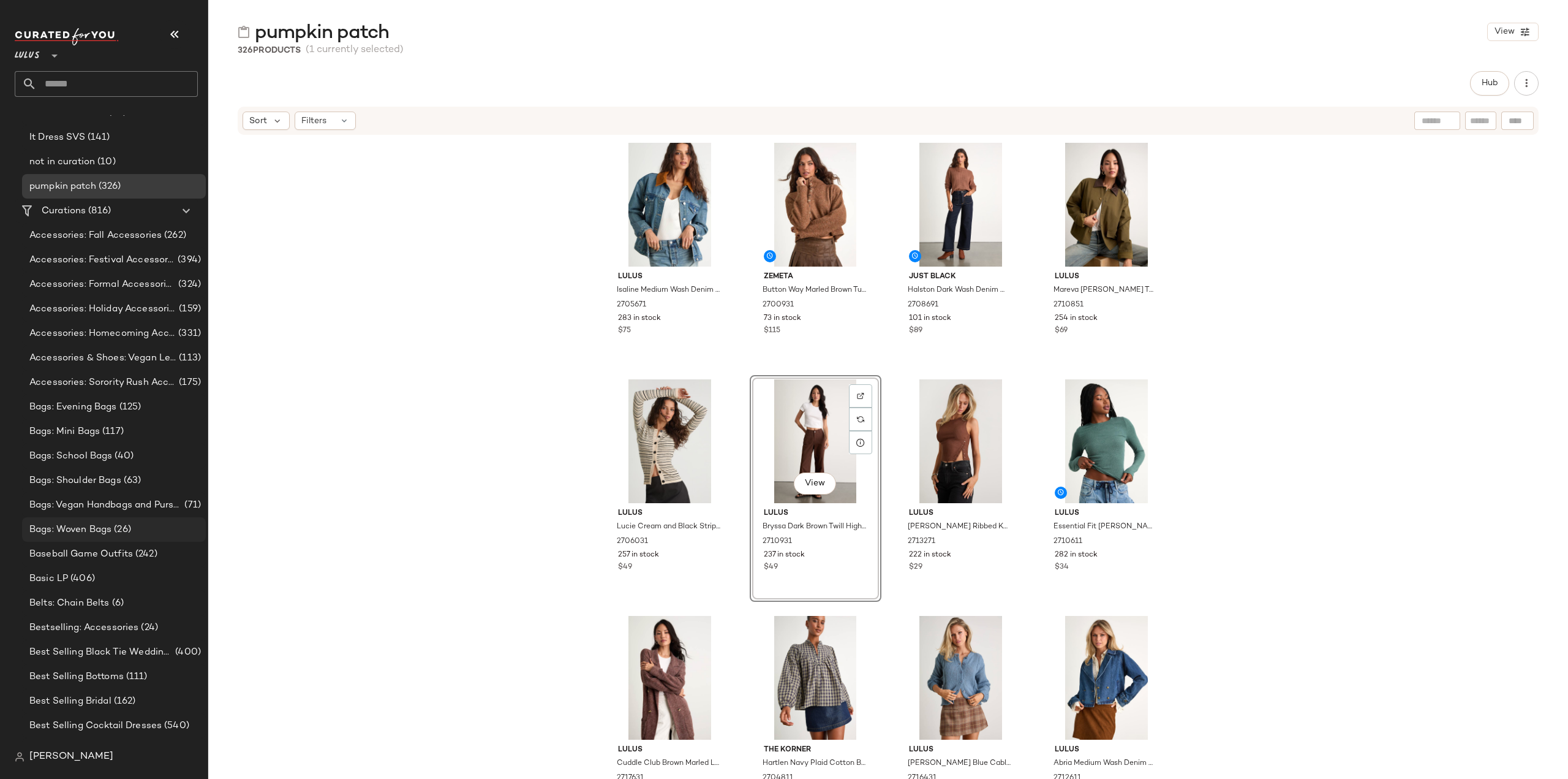
scroll to position [1103, 0]
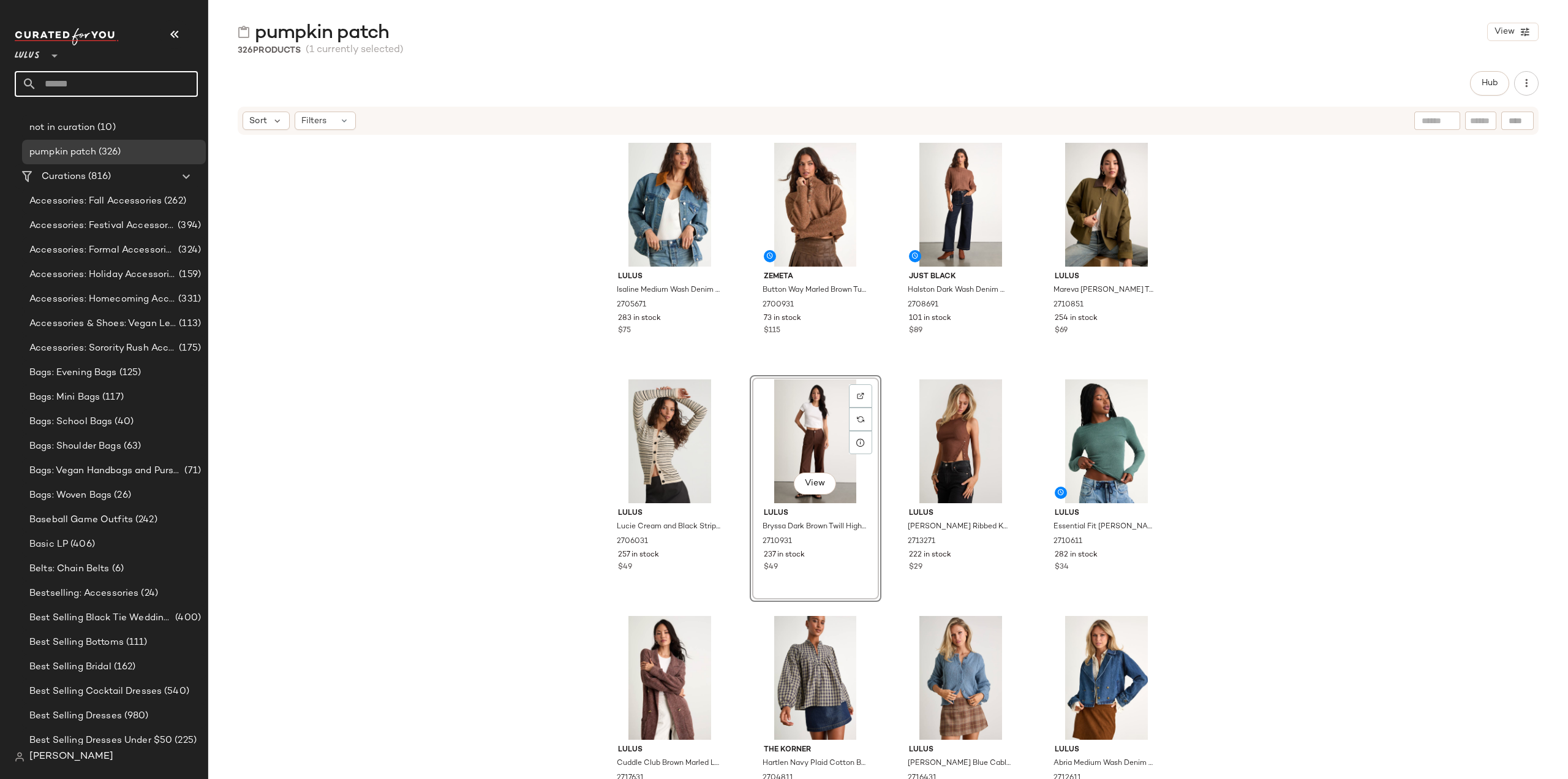
click at [86, 86] on input "text" at bounding box center [117, 84] width 161 height 26
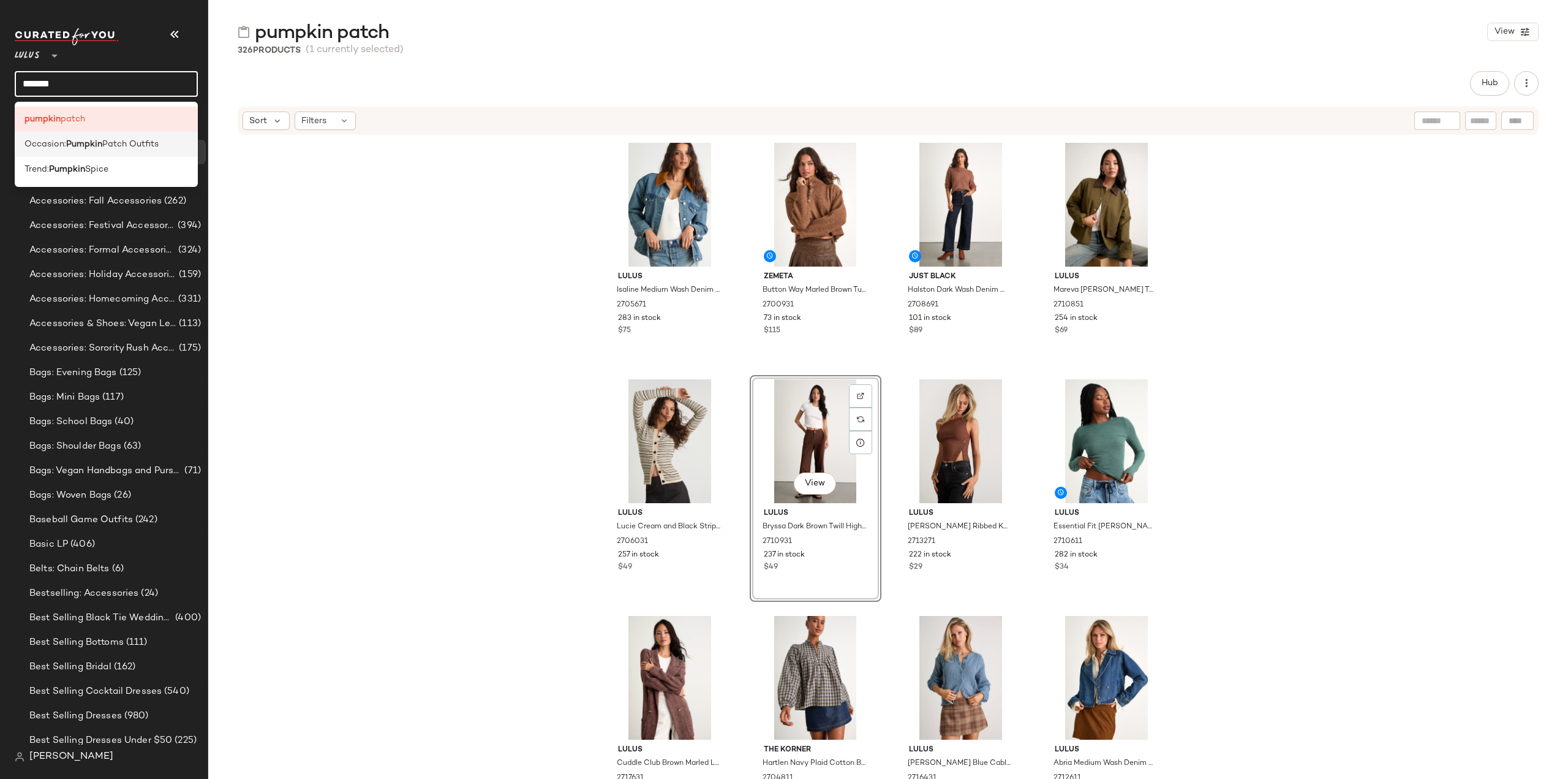
type input "*******"
click at [84, 149] on b "Pumpkin" at bounding box center [84, 144] width 36 height 13
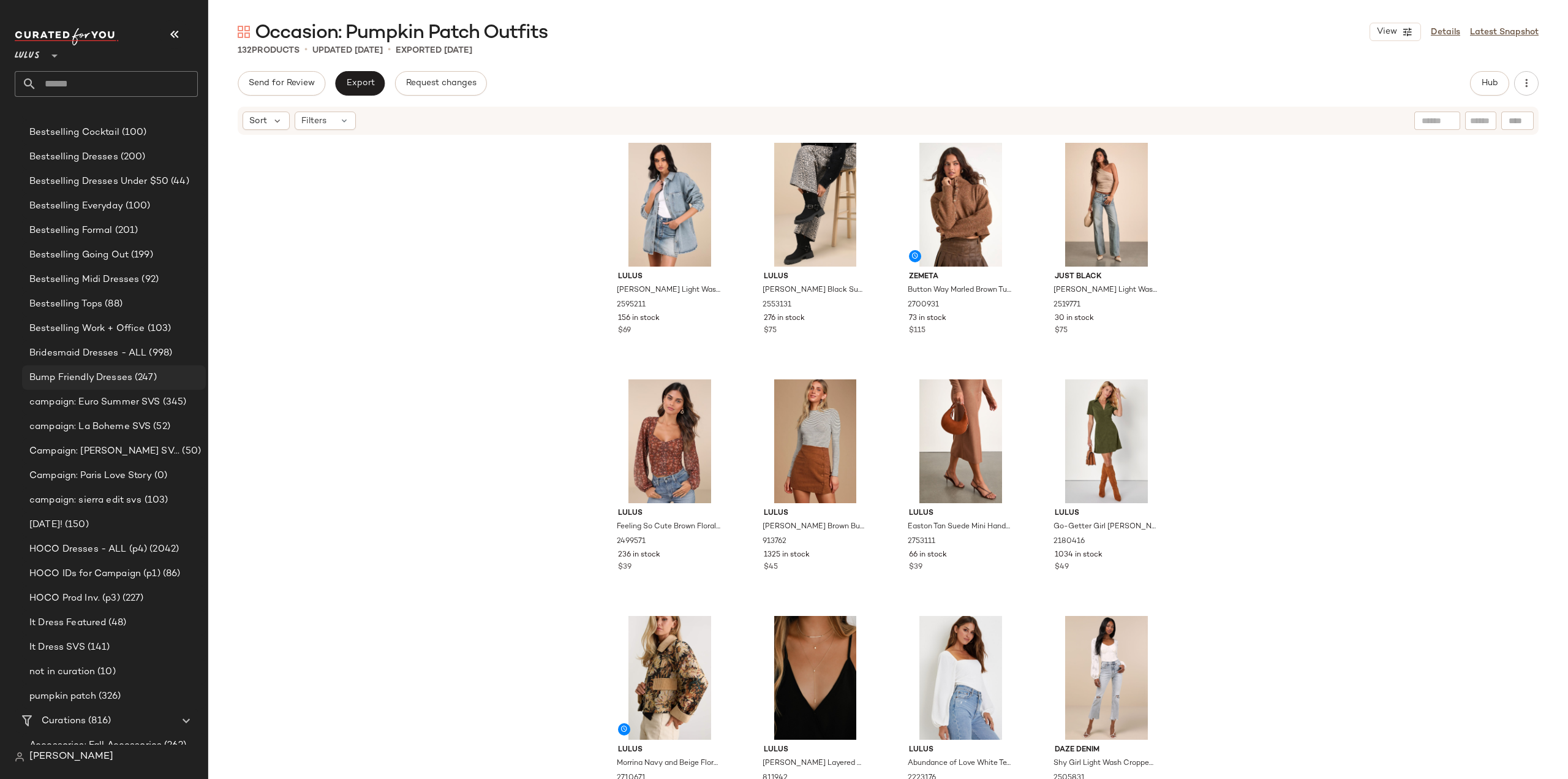
scroll to position [612, 0]
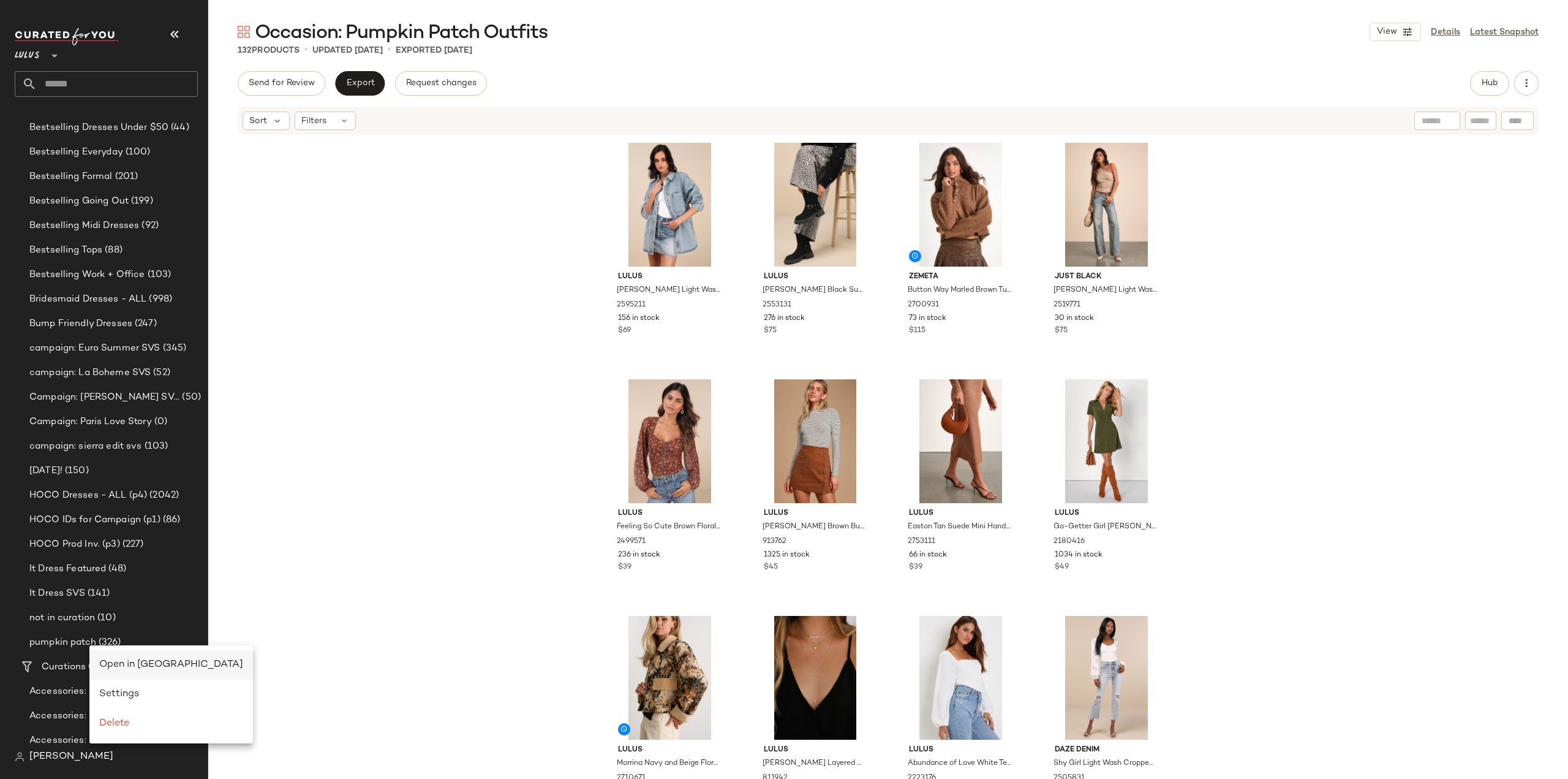
click at [130, 661] on span "Open in [GEOGRAPHIC_DATA]" at bounding box center [171, 664] width 144 height 10
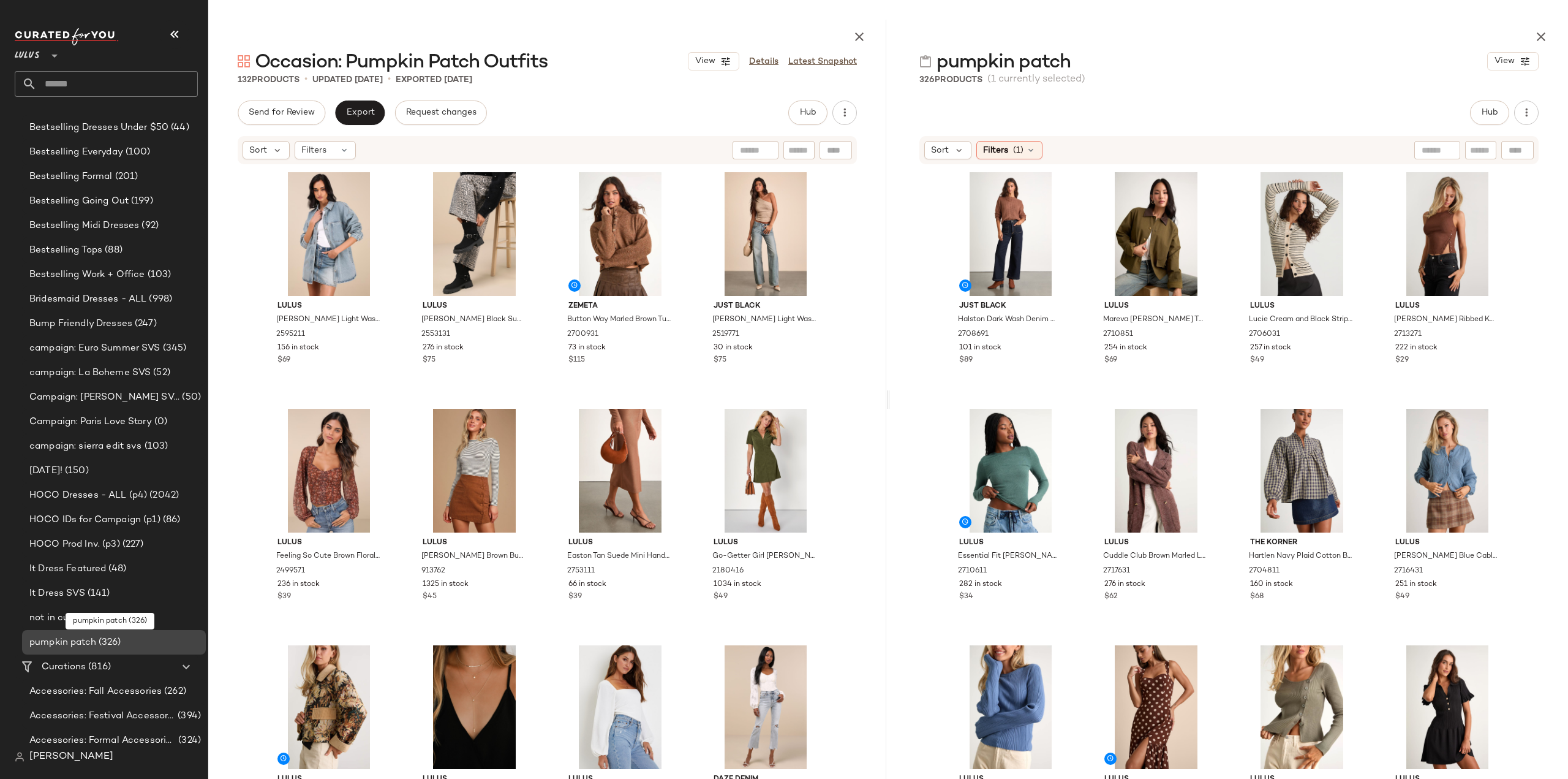
click at [77, 646] on span "pumpkin patch" at bounding box center [63, 643] width 67 height 14
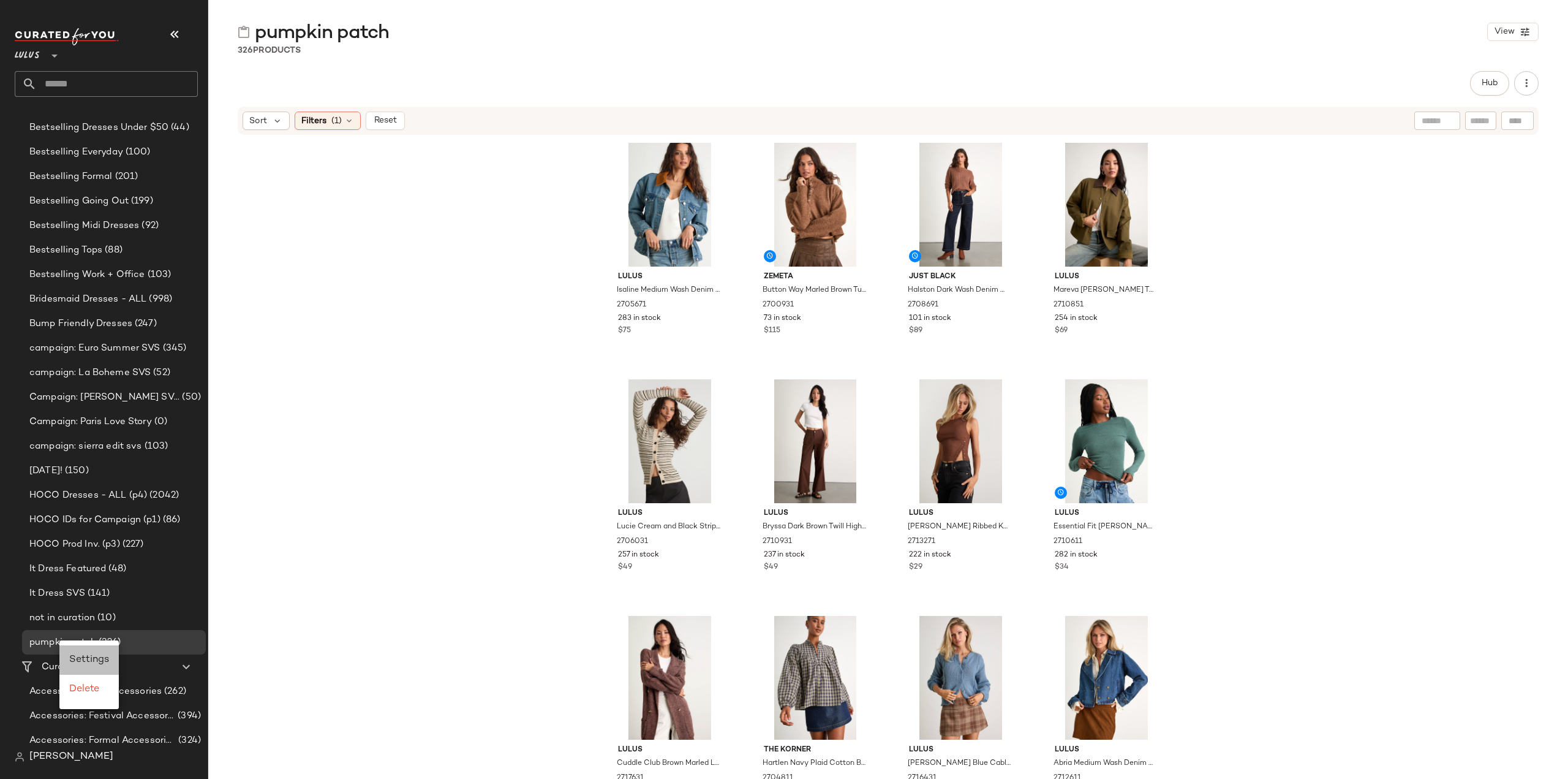
click at [93, 663] on span "Settings" at bounding box center [89, 659] width 40 height 10
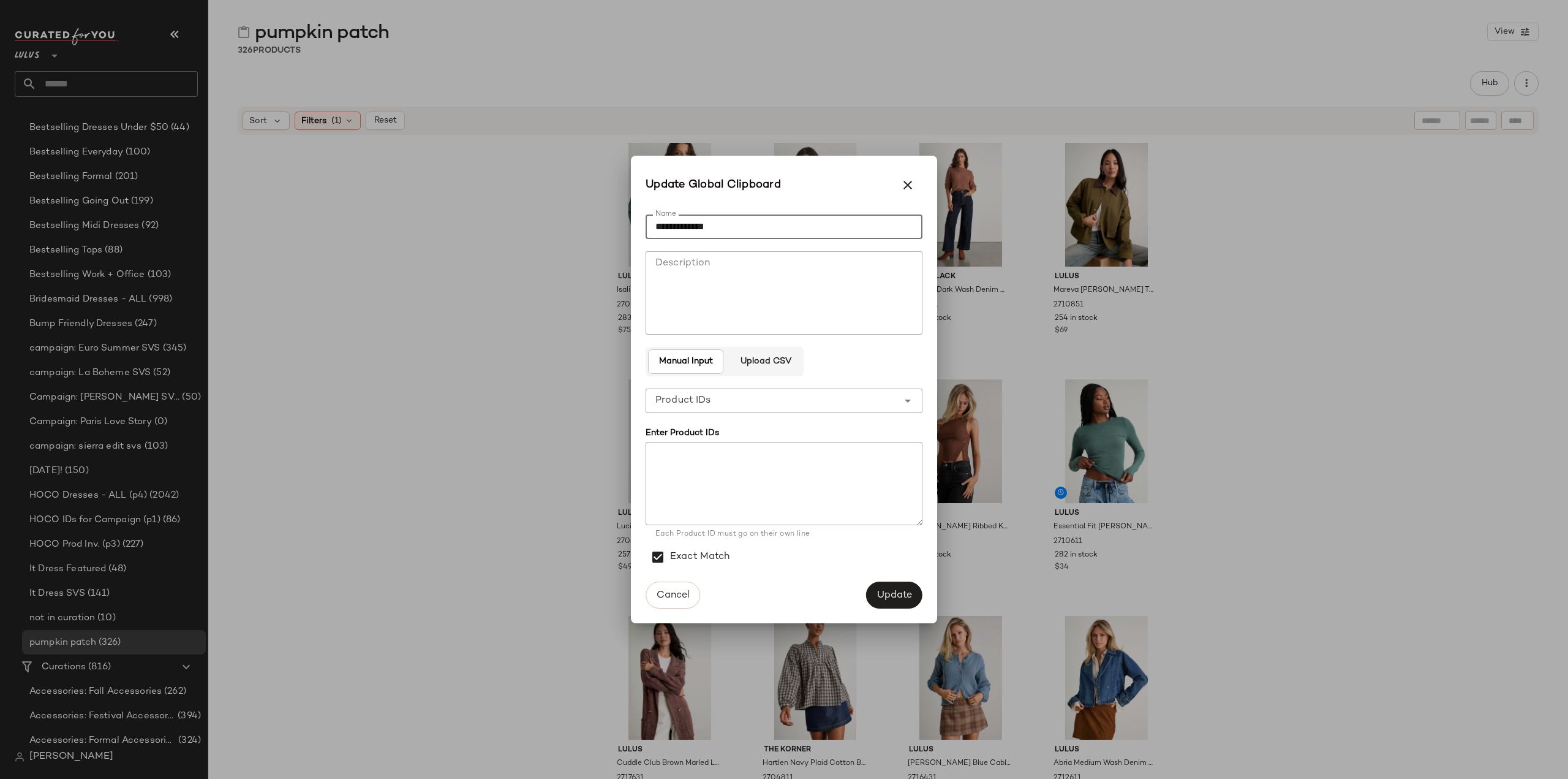
click at [767, 224] on input "**********" at bounding box center [784, 226] width 277 height 24
click at [653, 228] on input "**********" at bounding box center [784, 226] width 277 height 24
type input "**********"
click at [892, 596] on span "Update" at bounding box center [894, 595] width 35 height 12
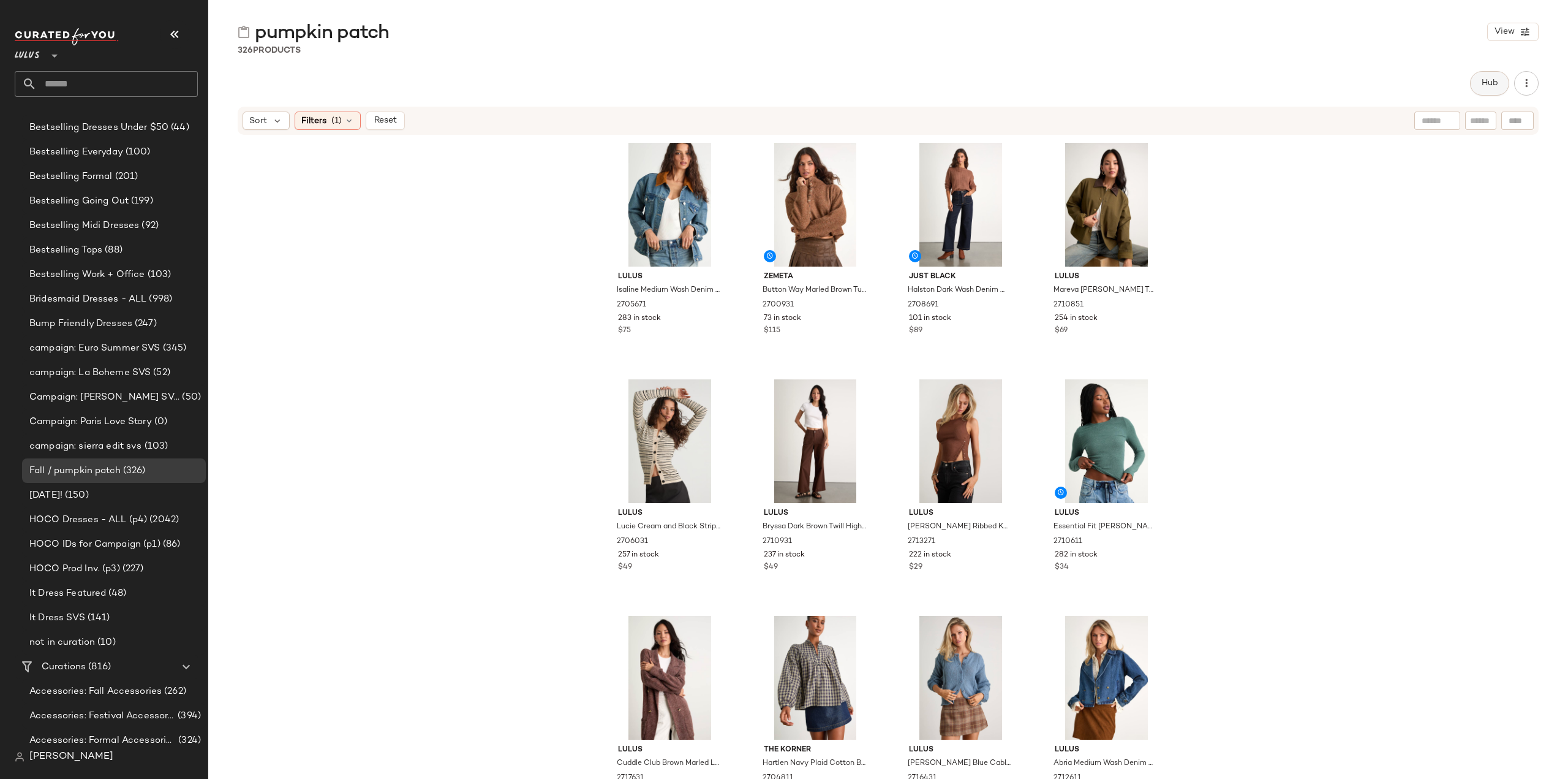
click at [1500, 87] on button "Hub" at bounding box center [1490, 83] width 39 height 24
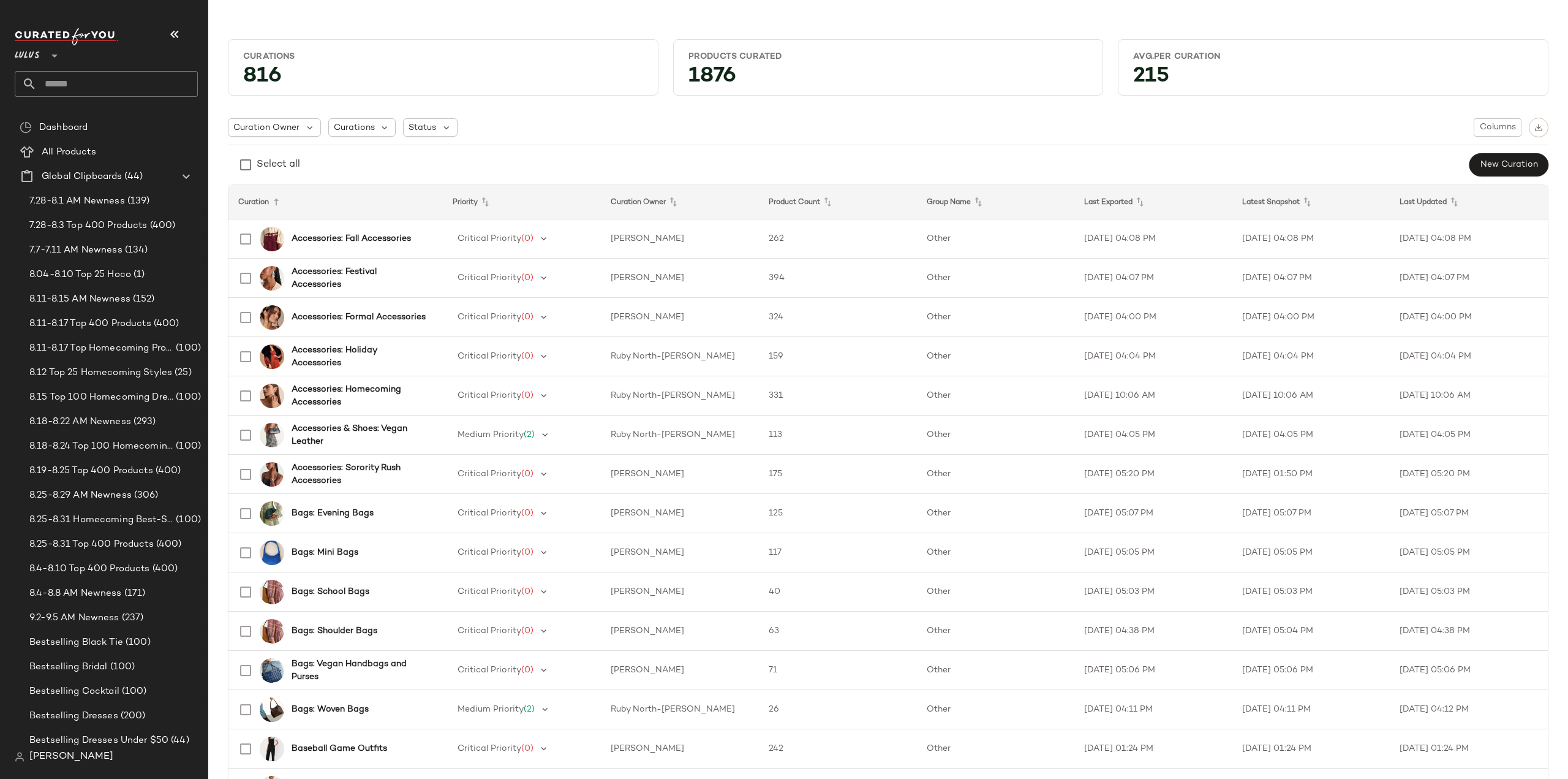
click at [107, 80] on input "text" at bounding box center [117, 84] width 161 height 26
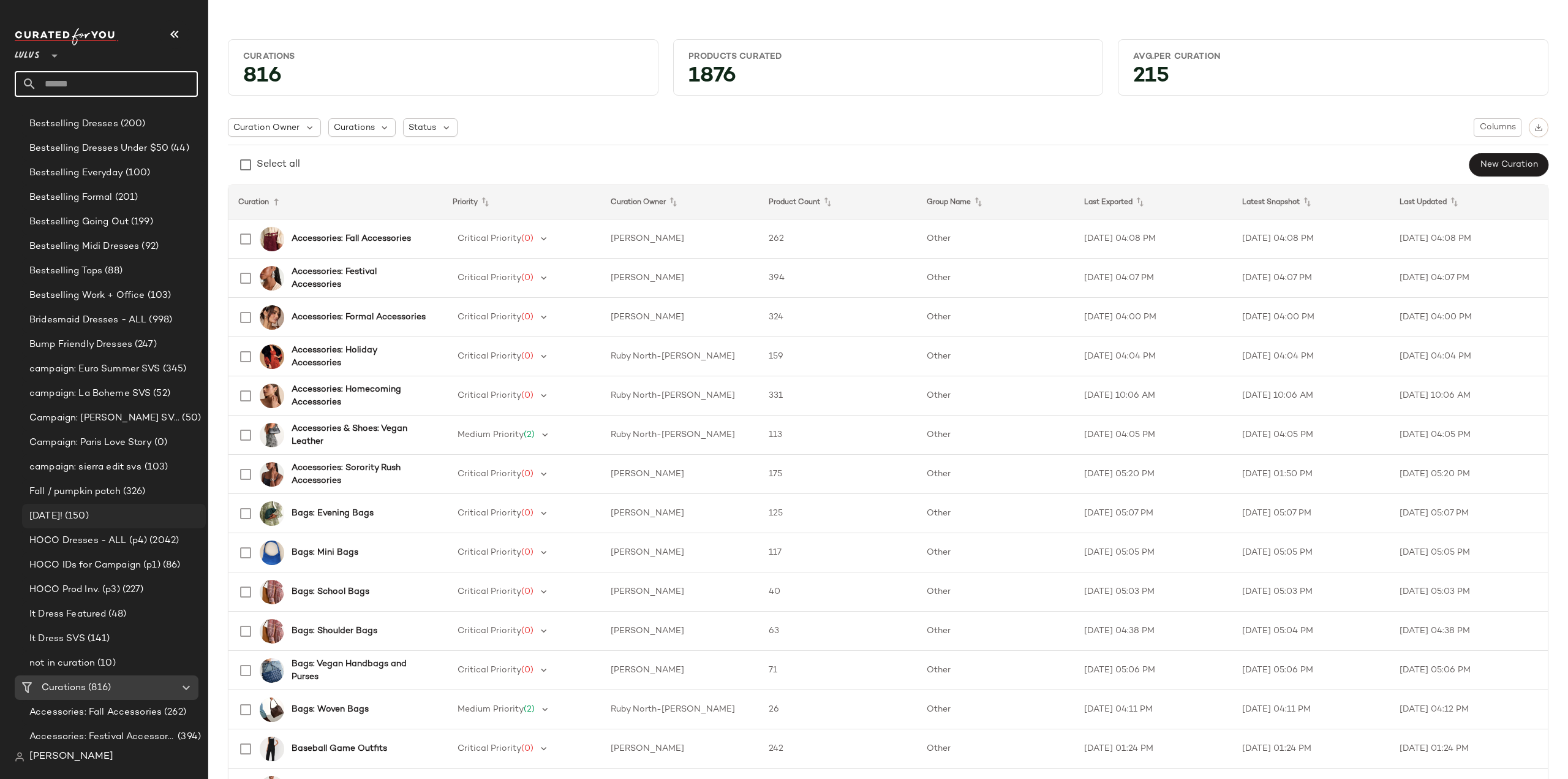
scroll to position [674, 0]
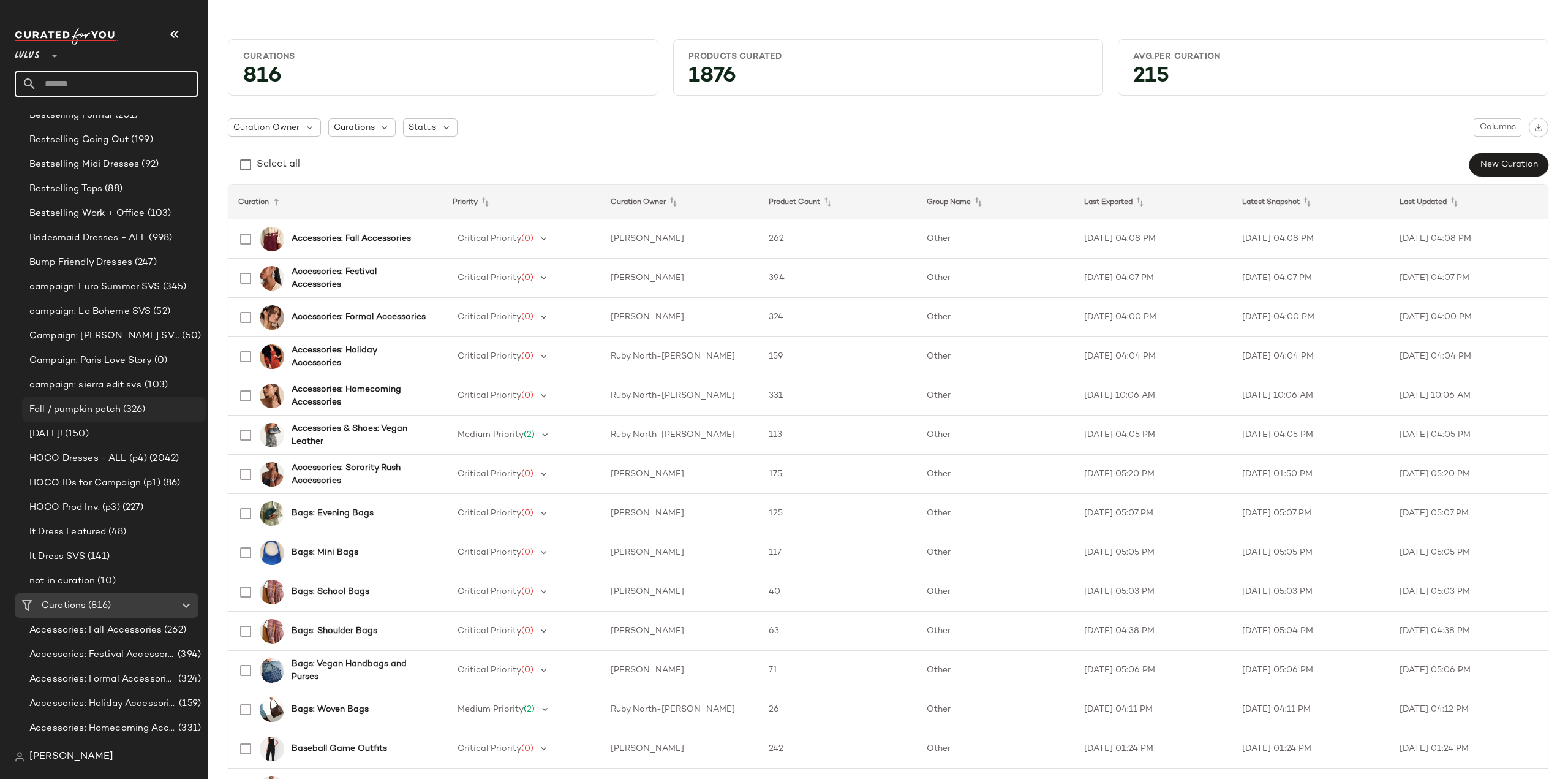
click at [57, 411] on span "Fall / pumpkin patch" at bounding box center [75, 410] width 91 height 14
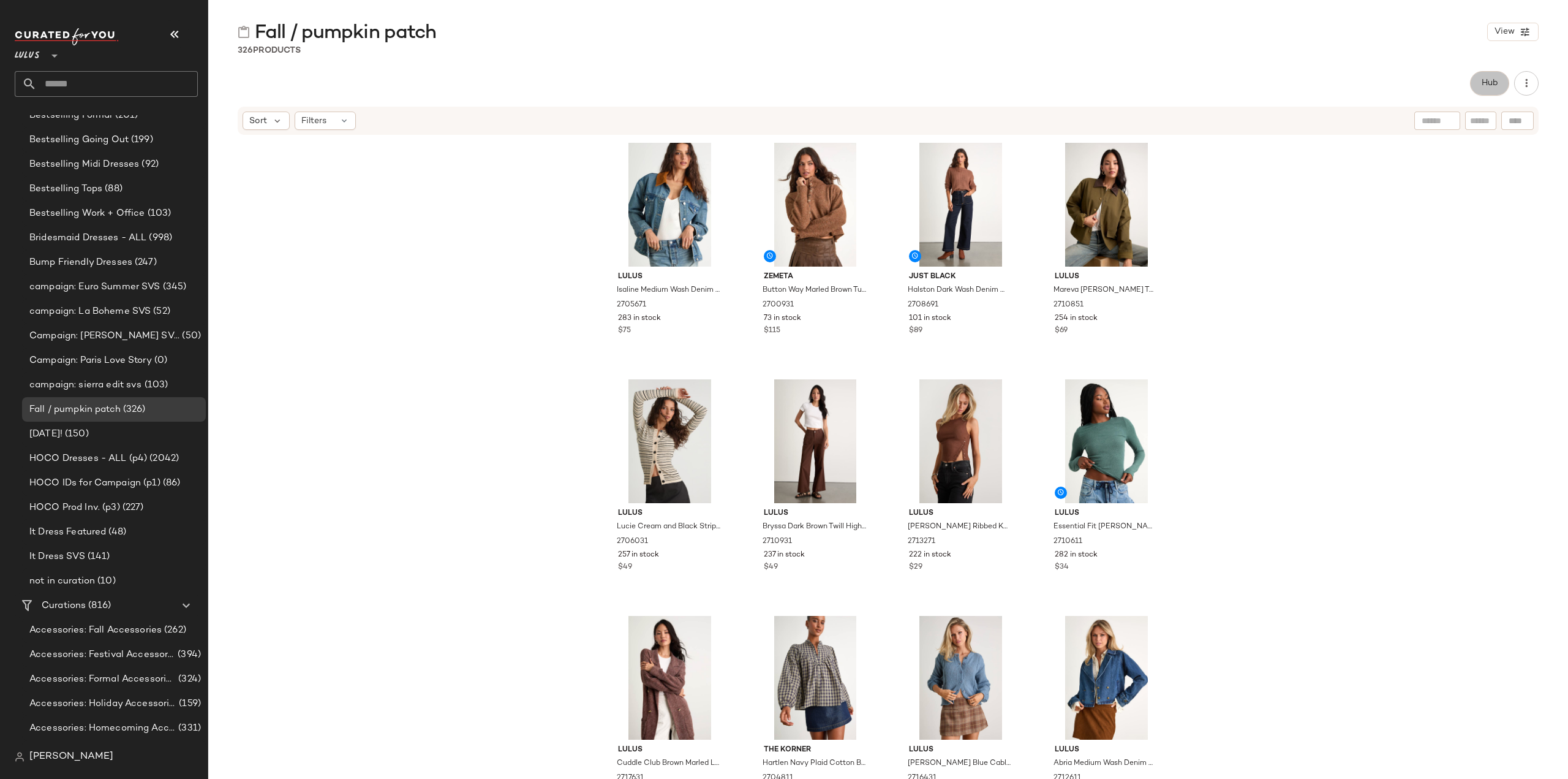
click at [1484, 89] on button "Hub" at bounding box center [1490, 83] width 39 height 24
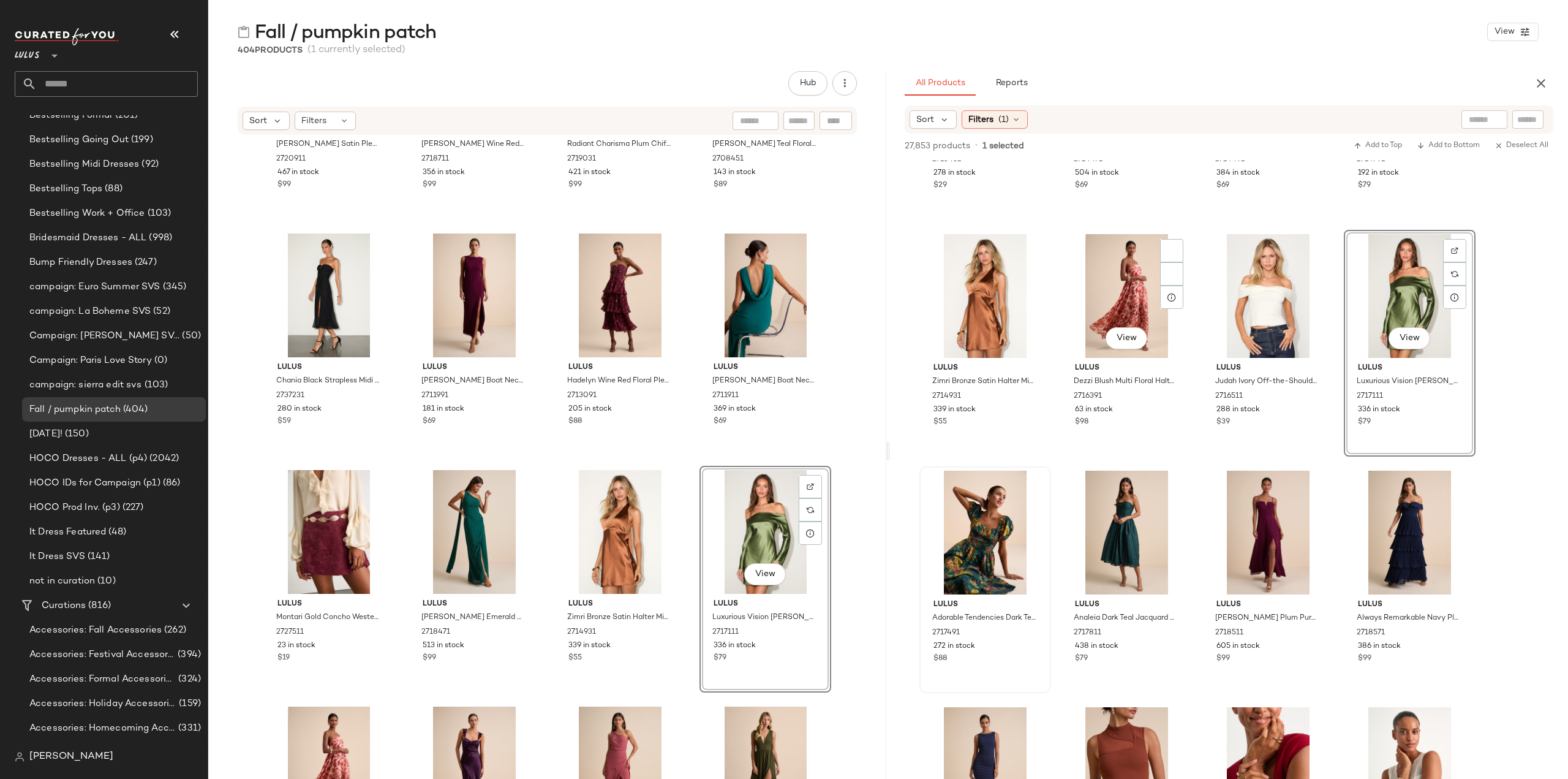
scroll to position [15072, 0]
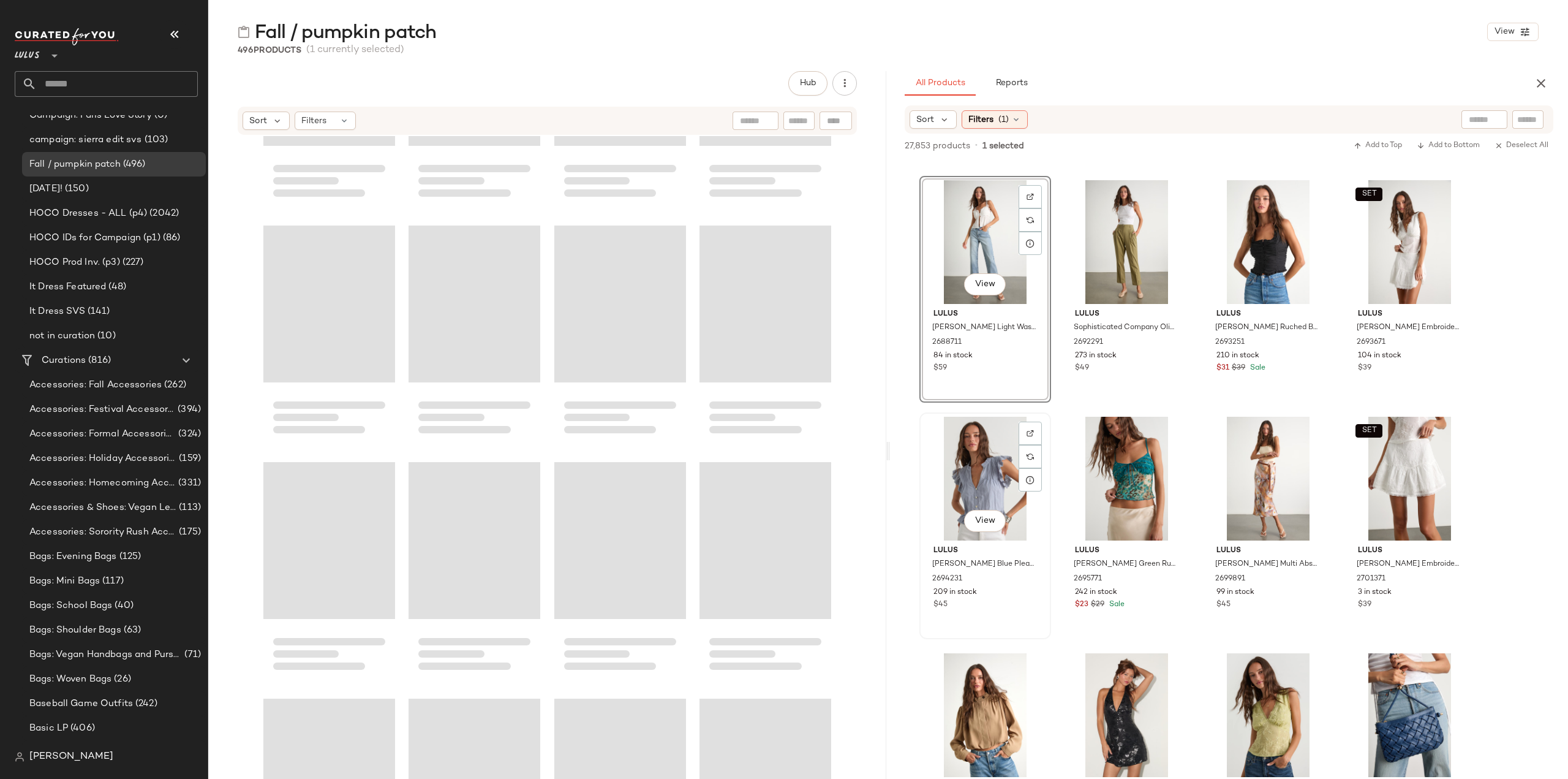
scroll to position [48730, 0]
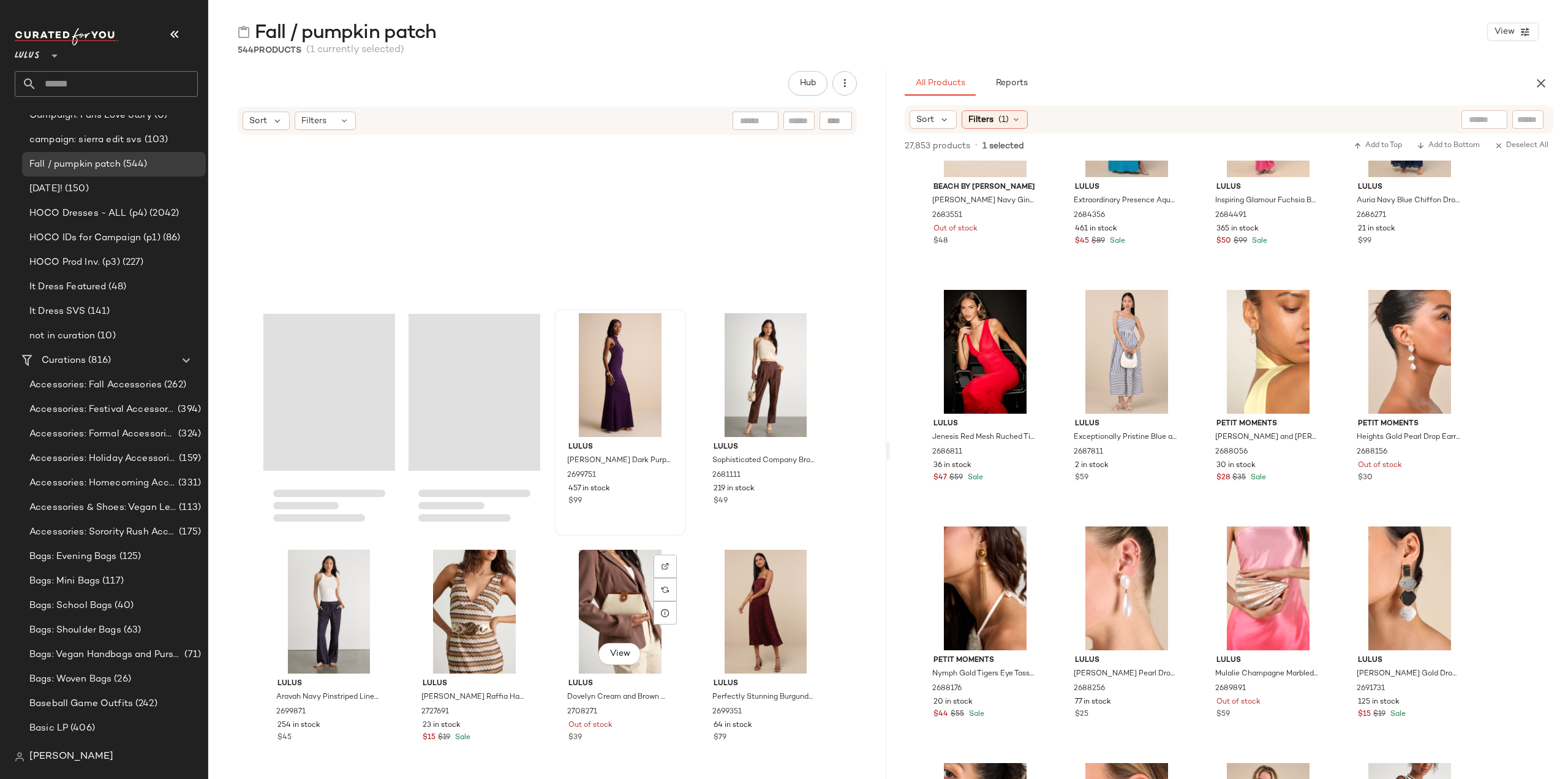
scroll to position [28912, 0]
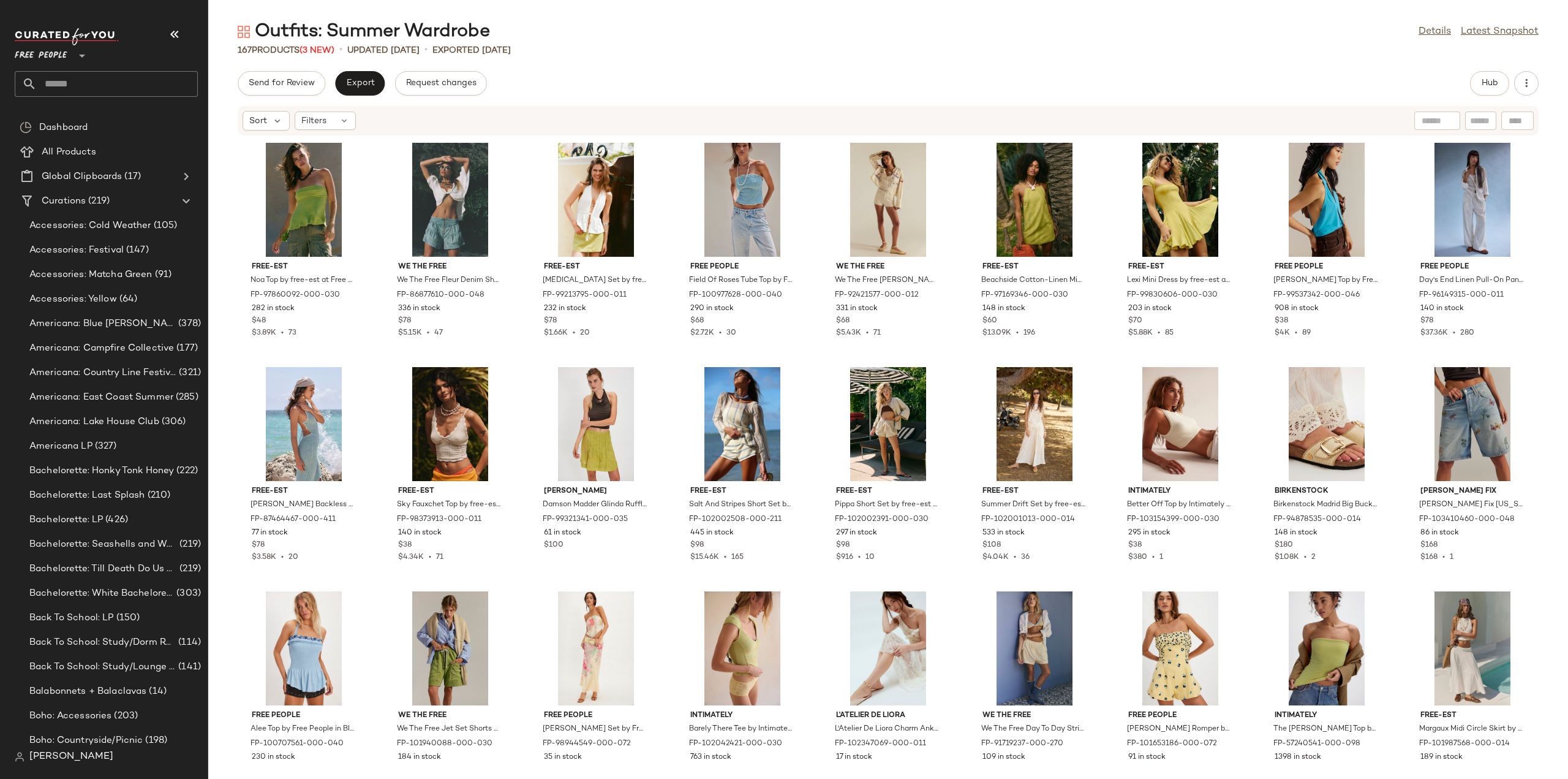
click at [80, 83] on input "text" at bounding box center [117, 84] width 161 height 26
